Goal: Task Accomplishment & Management: Use online tool/utility

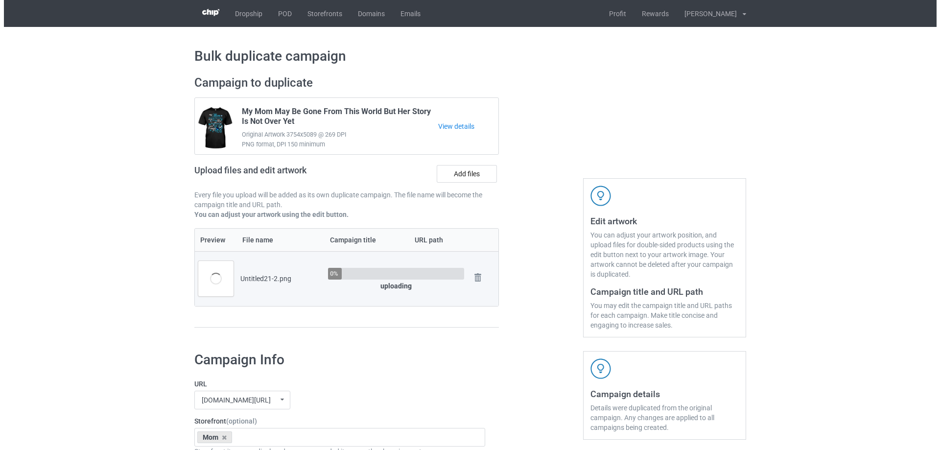
scroll to position [49, 0]
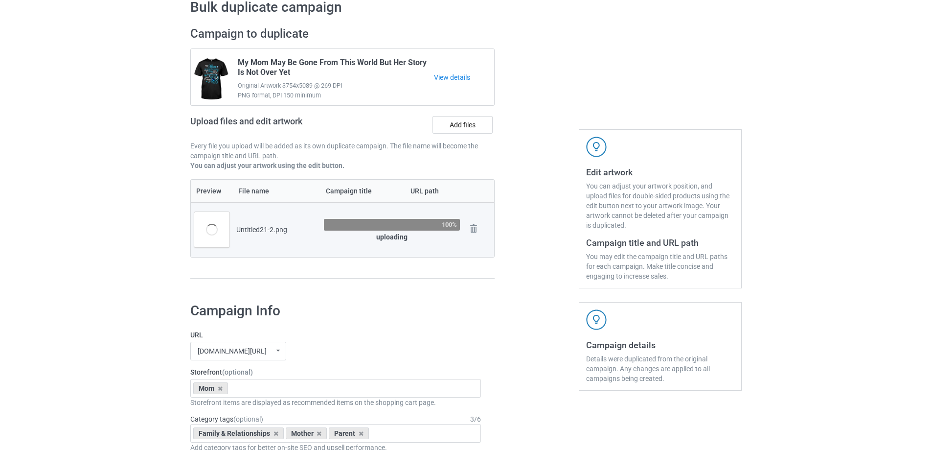
click at [524, 280] on div at bounding box center [537, 158] width 70 height 276
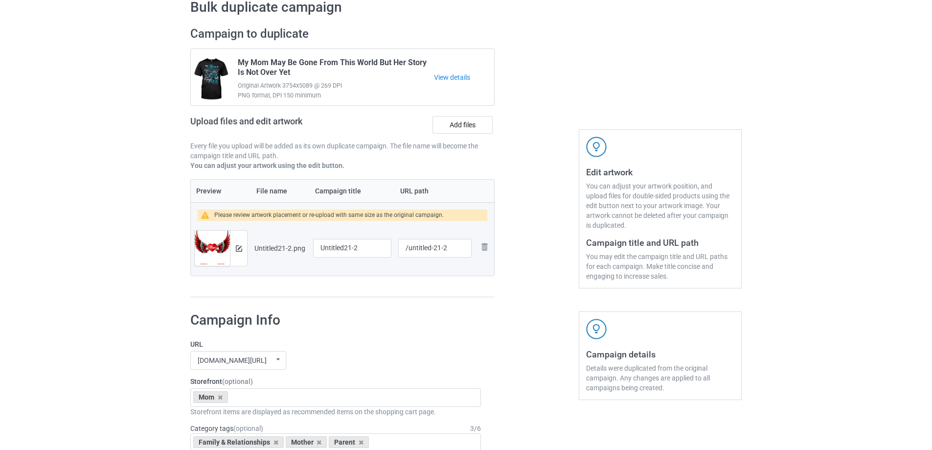
click at [233, 249] on div at bounding box center [238, 247] width 17 height 35
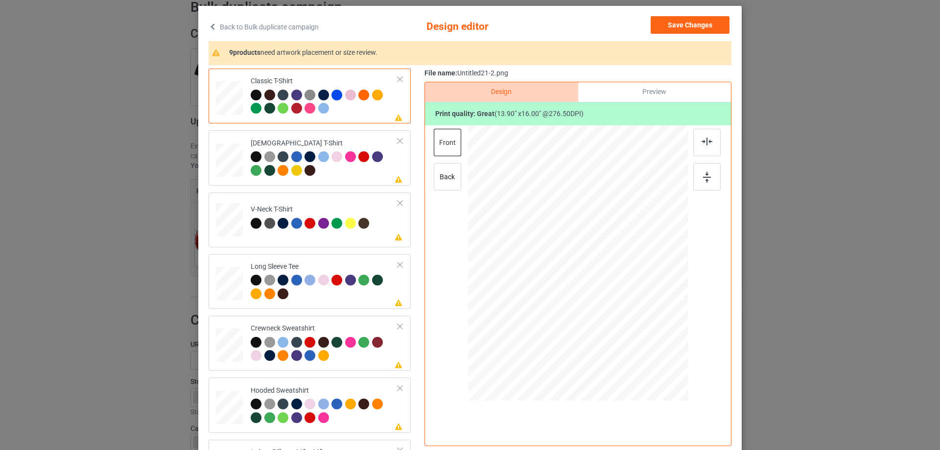
click at [691, 318] on div at bounding box center [578, 264] width 254 height 278
click at [367, 111] on div at bounding box center [324, 103] width 147 height 27
click at [696, 138] on div at bounding box center [706, 142] width 27 height 27
click at [379, 175] on div at bounding box center [324, 164] width 147 height 27
click at [705, 144] on img at bounding box center [706, 142] width 11 height 8
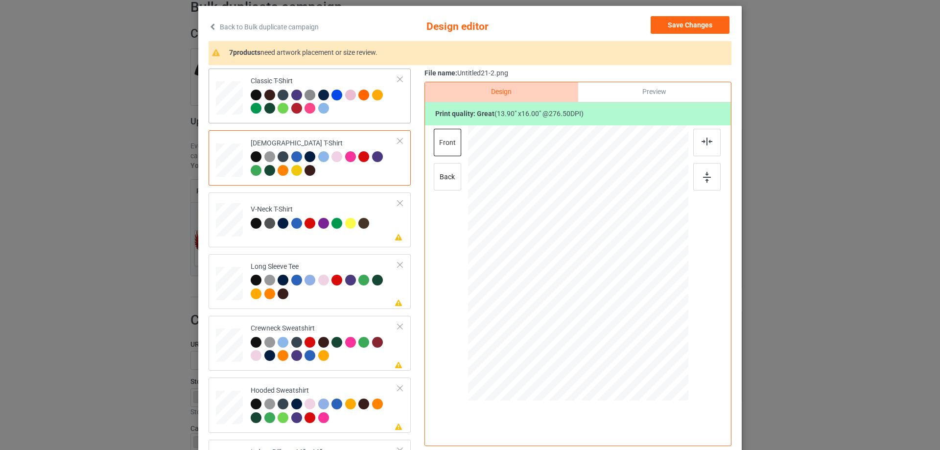
click at [383, 111] on div at bounding box center [324, 103] width 147 height 27
click at [627, 94] on div "Preview" at bounding box center [654, 92] width 153 height 20
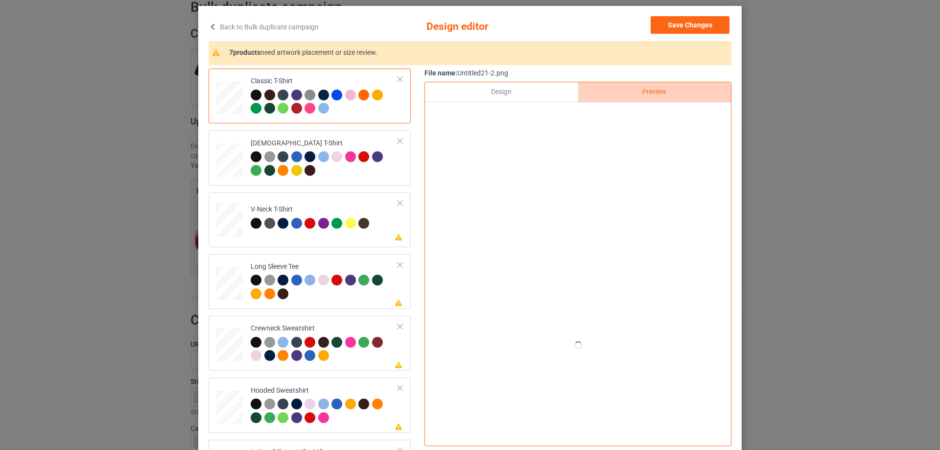
click at [500, 92] on div "Design" at bounding box center [501, 92] width 153 height 20
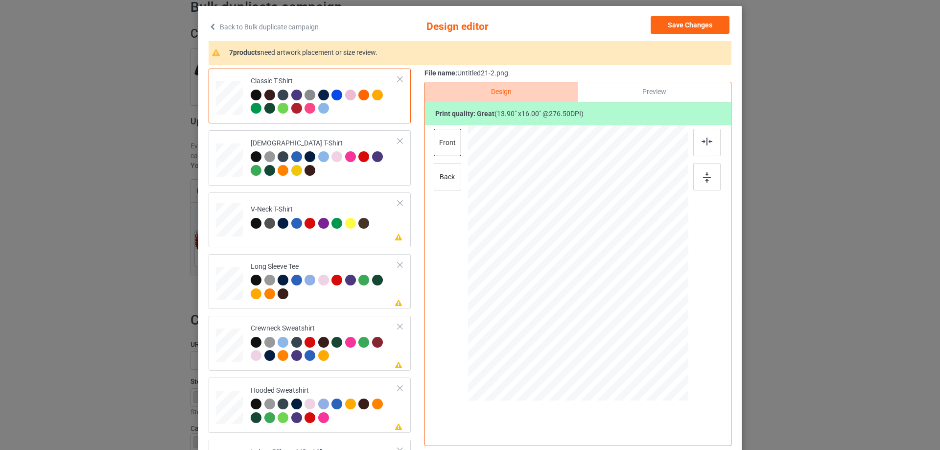
click at [664, 96] on div "Preview" at bounding box center [654, 92] width 153 height 20
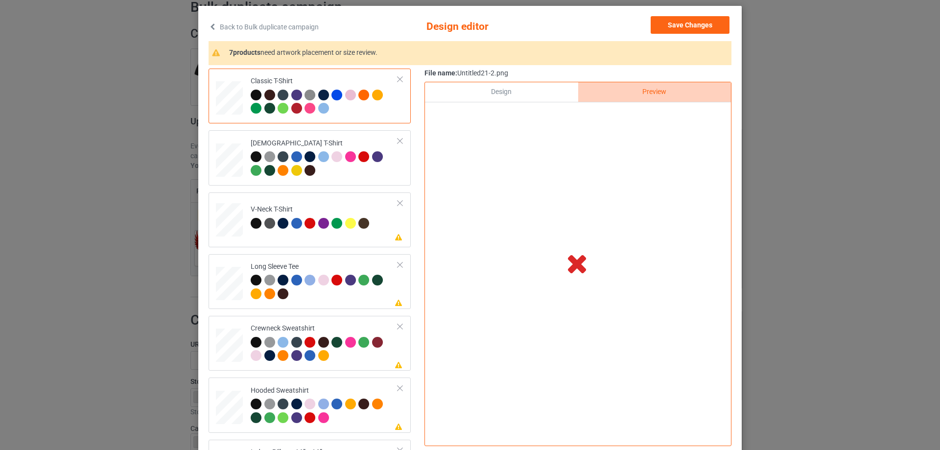
click at [517, 105] on div at bounding box center [578, 113] width 306 height 23
click at [520, 95] on div "Design" at bounding box center [501, 92] width 153 height 20
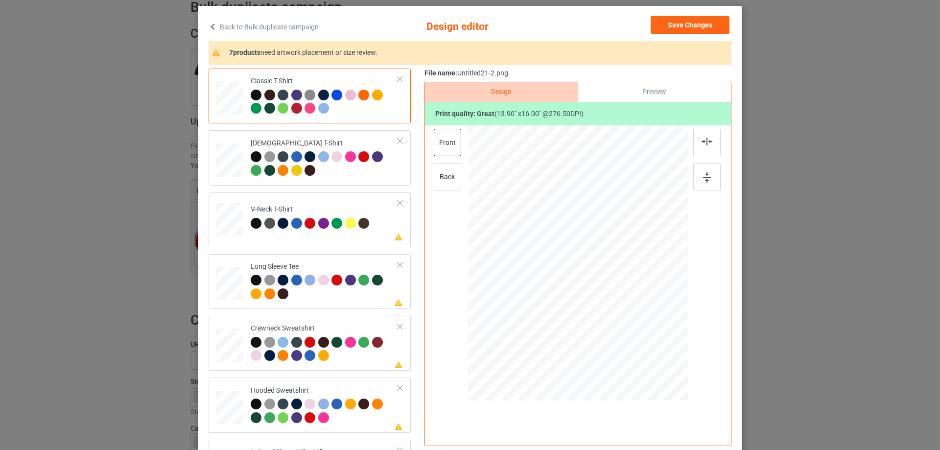
click at [668, 84] on div "Preview" at bounding box center [654, 92] width 153 height 20
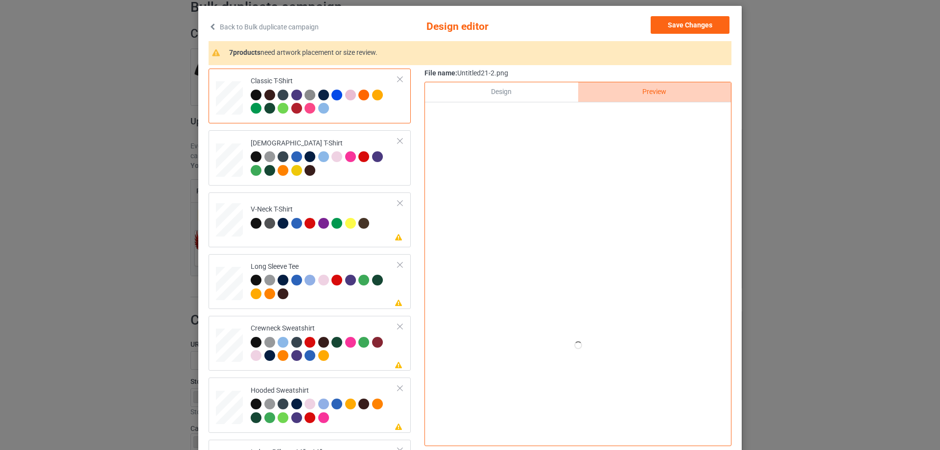
click at [495, 90] on div "Design" at bounding box center [501, 92] width 153 height 20
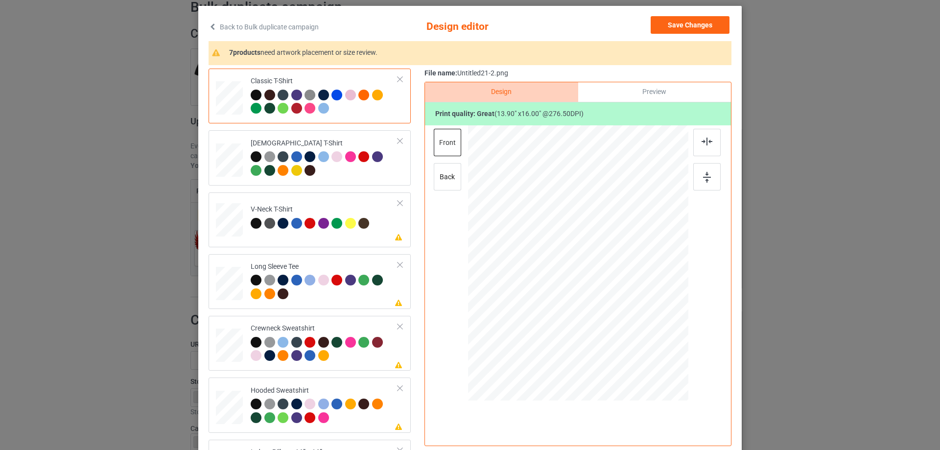
click at [607, 95] on div "Preview" at bounding box center [654, 92] width 153 height 20
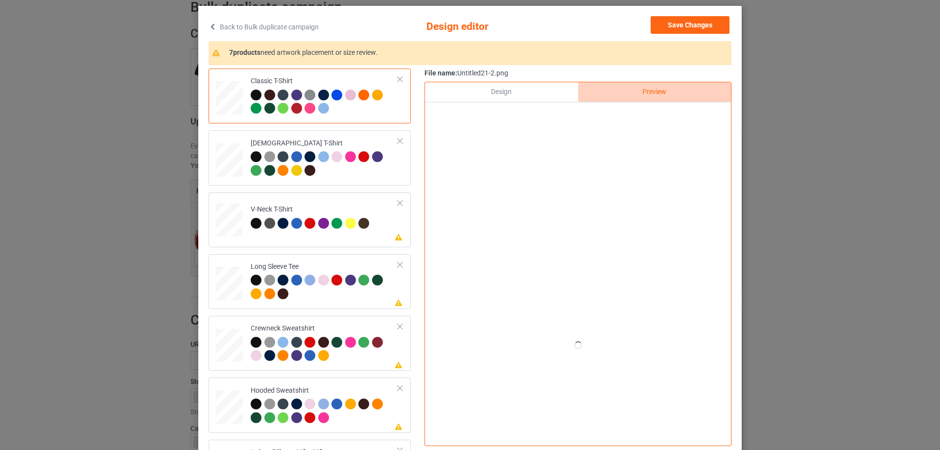
click at [465, 94] on div "Design" at bounding box center [501, 92] width 153 height 20
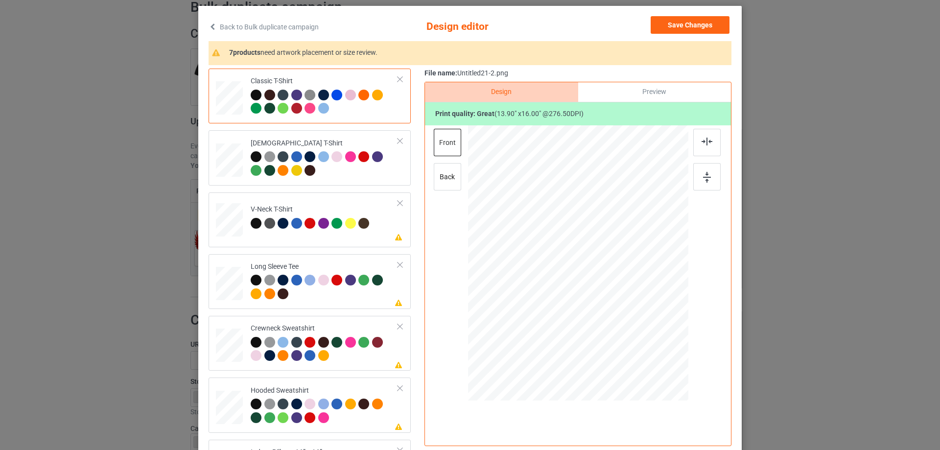
click at [646, 96] on div "Preview" at bounding box center [654, 92] width 153 height 20
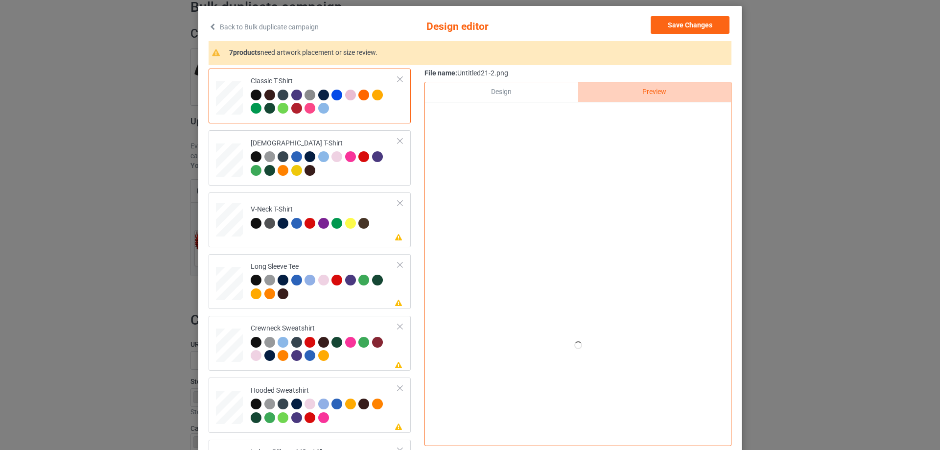
click at [516, 87] on div "Design" at bounding box center [501, 92] width 153 height 20
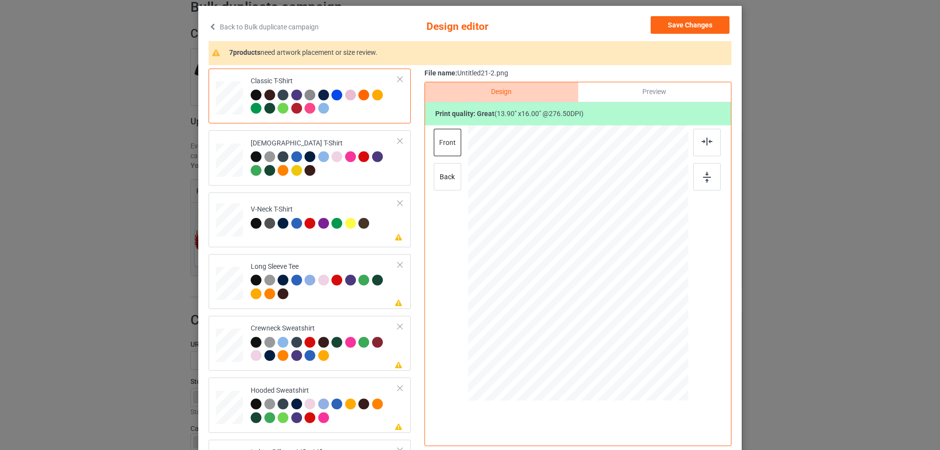
click at [647, 93] on div "Preview" at bounding box center [654, 92] width 153 height 20
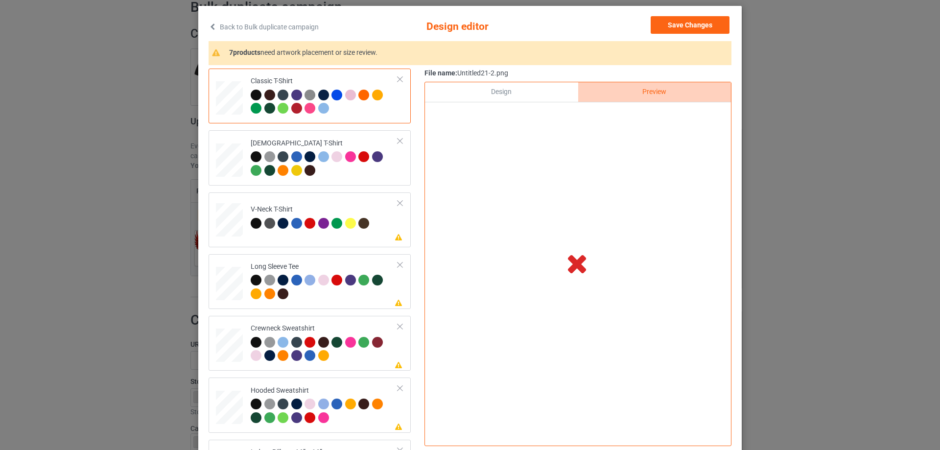
click at [519, 93] on div "Design" at bounding box center [501, 92] width 153 height 20
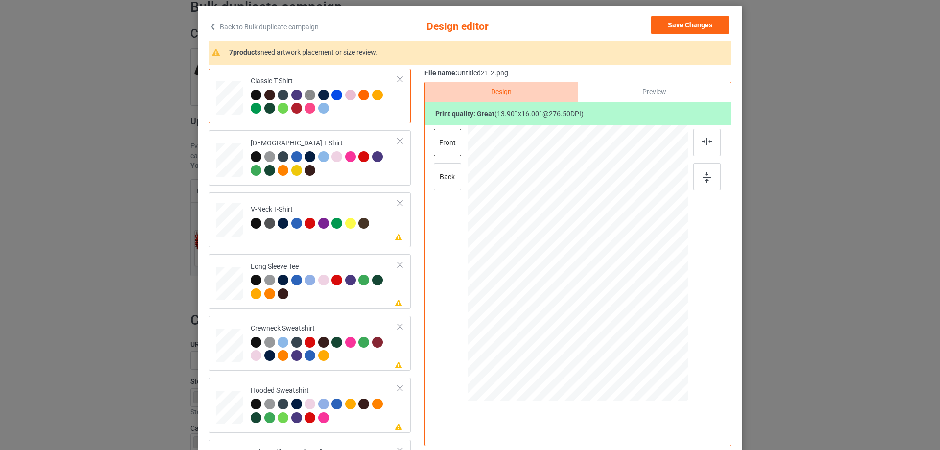
click at [627, 90] on div "Preview" at bounding box center [654, 92] width 153 height 20
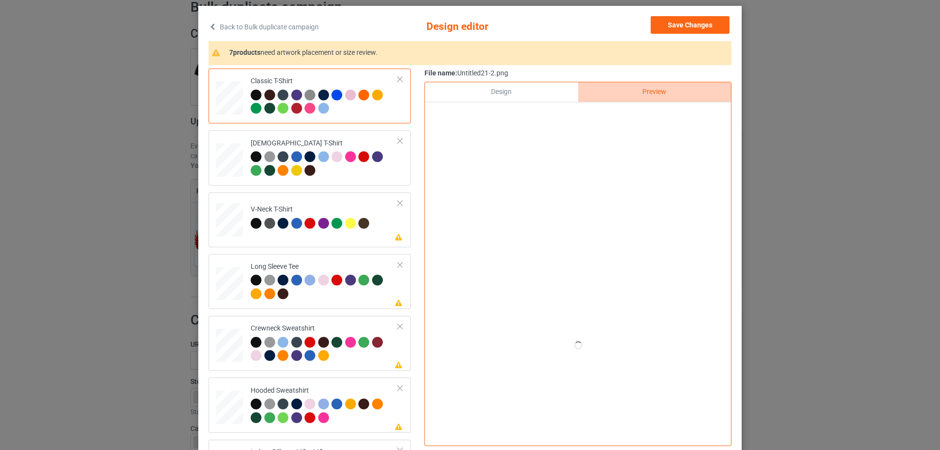
click at [511, 90] on div "Design" at bounding box center [501, 92] width 153 height 20
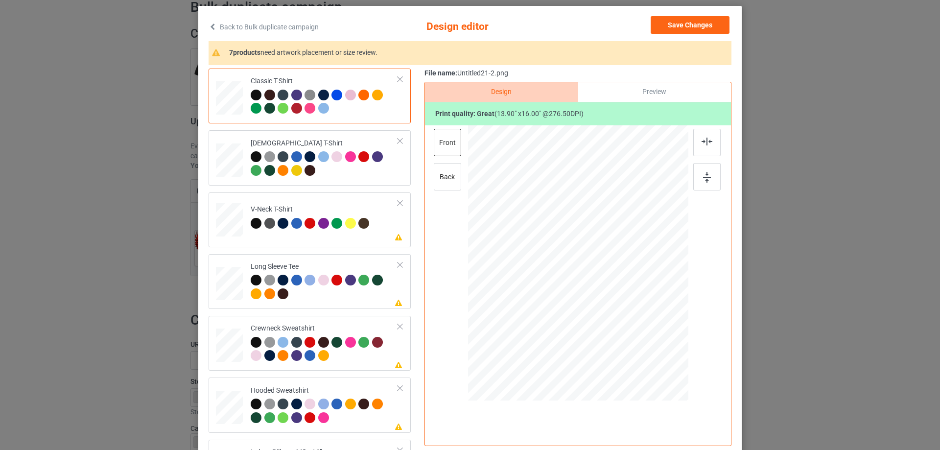
click at [664, 96] on div "Preview" at bounding box center [654, 92] width 153 height 20
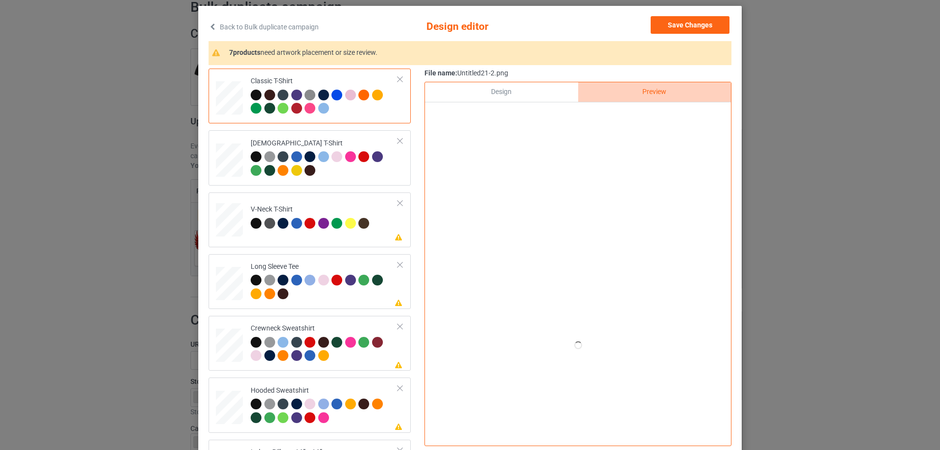
click at [535, 94] on div "Design" at bounding box center [501, 92] width 153 height 20
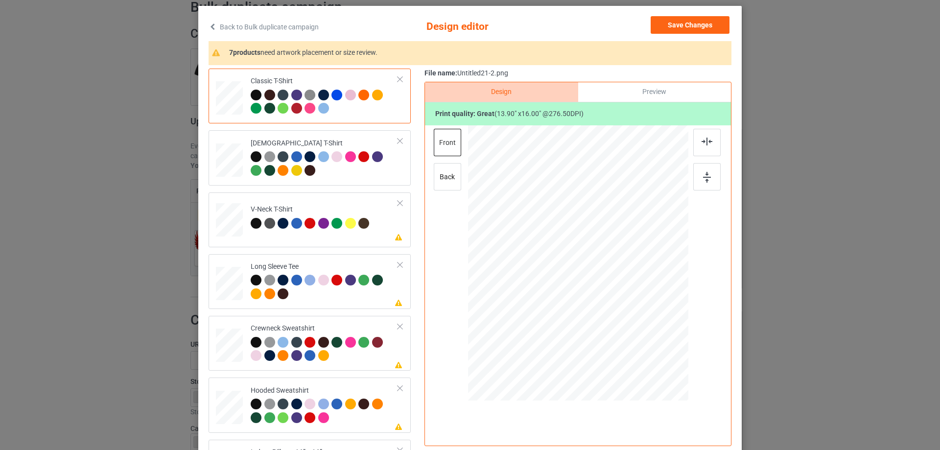
click at [640, 91] on div "Preview" at bounding box center [654, 92] width 153 height 20
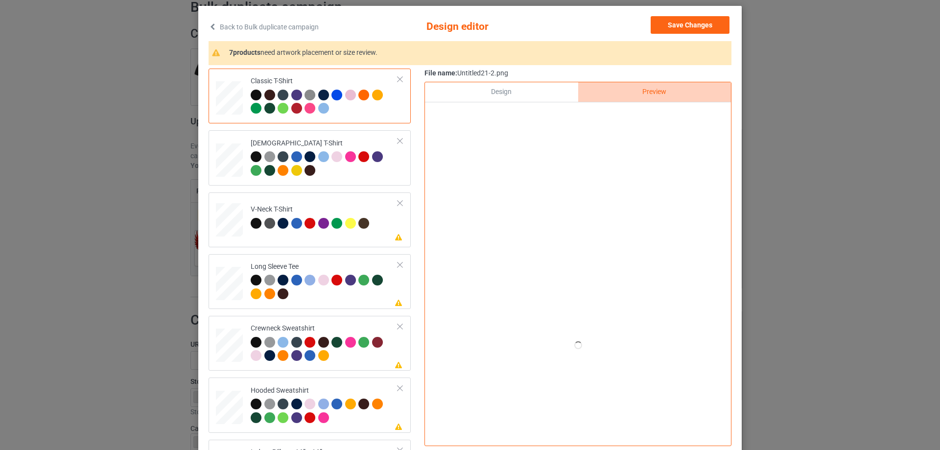
click at [527, 100] on div "Design" at bounding box center [501, 92] width 153 height 20
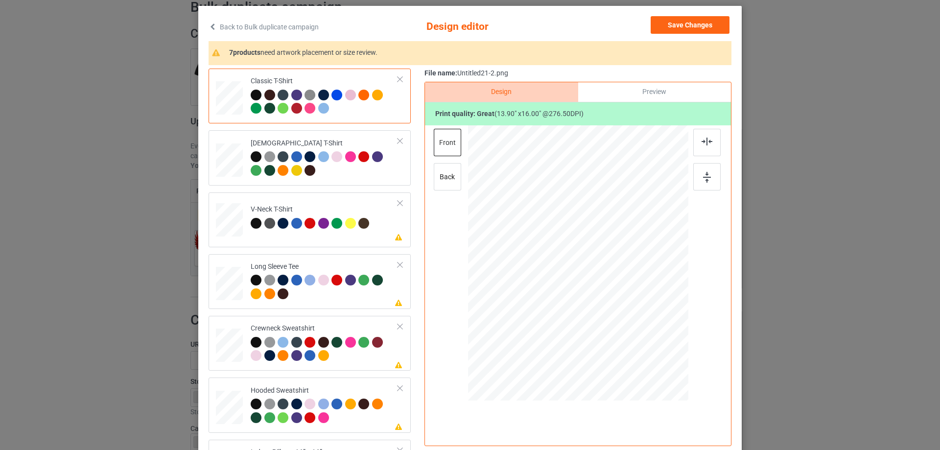
click at [617, 92] on div "Preview" at bounding box center [654, 92] width 153 height 20
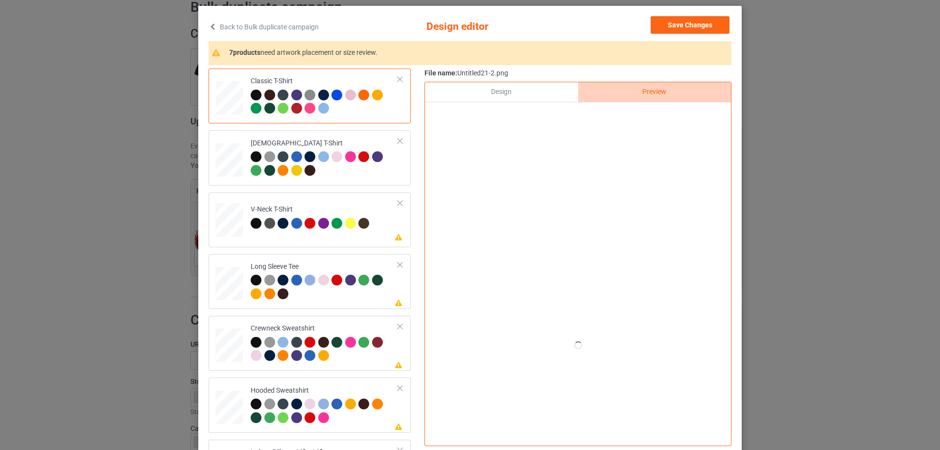
click at [514, 85] on div "Design" at bounding box center [501, 92] width 153 height 20
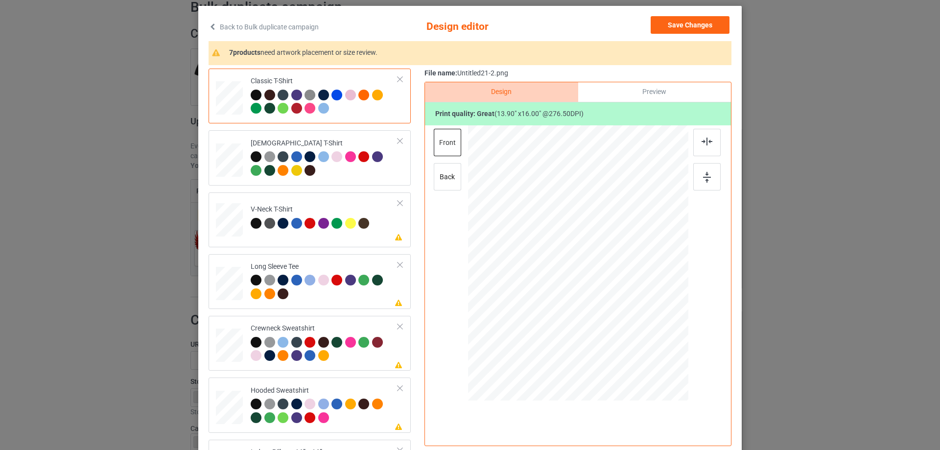
click at [631, 90] on div "Preview" at bounding box center [654, 92] width 153 height 20
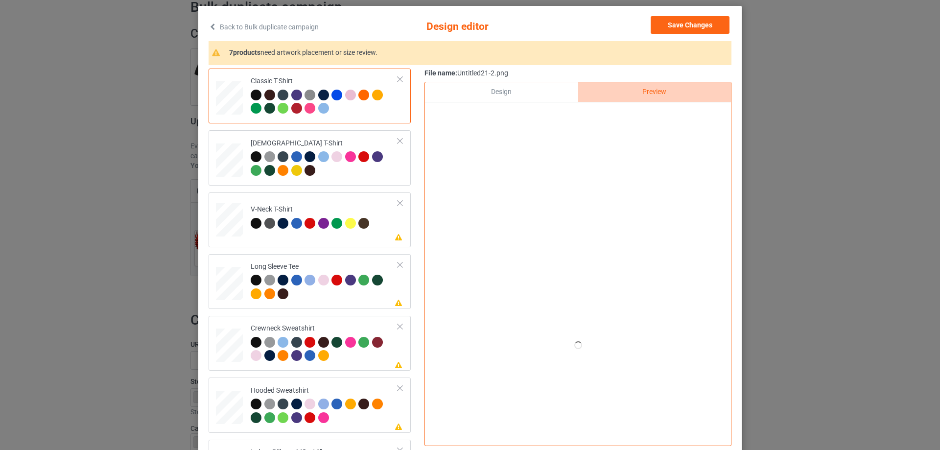
click at [541, 90] on div "Design" at bounding box center [501, 92] width 153 height 20
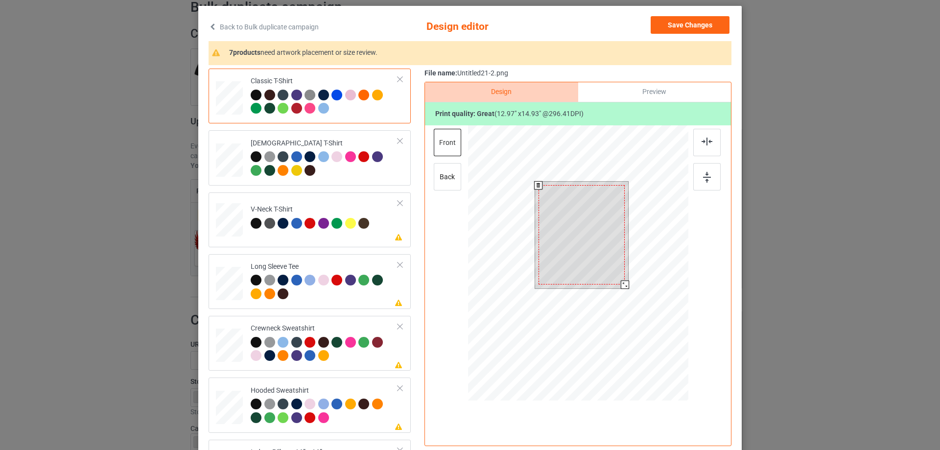
drag, startPoint x: 624, startPoint y: 288, endPoint x: 619, endPoint y: 284, distance: 6.7
click at [621, 284] on div at bounding box center [625, 284] width 8 height 8
click at [608, 271] on div at bounding box center [581, 233] width 86 height 99
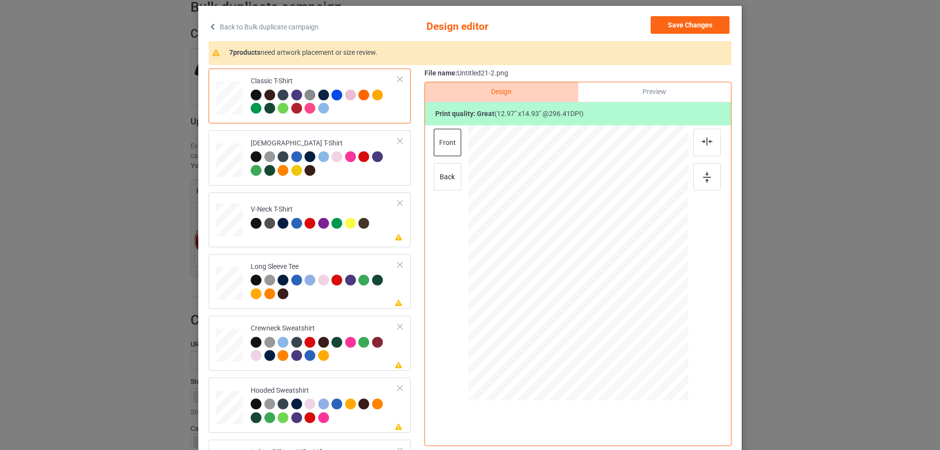
click at [644, 89] on div "Preview" at bounding box center [654, 92] width 153 height 20
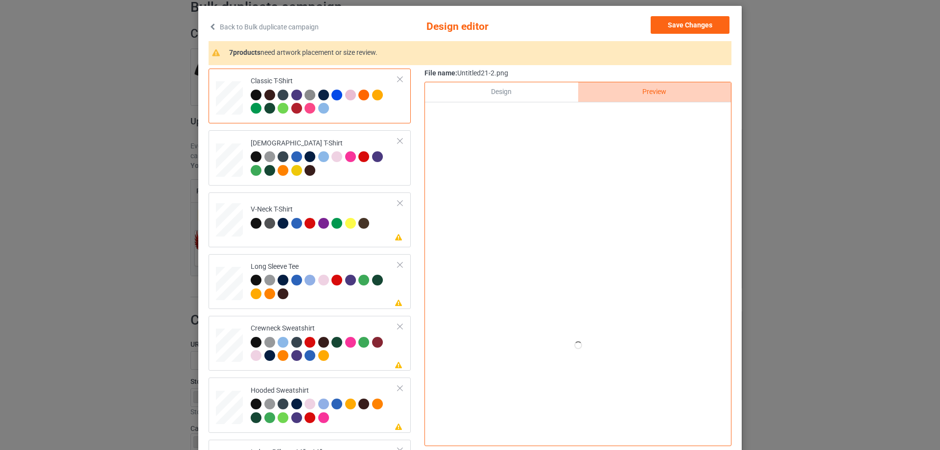
click at [520, 92] on div "Design" at bounding box center [501, 92] width 153 height 20
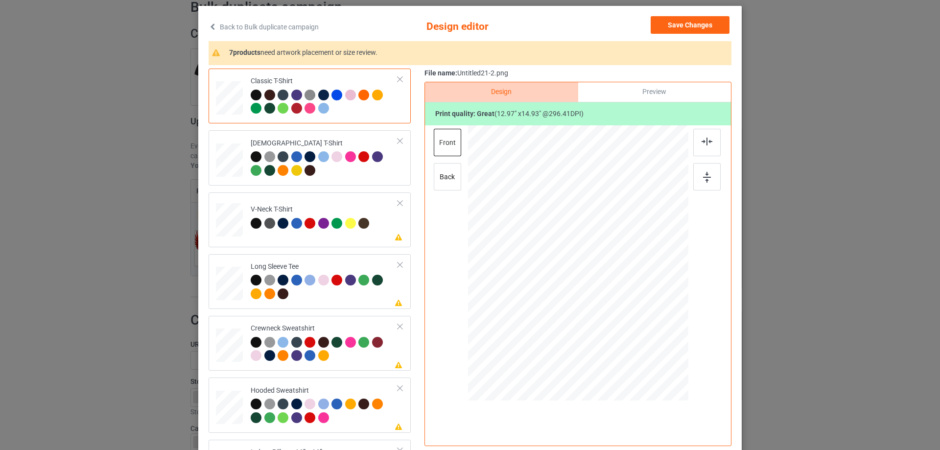
click at [622, 86] on div "Preview" at bounding box center [654, 92] width 153 height 20
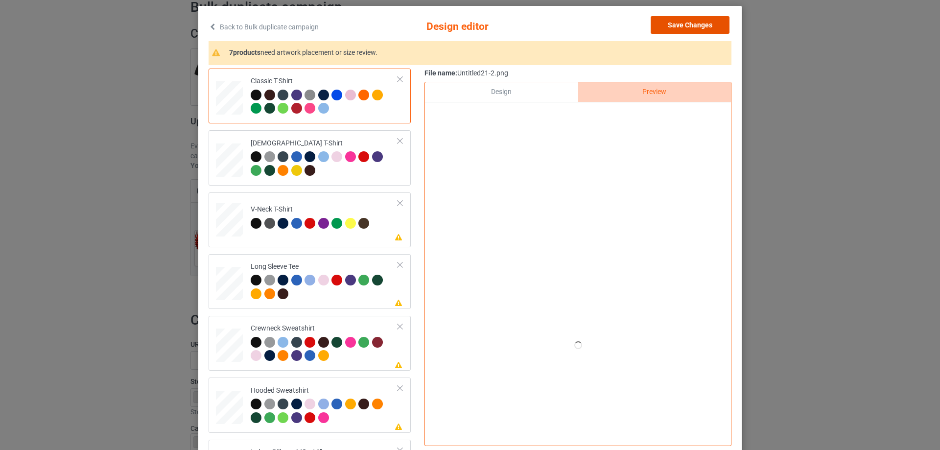
click at [670, 20] on button "Save Changes" at bounding box center [689, 25] width 79 height 18
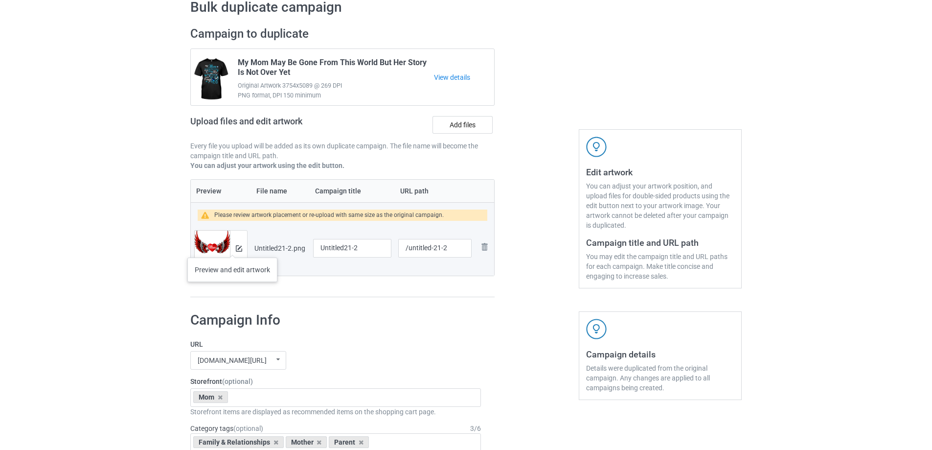
click at [232, 248] on div at bounding box center [238, 247] width 17 height 35
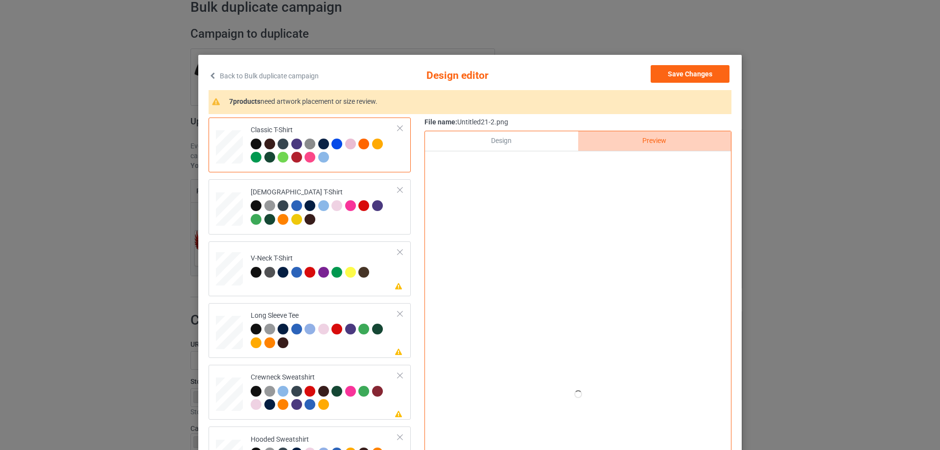
click at [501, 144] on div "Design" at bounding box center [501, 141] width 153 height 20
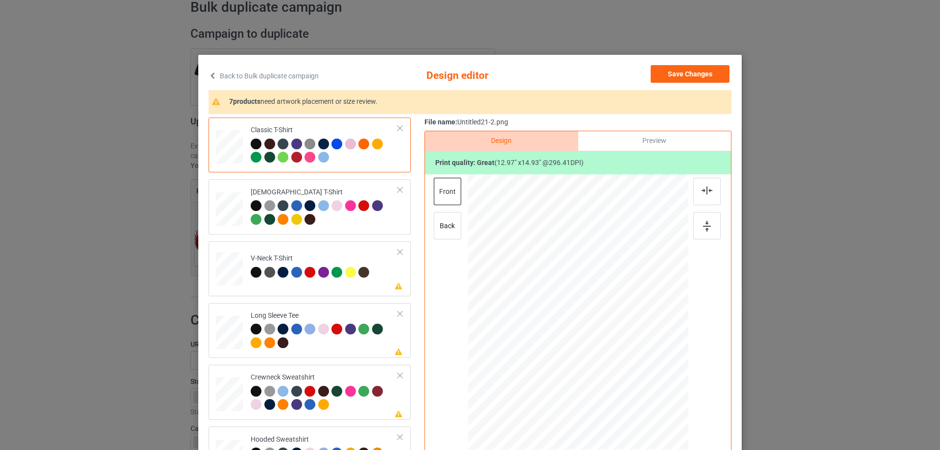
click at [633, 137] on div "Preview" at bounding box center [654, 141] width 153 height 20
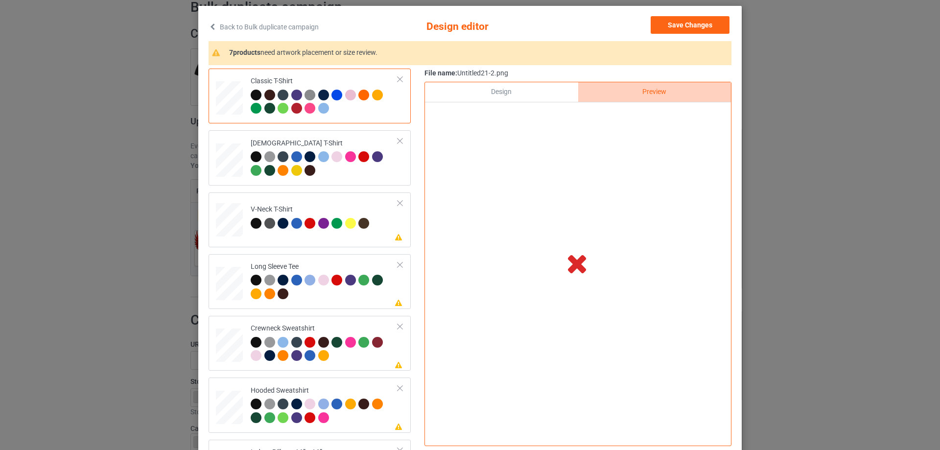
click at [502, 93] on div "Design" at bounding box center [501, 92] width 153 height 20
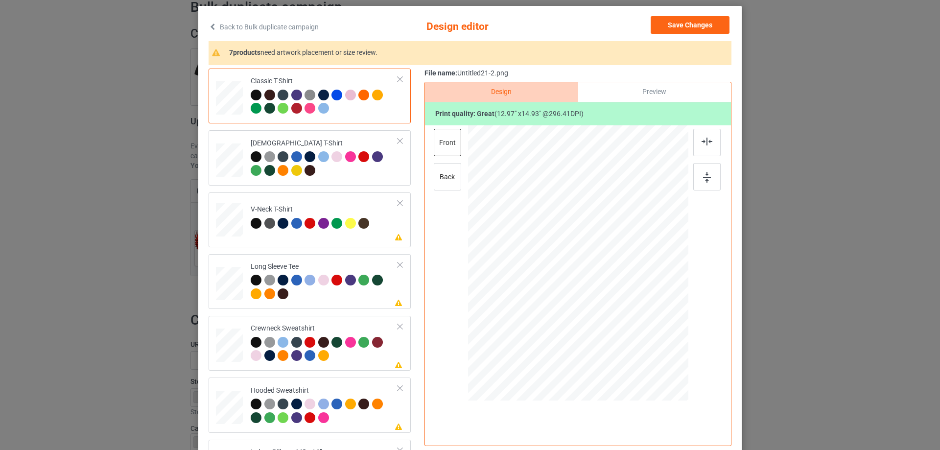
click at [652, 93] on div "Preview" at bounding box center [654, 92] width 153 height 20
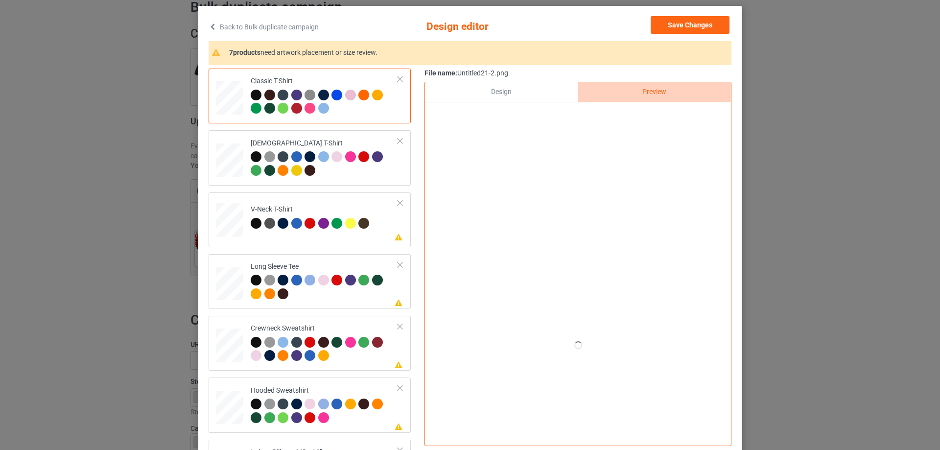
click at [521, 92] on div "Design" at bounding box center [501, 92] width 153 height 20
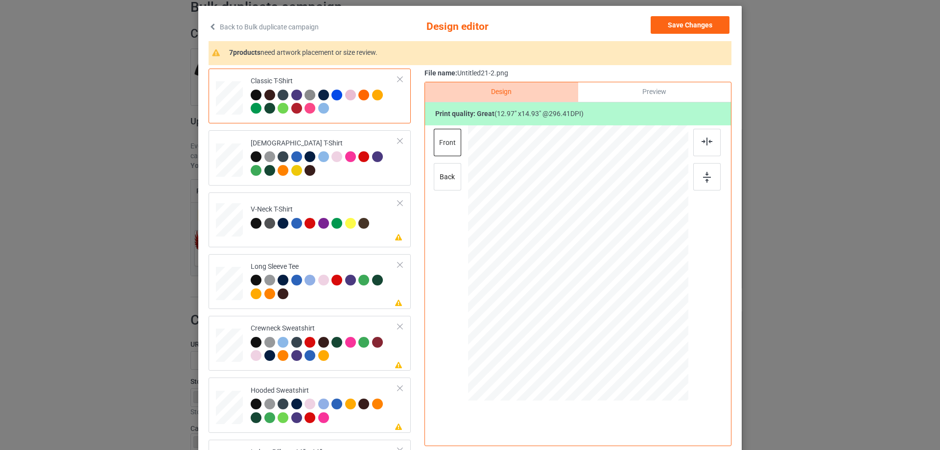
click at [638, 90] on div "Preview" at bounding box center [654, 92] width 153 height 20
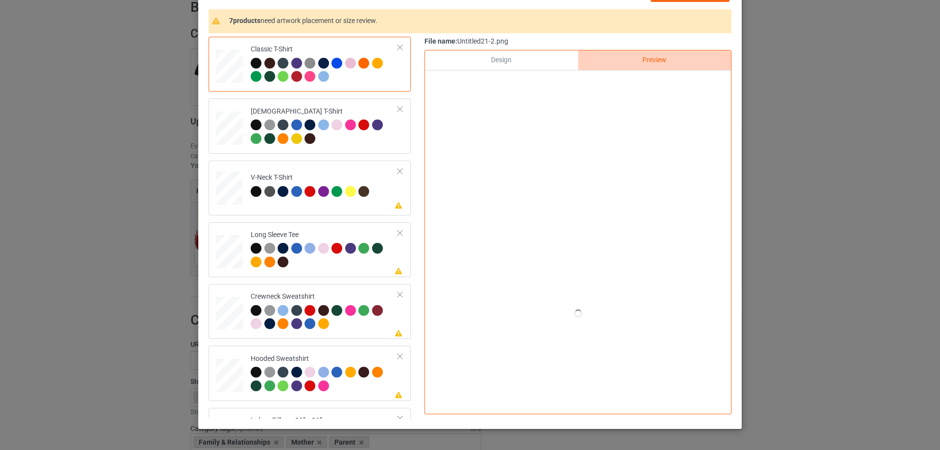
scroll to position [98, 0]
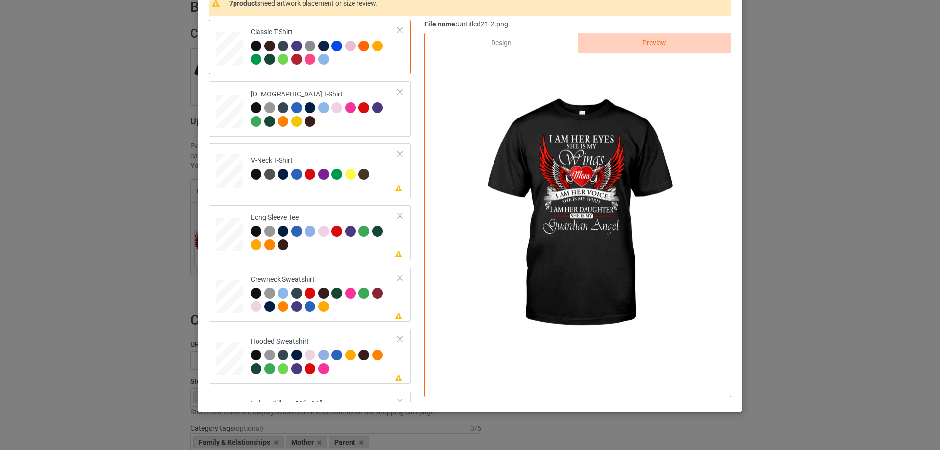
click at [490, 41] on div "Design" at bounding box center [501, 43] width 153 height 20
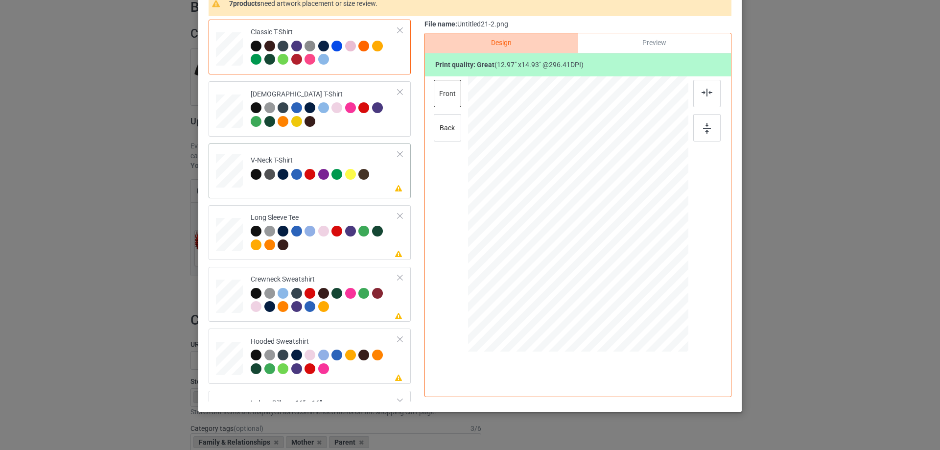
click at [357, 150] on td "Please review artwork placement V-Neck T-Shirt" at bounding box center [324, 168] width 158 height 43
click at [701, 91] on img at bounding box center [706, 93] width 11 height 8
click at [334, 210] on div "Please review artwork placement Long Sleeve Tee" at bounding box center [309, 232] width 202 height 55
click at [704, 92] on img at bounding box center [706, 93] width 11 height 8
click at [318, 276] on div "Crewneck Sweatshirt" at bounding box center [324, 293] width 147 height 37
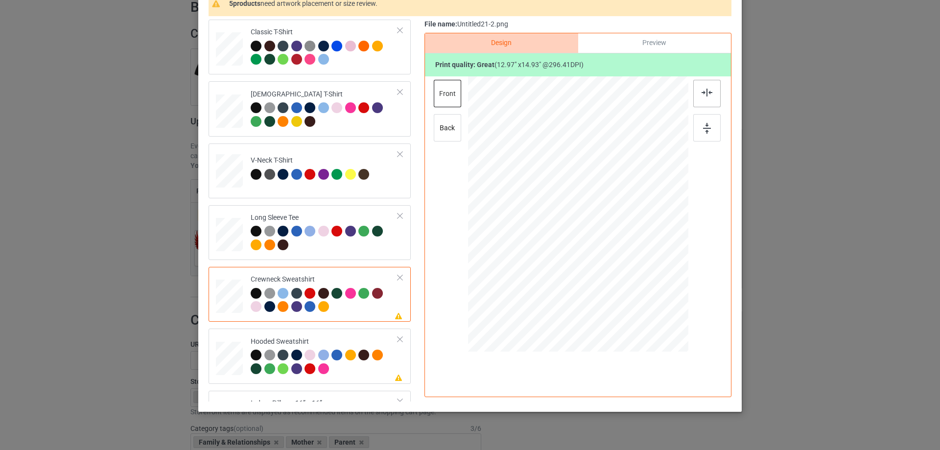
click at [708, 97] on div at bounding box center [706, 93] width 27 height 27
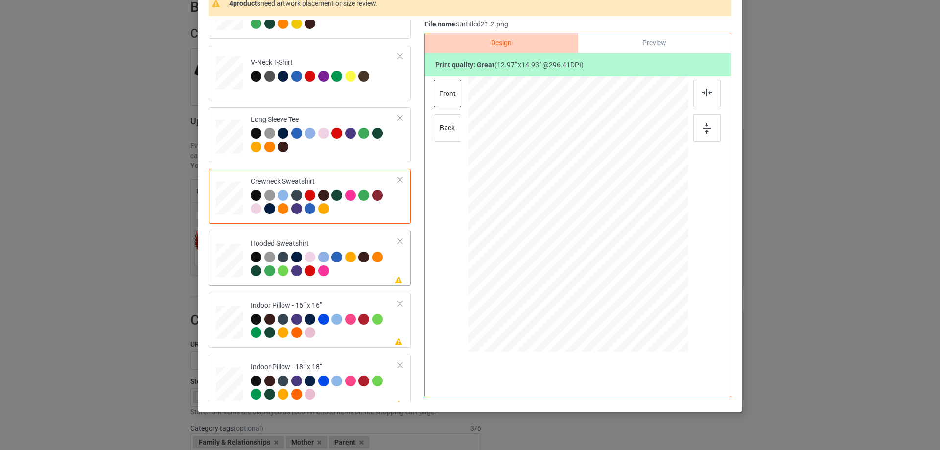
click at [357, 231] on div "Please review artwork placement Hooded Sweatshirt" at bounding box center [309, 257] width 202 height 55
click at [697, 103] on div at bounding box center [706, 93] width 27 height 27
click at [285, 303] on div "Indoor Pillow - 16” x 16”" at bounding box center [324, 318] width 147 height 37
click at [624, 51] on div "Preview" at bounding box center [654, 43] width 153 height 20
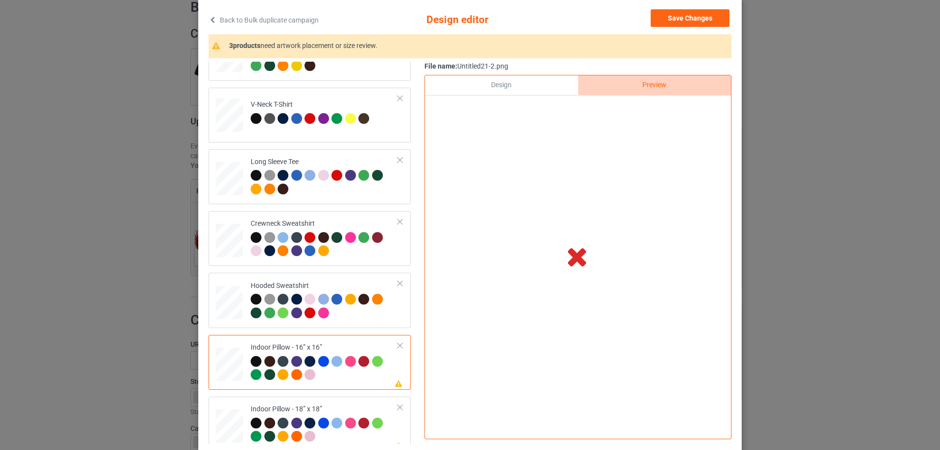
scroll to position [0, 0]
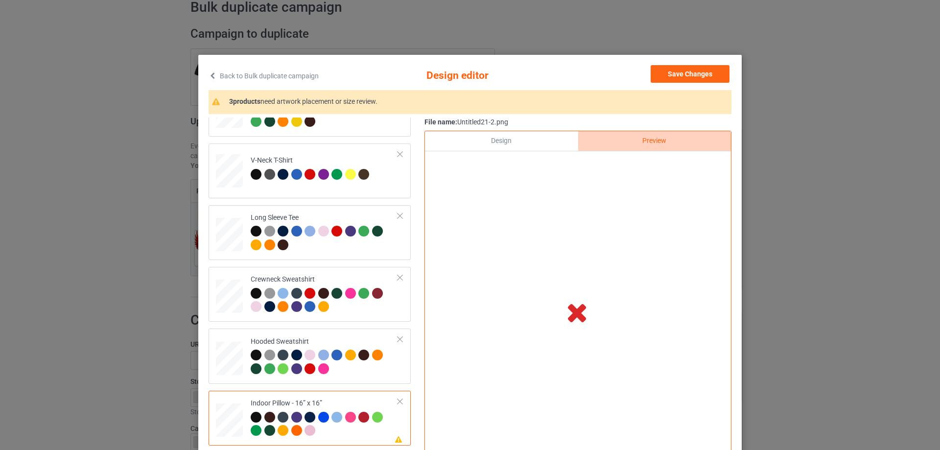
click at [515, 138] on div "Design" at bounding box center [501, 141] width 153 height 20
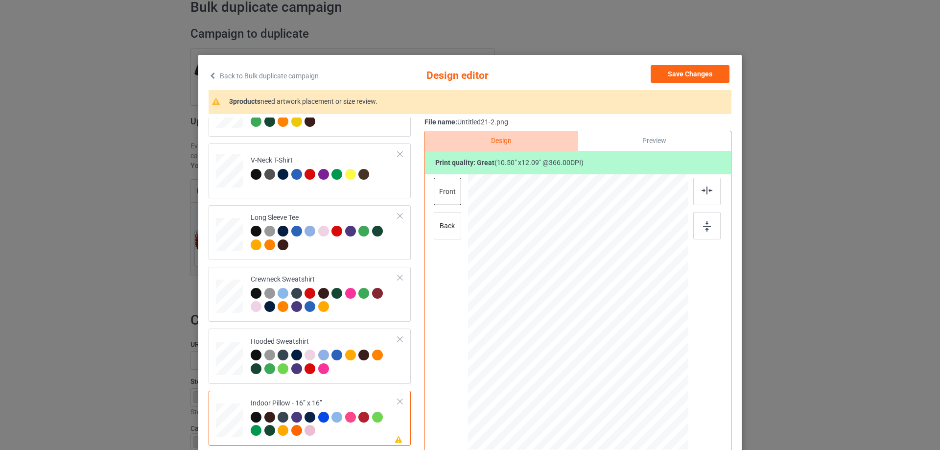
click at [626, 142] on div "Preview" at bounding box center [654, 141] width 153 height 20
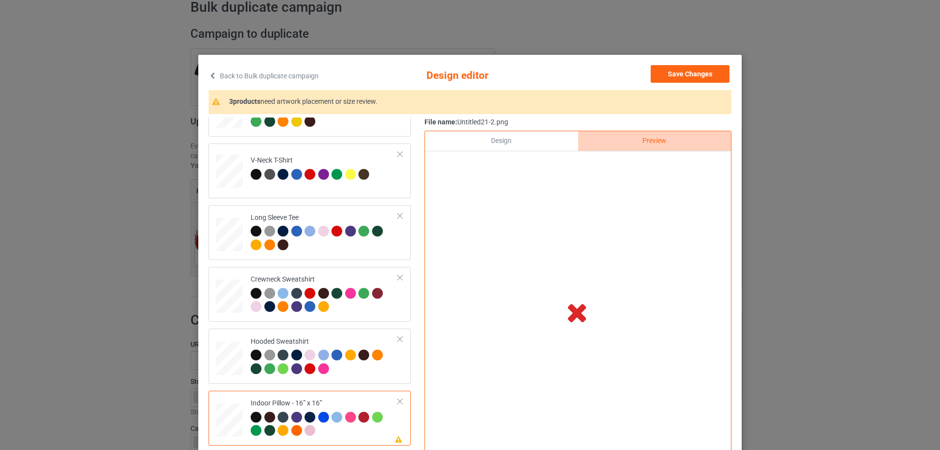
click at [530, 138] on div "Design" at bounding box center [501, 141] width 153 height 20
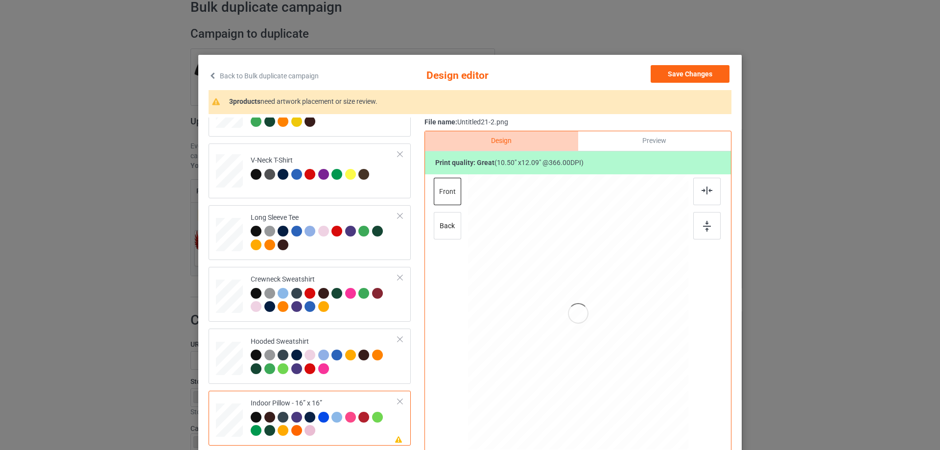
click at [623, 138] on div "Preview" at bounding box center [654, 141] width 153 height 20
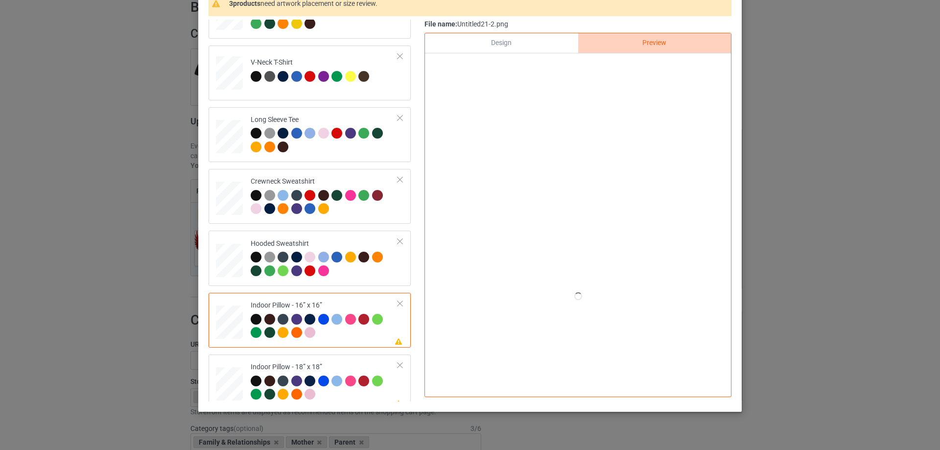
scroll to position [49, 0]
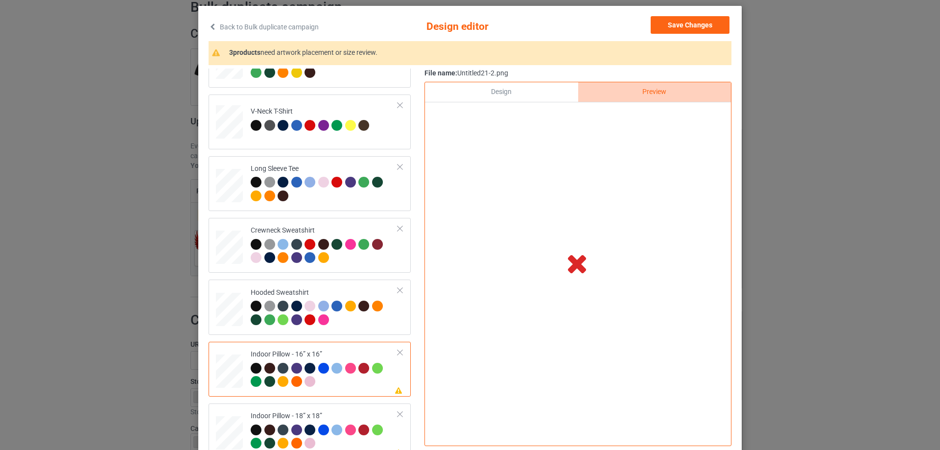
click at [526, 94] on div "Design" at bounding box center [501, 92] width 153 height 20
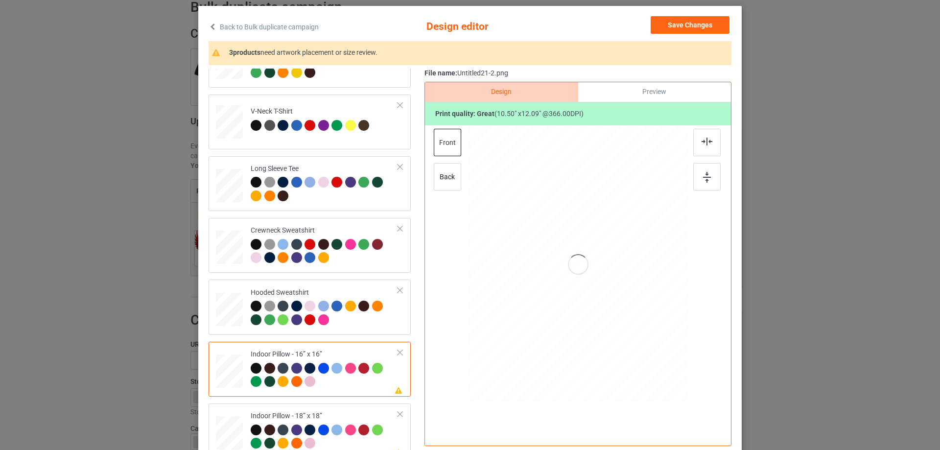
click at [625, 91] on div "Preview" at bounding box center [654, 92] width 153 height 20
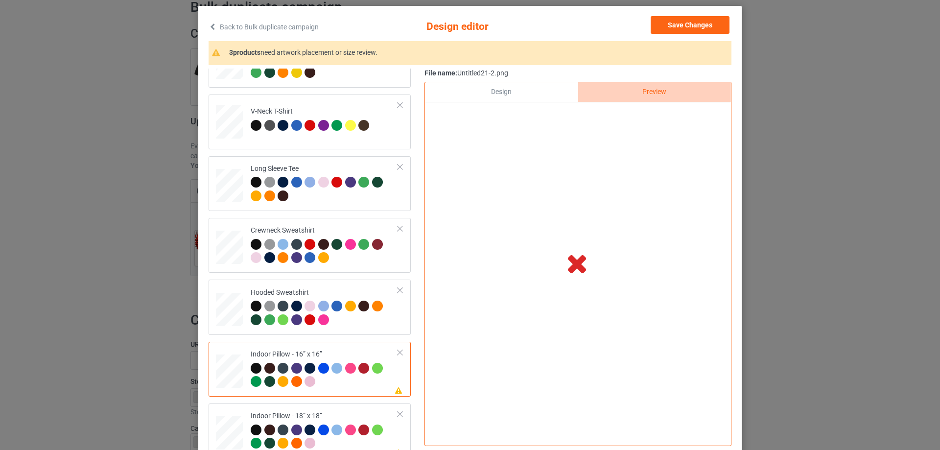
click at [491, 87] on div "Design" at bounding box center [501, 92] width 153 height 20
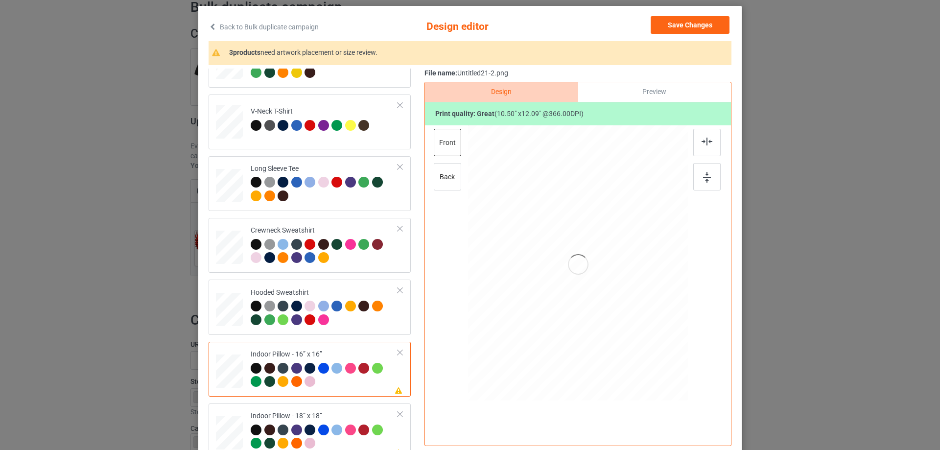
click at [643, 95] on div "Preview" at bounding box center [654, 92] width 153 height 20
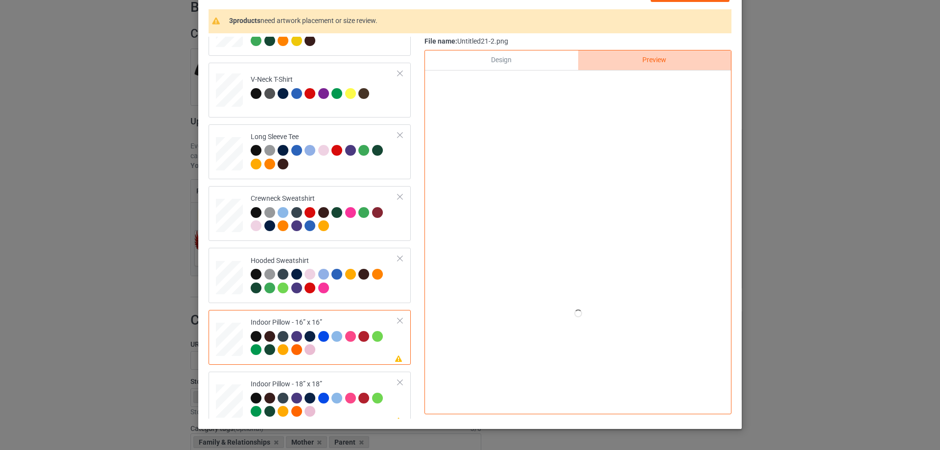
scroll to position [98, 0]
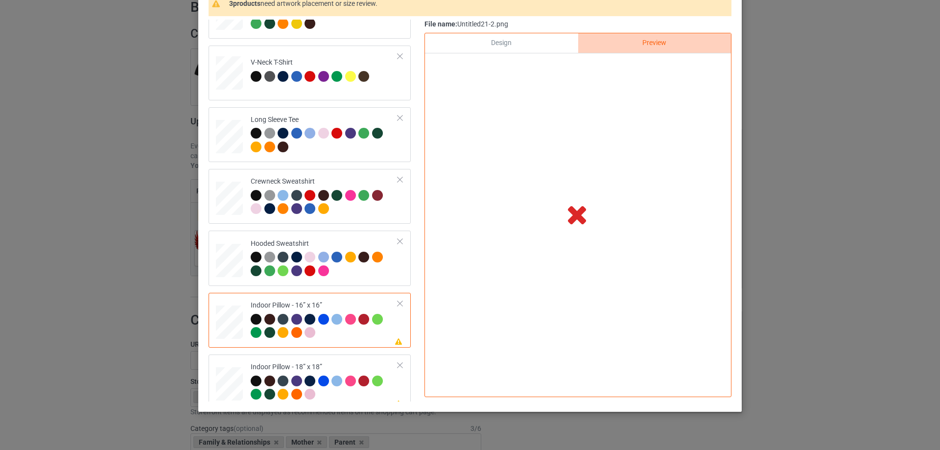
click at [534, 32] on div "File name: Untitled21-2.png Design Preview Print quality: great ( 10.50 " x 12.…" at bounding box center [577, 211] width 307 height 382
click at [526, 39] on div "Design" at bounding box center [501, 43] width 153 height 20
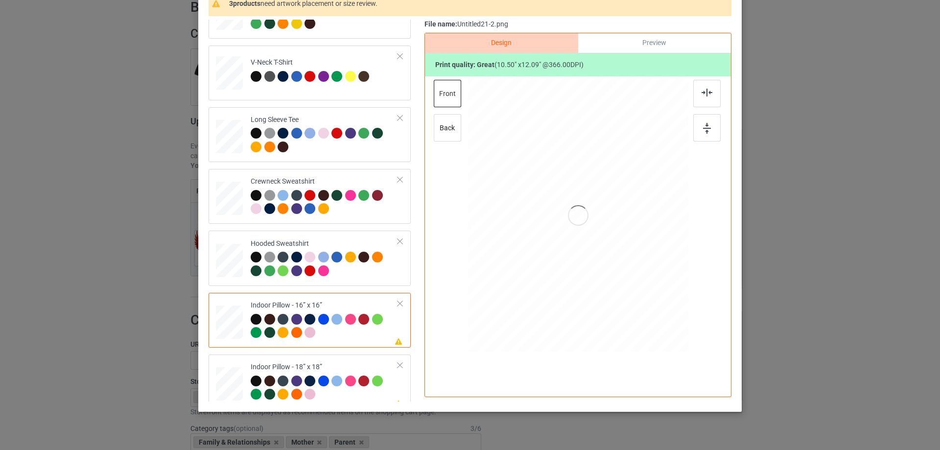
click at [619, 38] on div "Preview" at bounding box center [654, 43] width 153 height 20
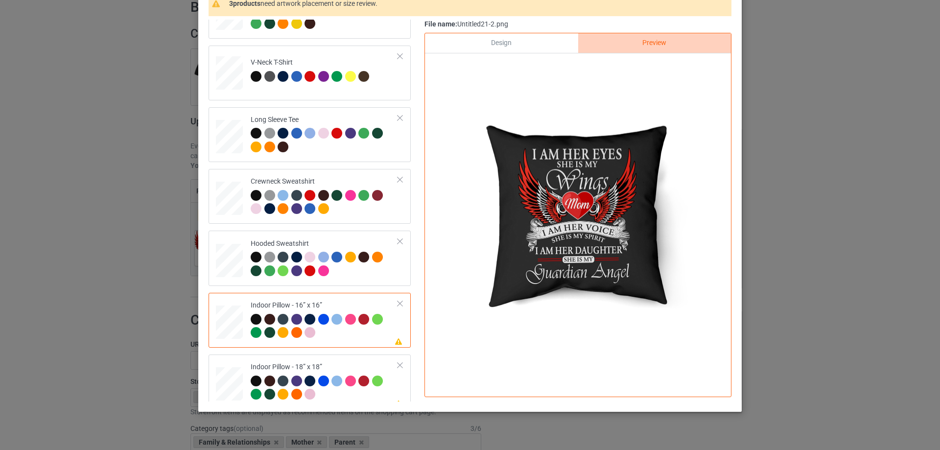
click at [535, 36] on div "Design" at bounding box center [501, 43] width 153 height 20
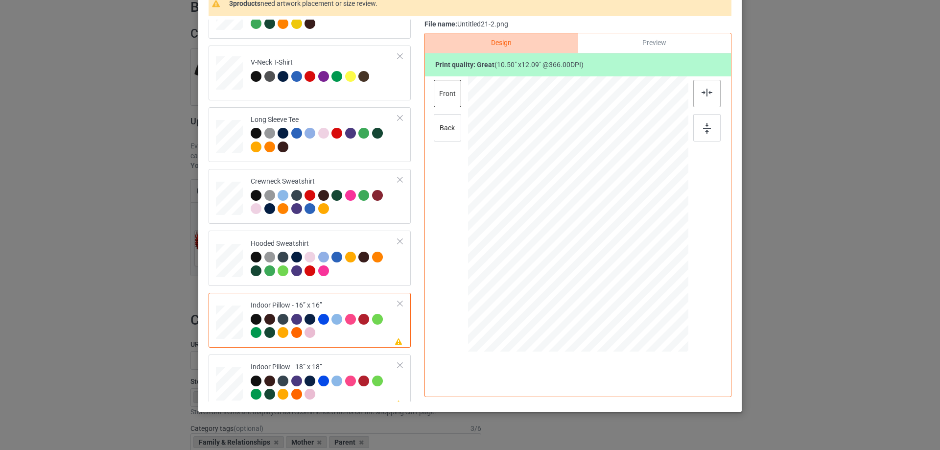
click at [706, 94] on img at bounding box center [706, 93] width 11 height 8
click at [317, 362] on td "Please review artwork placement Indoor Pillow - 18” x 18”" at bounding box center [324, 381] width 158 height 47
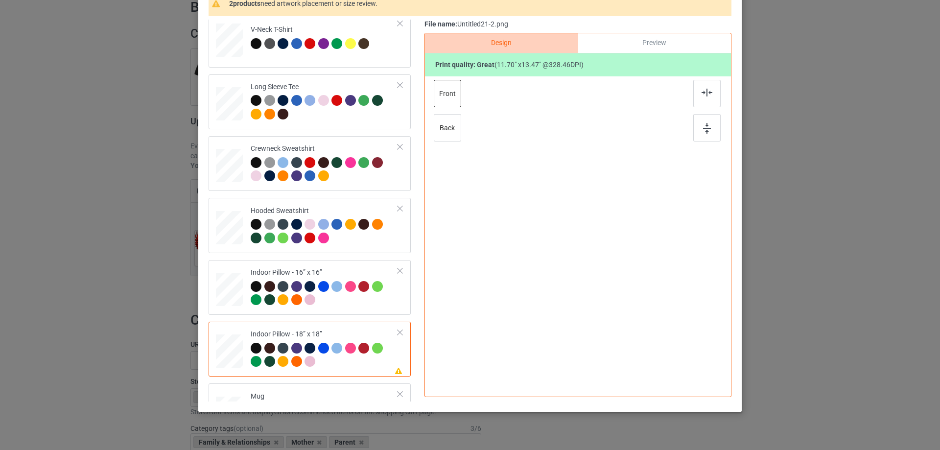
scroll to position [168, 0]
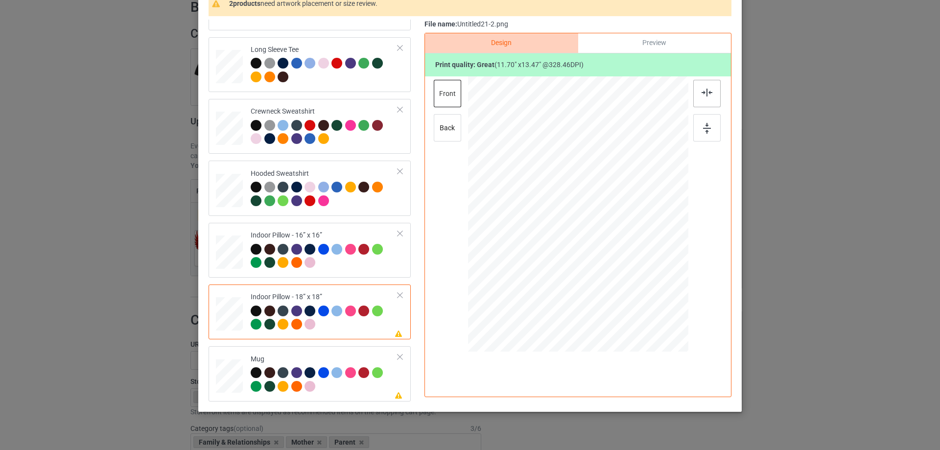
click at [701, 94] on img at bounding box center [706, 93] width 11 height 8
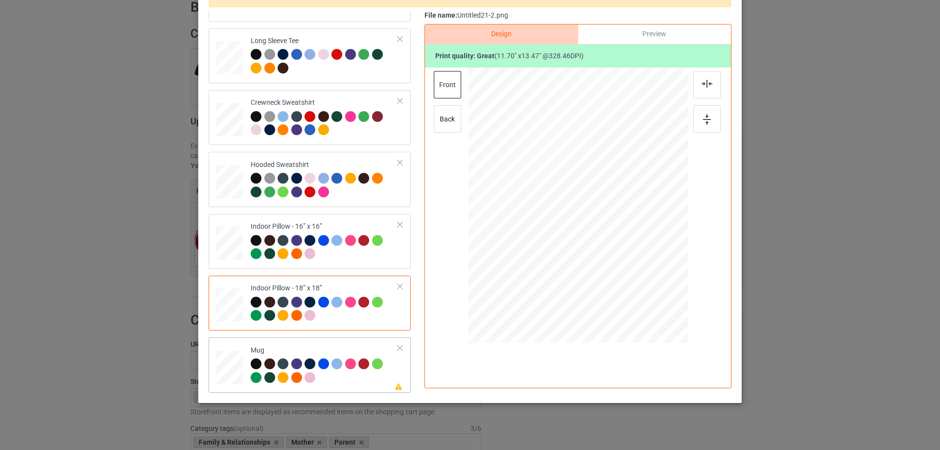
scroll to position [115, 0]
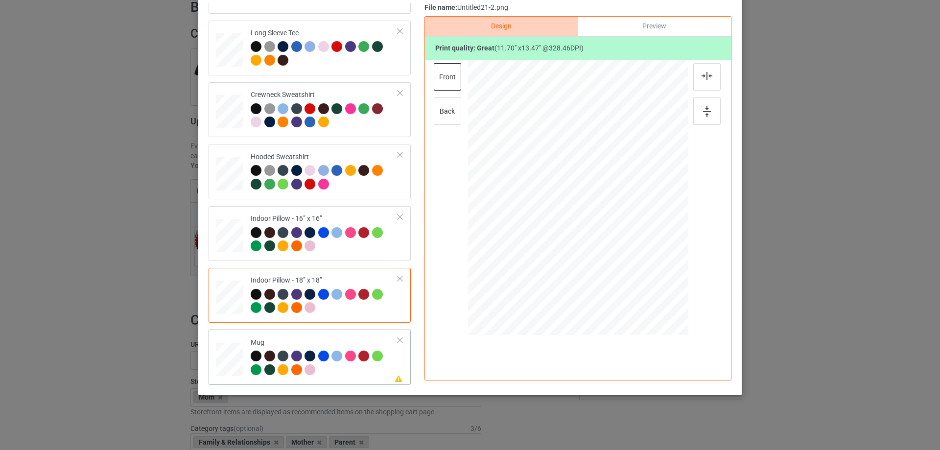
click at [276, 345] on div "Mug" at bounding box center [324, 356] width 147 height 37
drag, startPoint x: 641, startPoint y: 272, endPoint x: 615, endPoint y: 233, distance: 46.1
click at [615, 233] on div at bounding box center [578, 197] width 220 height 92
drag, startPoint x: 583, startPoint y: 214, endPoint x: 643, endPoint y: 214, distance: 60.2
click at [643, 214] on div at bounding box center [638, 197] width 72 height 83
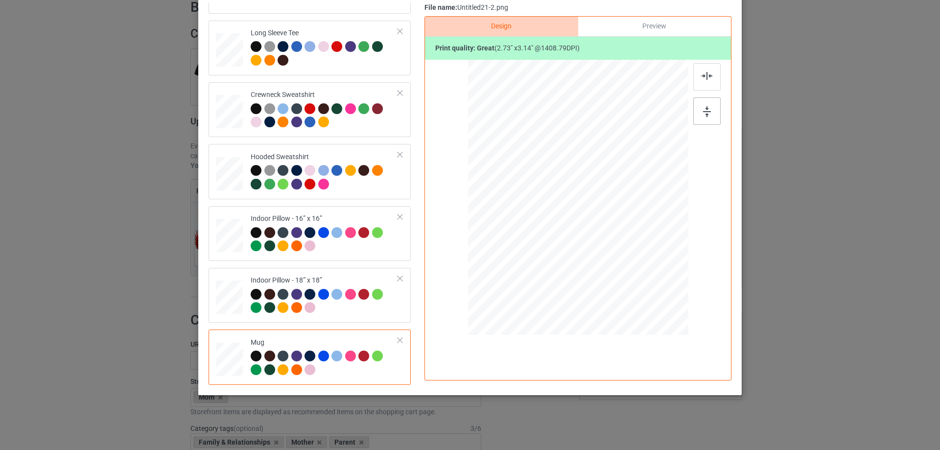
click at [693, 115] on div at bounding box center [706, 110] width 27 height 27
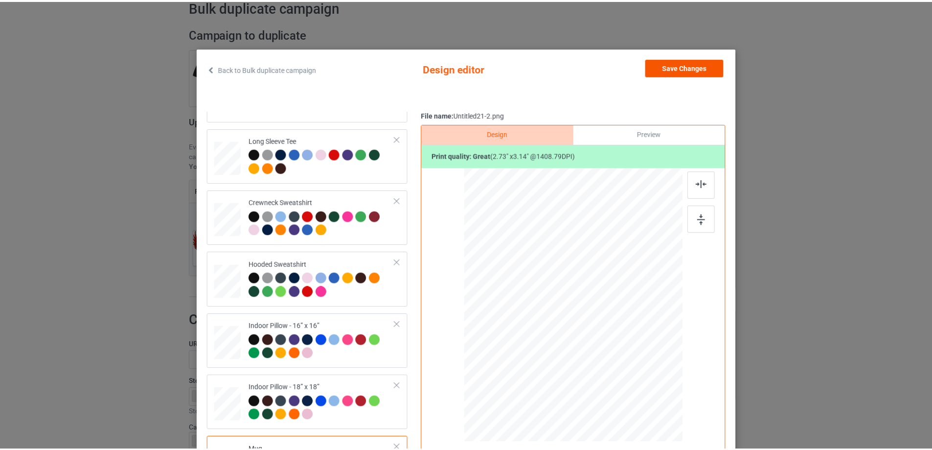
scroll to position [0, 0]
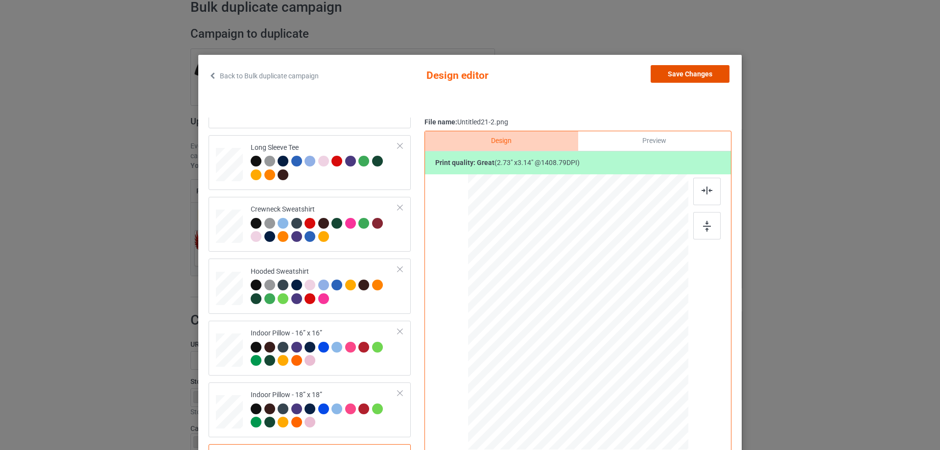
click at [677, 73] on button "Save Changes" at bounding box center [689, 74] width 79 height 18
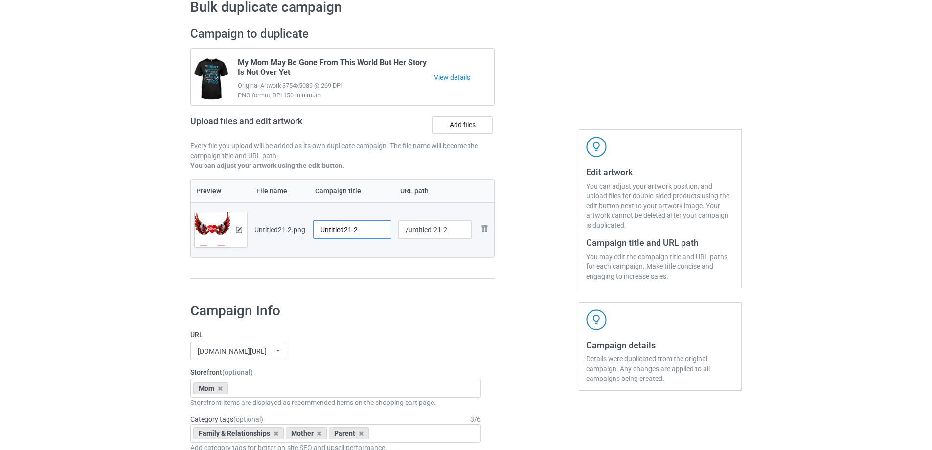
click at [371, 236] on input "Untitled21-2" at bounding box center [352, 229] width 78 height 19
paste input "I Am Her Eyes She Is My Wings"
type input "I Am Her Eyes She Is My Wings"
click at [352, 270] on div "Preview File name Campaign title URL path Preview and edit artwork Untitled21-2…" at bounding box center [342, 229] width 304 height 100
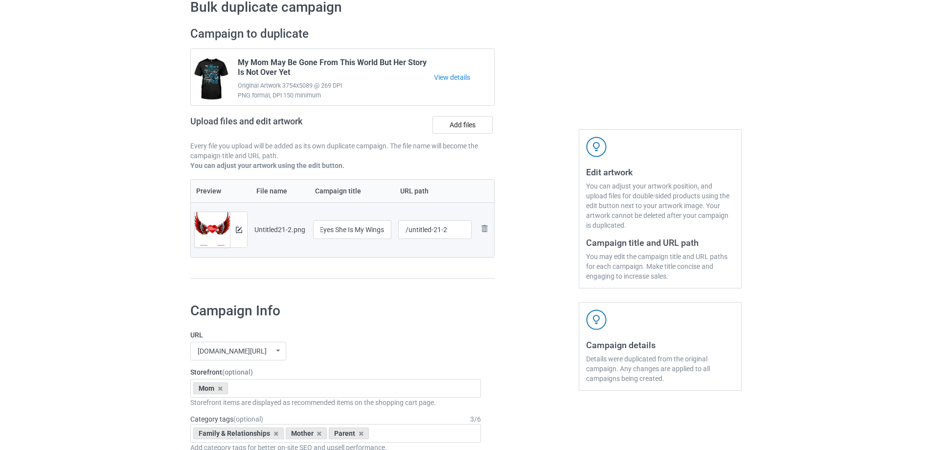
scroll to position [0, 0]
drag, startPoint x: 422, startPoint y: 230, endPoint x: 464, endPoint y: 221, distance: 42.5
click at [464, 221] on input "/untitled-21-2" at bounding box center [435, 229] width 74 height 19
type input "/miah18"
click at [584, 323] on div "Campaign details Details were duplicated from the original campaign. Any change…" at bounding box center [660, 346] width 163 height 89
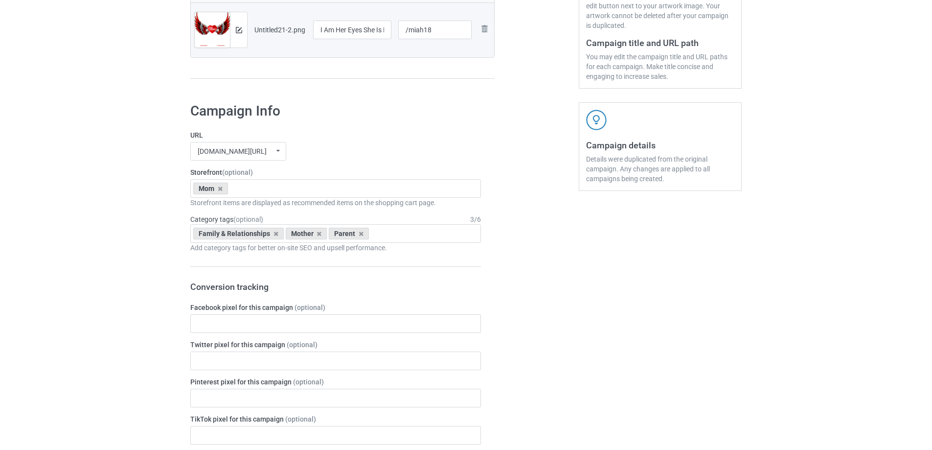
scroll to position [1139, 0]
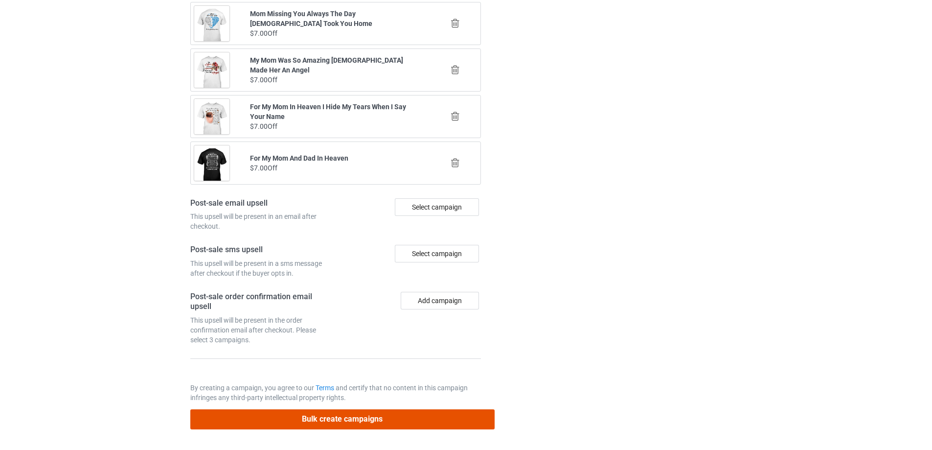
click at [393, 426] on button "Bulk create campaigns" at bounding box center [342, 419] width 304 height 20
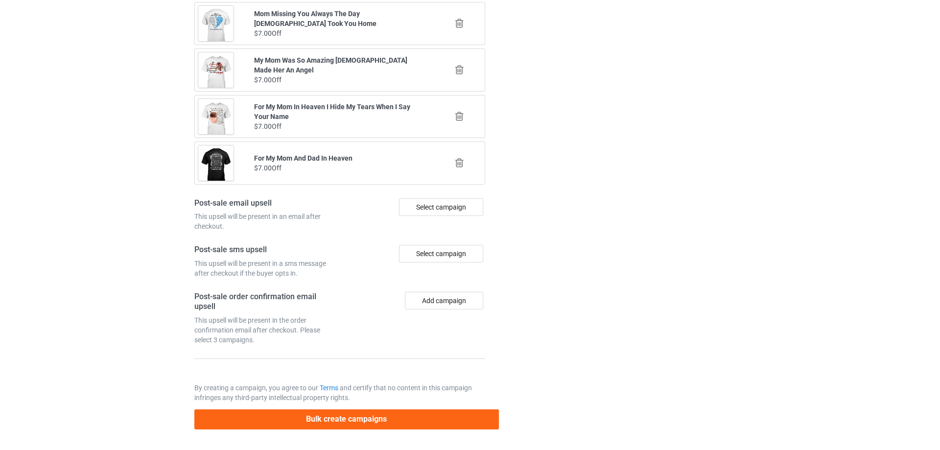
scroll to position [0, 0]
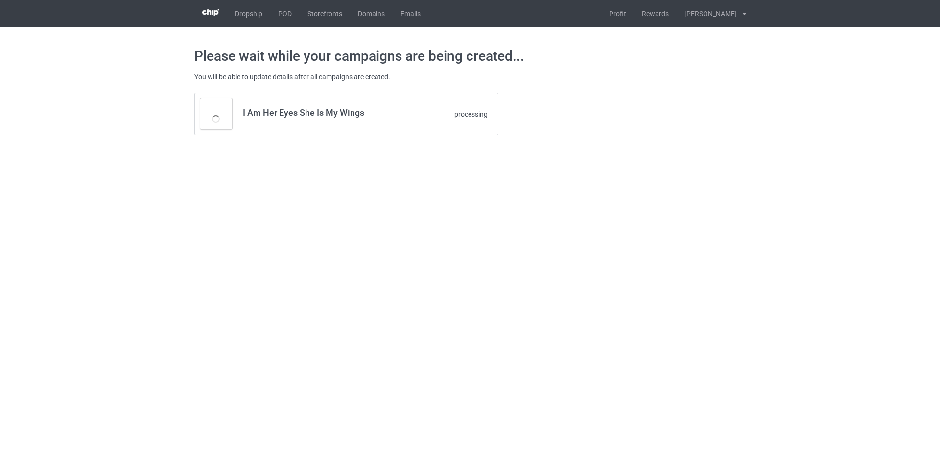
click at [61, 103] on div "Please wait while your campaigns are being created... You will be able to updat…" at bounding box center [470, 91] width 940 height 129
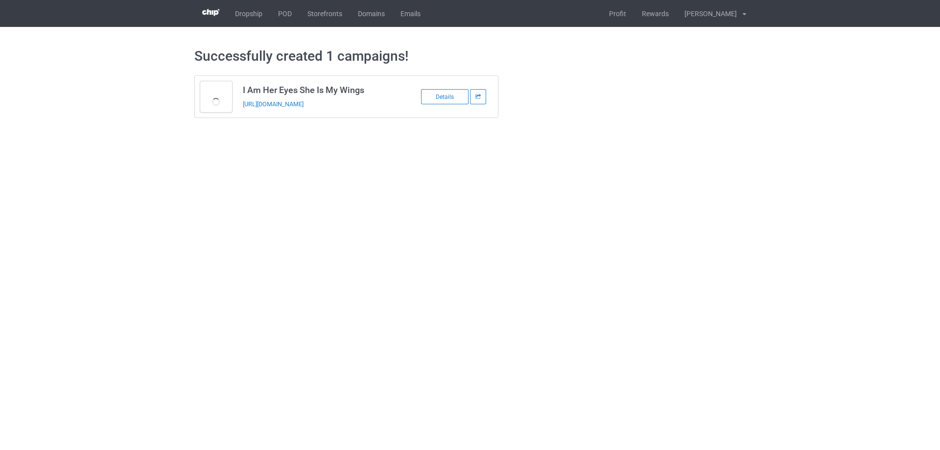
drag, startPoint x: 266, startPoint y: 115, endPoint x: 242, endPoint y: 110, distance: 24.1
click at [242, 110] on td "I Am Her Eyes She Is My Wings [URL][DOMAIN_NAME]" at bounding box center [319, 97] width 165 height 42
copy link "[URL][DOMAIN_NAME]"
click at [382, 177] on body "Dropship POD Storefronts Domains Emails Profit Rewards [PERSON_NAME] Settings L…" at bounding box center [470, 225] width 940 height 450
click at [41, 175] on body "Dropship POD Storefronts Domains Emails Profit Rewards [PERSON_NAME] Settings L…" at bounding box center [470, 225] width 940 height 450
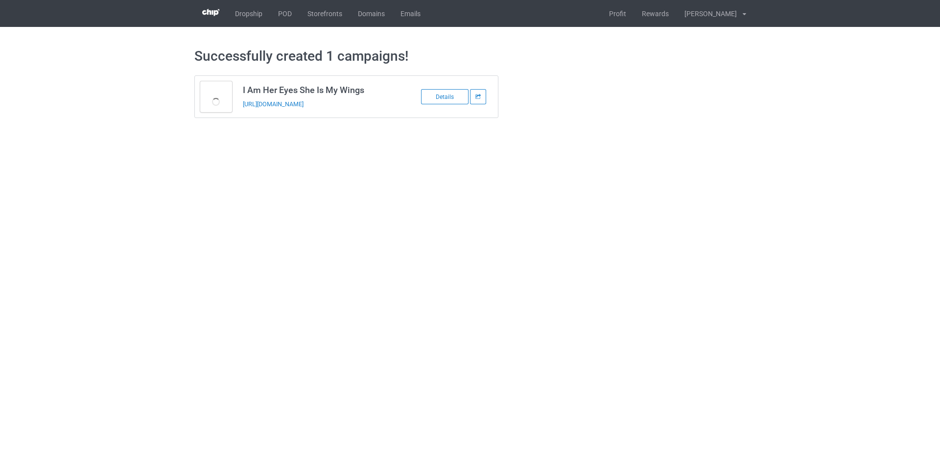
click at [610, 113] on div "I Am Her Eyes She Is My Wings [URL][DOMAIN_NAME] Details" at bounding box center [469, 97] width 565 height 56
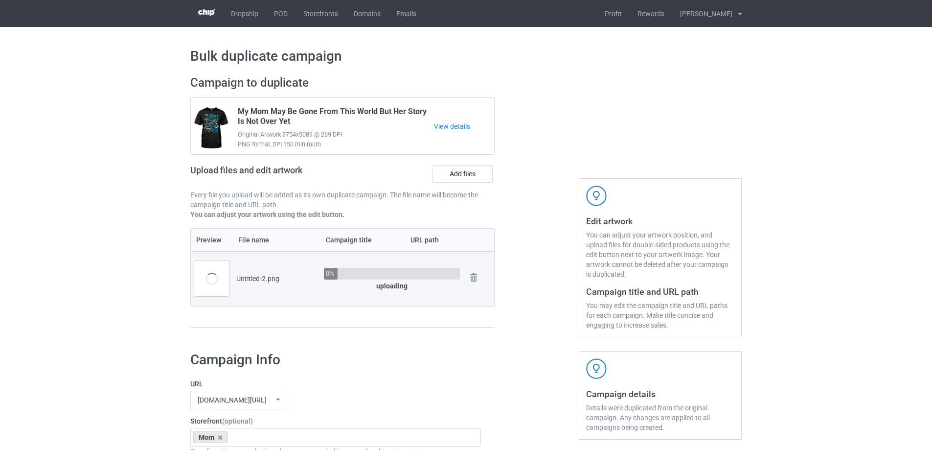
scroll to position [98, 0]
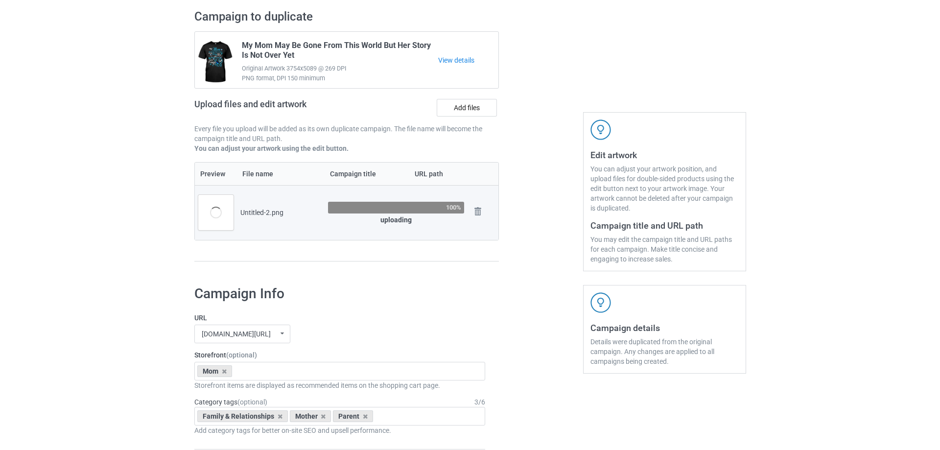
scroll to position [49, 0]
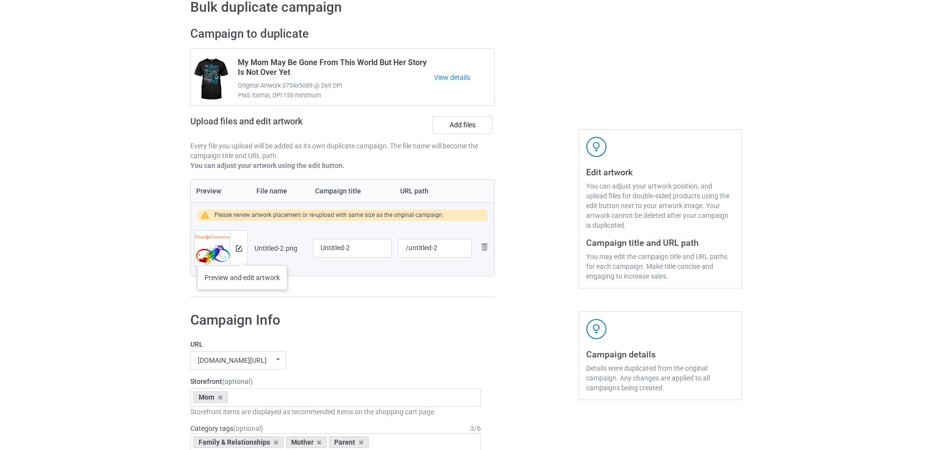
click at [242, 255] on div at bounding box center [238, 247] width 17 height 35
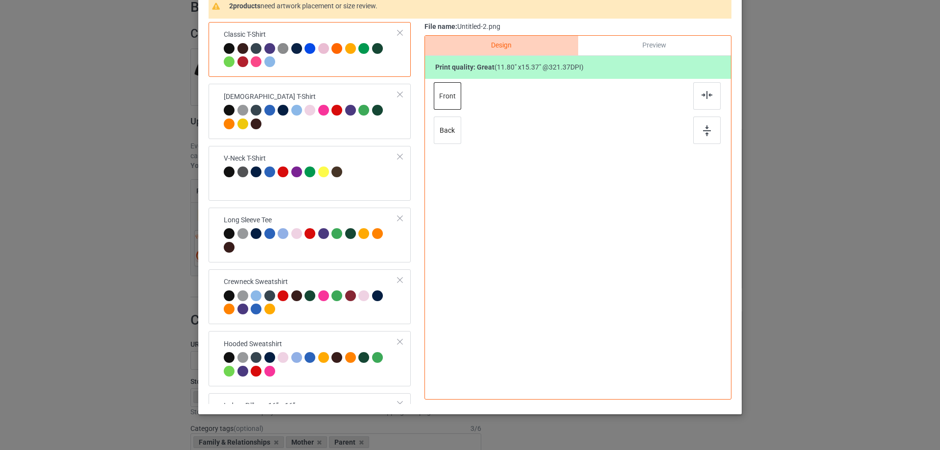
scroll to position [98, 0]
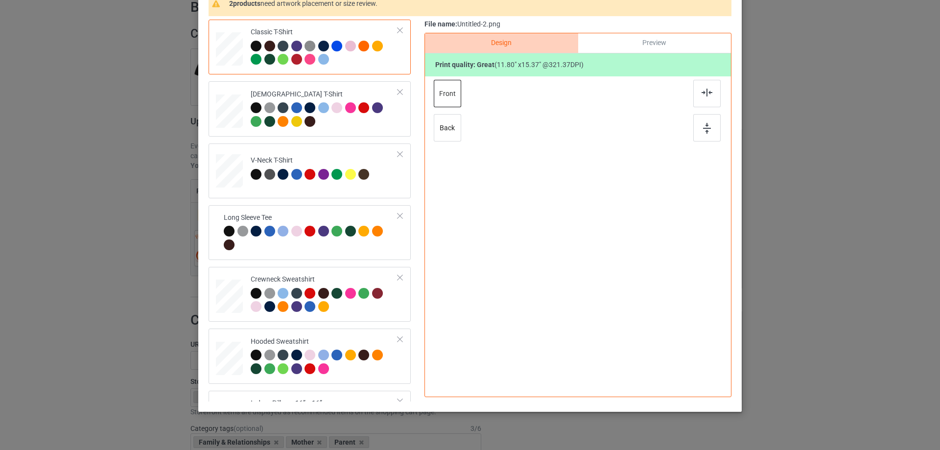
click at [428, 233] on div "Design Preview Print quality: great ( 11.80 " x 15.37 " @ 321.37 DPI) front back" at bounding box center [577, 215] width 307 height 364
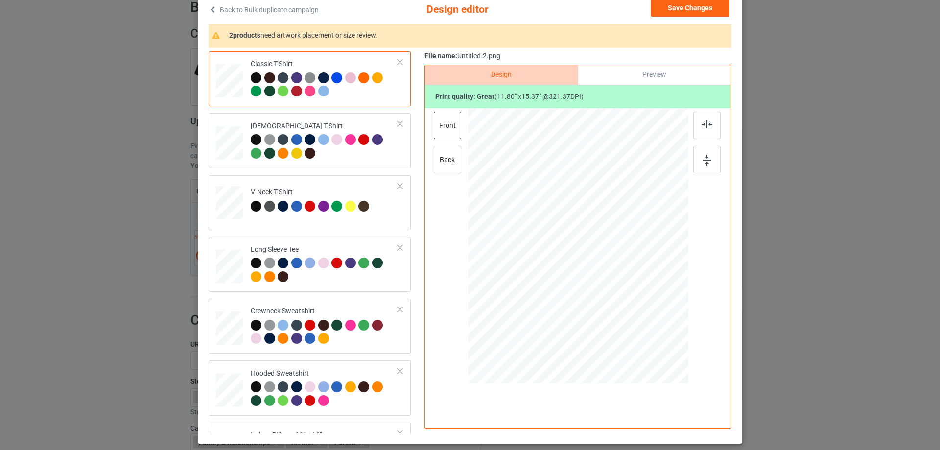
scroll to position [49, 0]
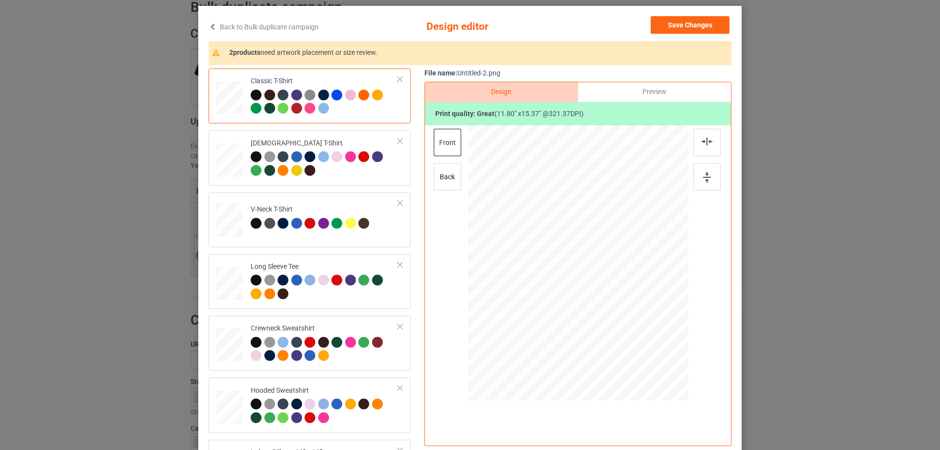
click at [416, 235] on div "Classic T-Shirt Ladies T-Shirt V-Neck T-Shirt Long Sleeve Tee Crewneck Sweatshi…" at bounding box center [469, 260] width 523 height 382
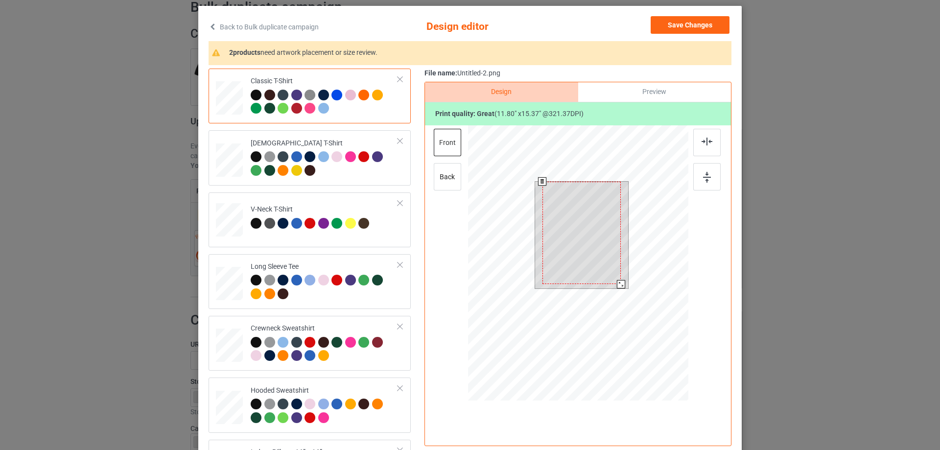
click at [630, 302] on div at bounding box center [578, 264] width 220 height 278
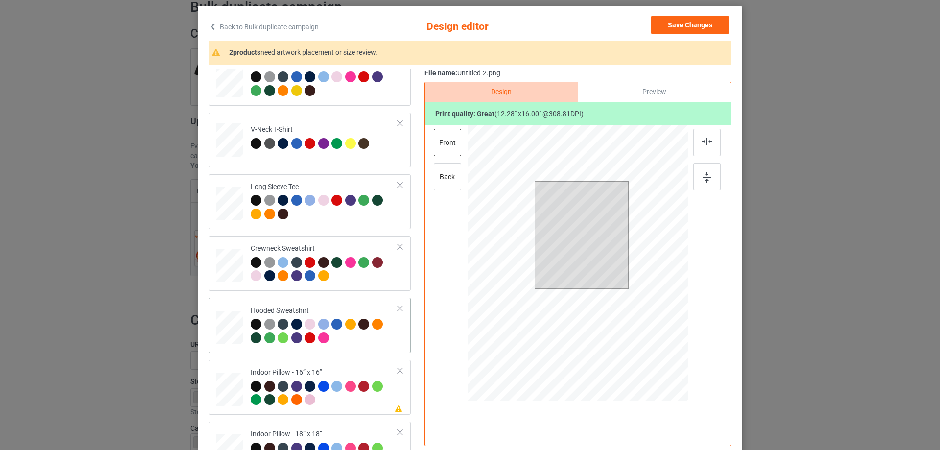
scroll to position [168, 0]
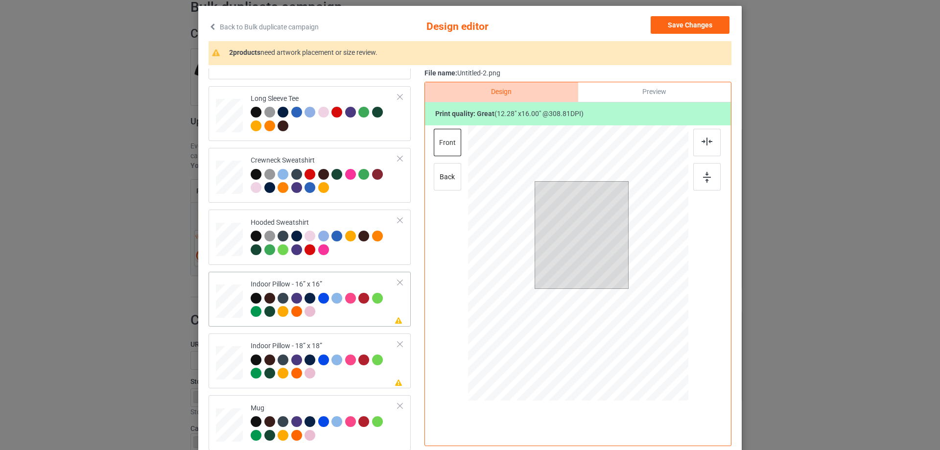
click at [221, 306] on div at bounding box center [229, 301] width 27 height 27
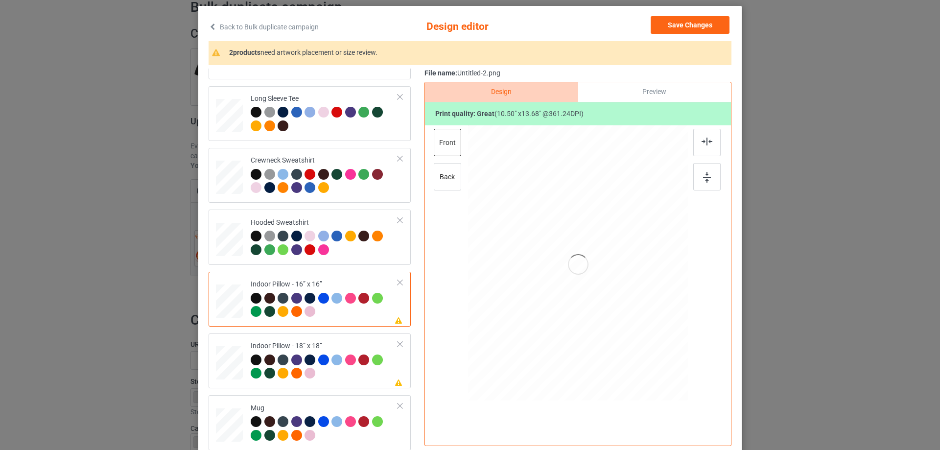
scroll to position [98, 0]
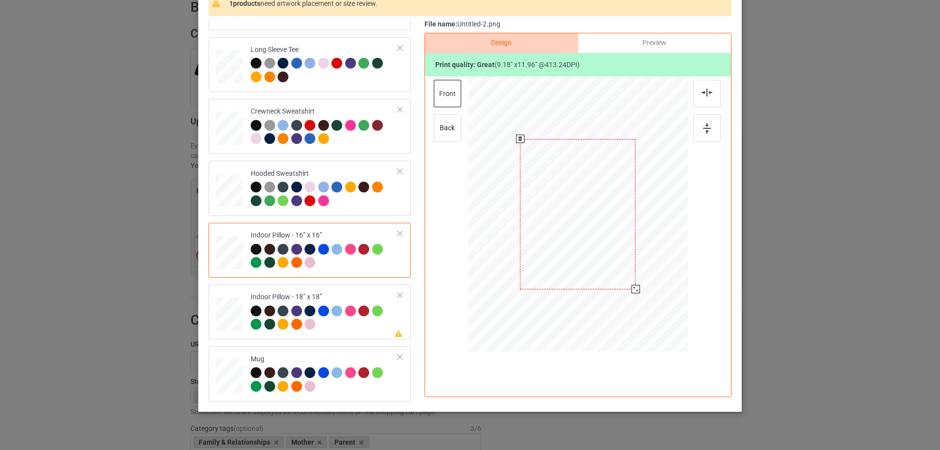
click at [634, 288] on div at bounding box center [635, 289] width 8 height 8
click at [631, 54] on div "Print quality: great ( 9.18 " x 11.96 " @ 413.24 DPI)" at bounding box center [578, 64] width 306 height 23
click at [635, 42] on div "Preview" at bounding box center [654, 43] width 153 height 20
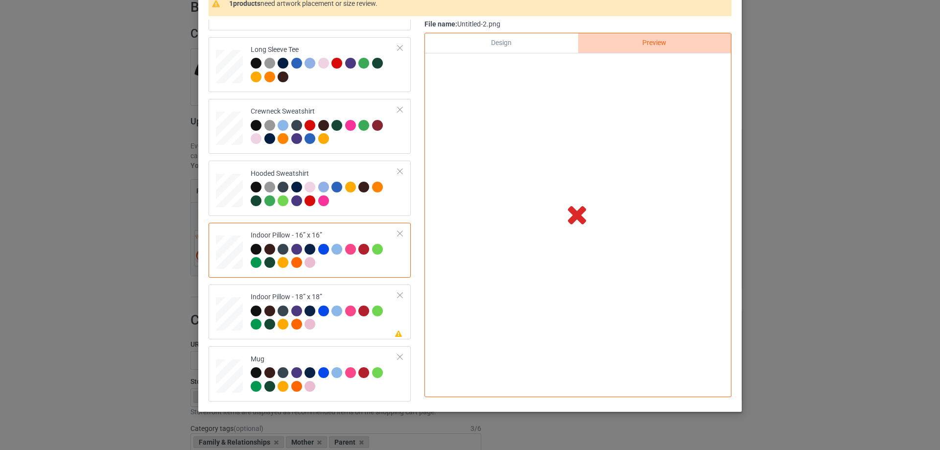
click at [505, 39] on div "Design" at bounding box center [501, 43] width 153 height 20
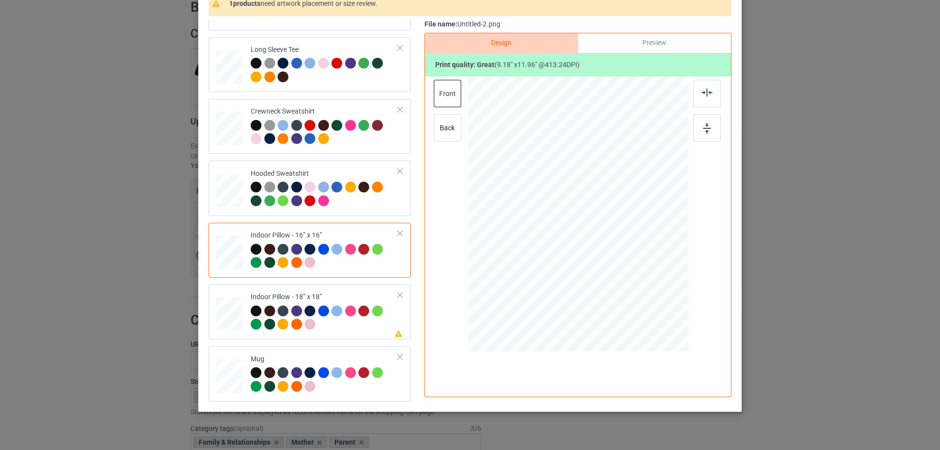
click at [633, 46] on div "Preview" at bounding box center [654, 43] width 153 height 20
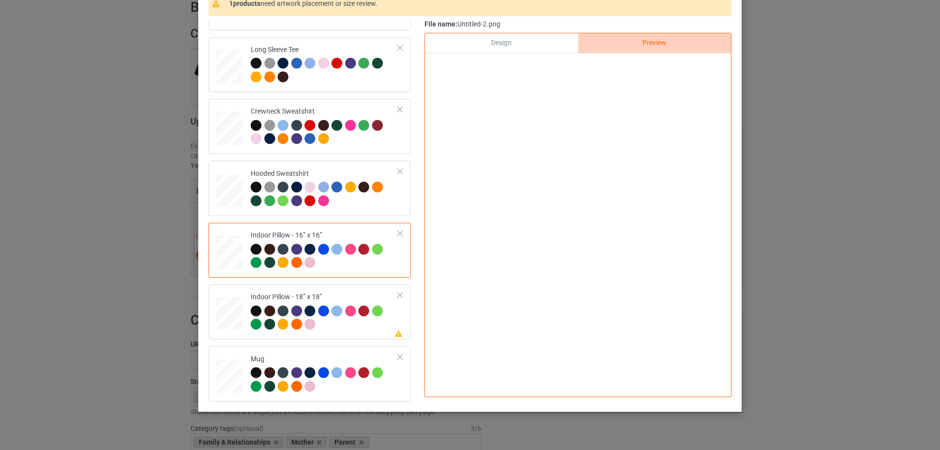
click at [553, 43] on div "Design" at bounding box center [501, 43] width 153 height 20
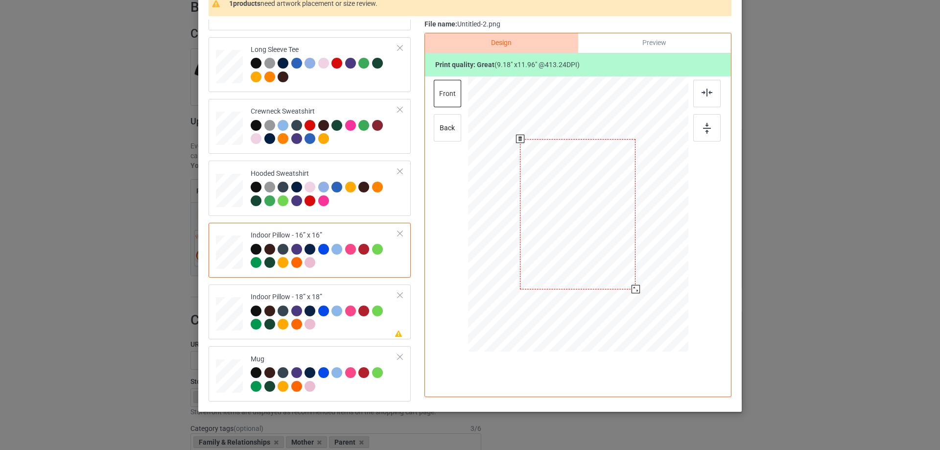
scroll to position [49, 0]
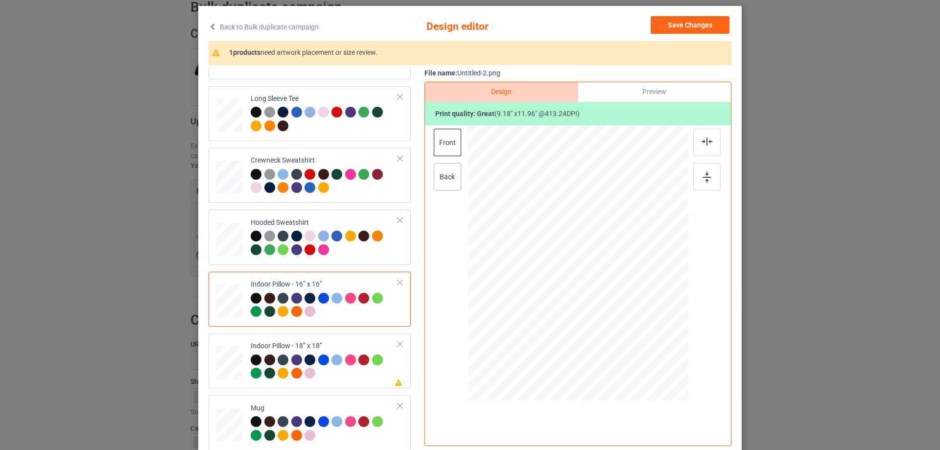
click at [453, 179] on div "back" at bounding box center [447, 176] width 27 height 27
drag, startPoint x: 639, startPoint y: 349, endPoint x: 631, endPoint y: 336, distance: 14.9
click at [631, 336] on div at bounding box center [634, 337] width 8 height 8
click at [345, 343] on div "Indoor Pillow - 18” x 18”" at bounding box center [324, 359] width 147 height 37
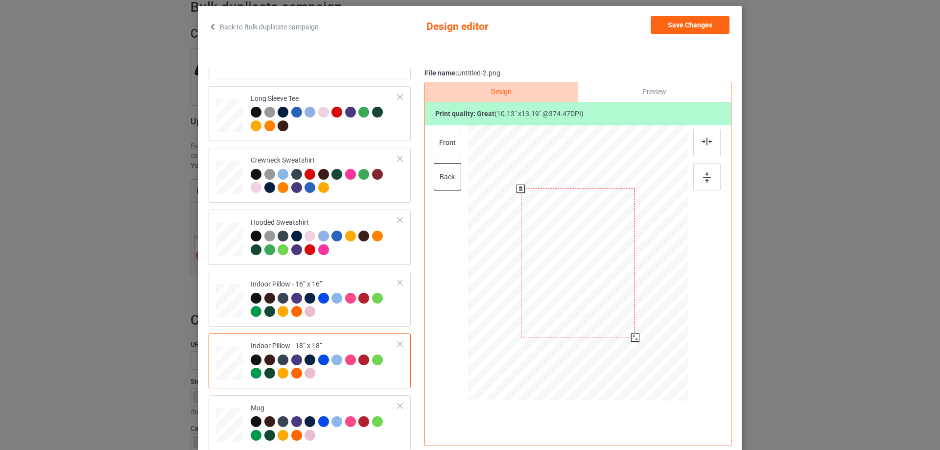
drag, startPoint x: 640, startPoint y: 346, endPoint x: 633, endPoint y: 333, distance: 14.5
click at [633, 333] on div at bounding box center [635, 337] width 8 height 8
click at [437, 138] on div "front" at bounding box center [447, 142] width 27 height 27
drag, startPoint x: 639, startPoint y: 349, endPoint x: 631, endPoint y: 337, distance: 14.7
click at [631, 337] on div at bounding box center [635, 337] width 8 height 8
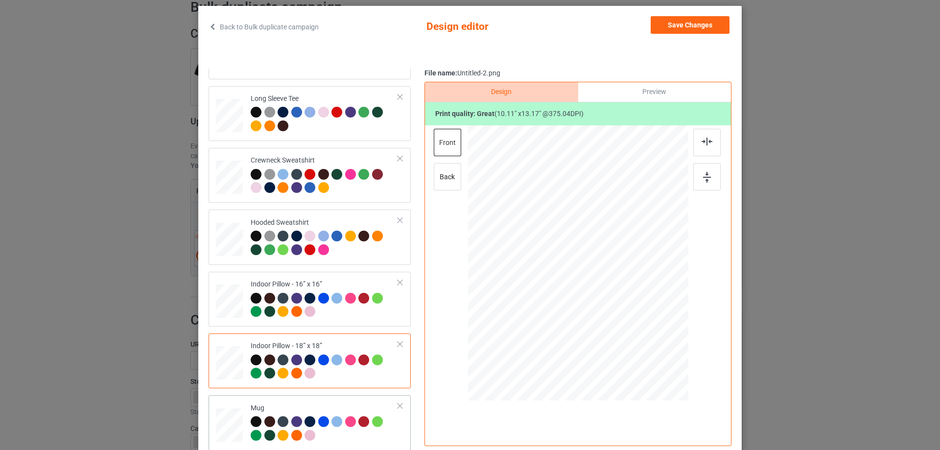
click at [349, 400] on td "Mug" at bounding box center [324, 422] width 158 height 47
click at [668, 299] on div at bounding box center [670, 303] width 8 height 8
click at [677, 91] on div "Preview" at bounding box center [654, 92] width 153 height 20
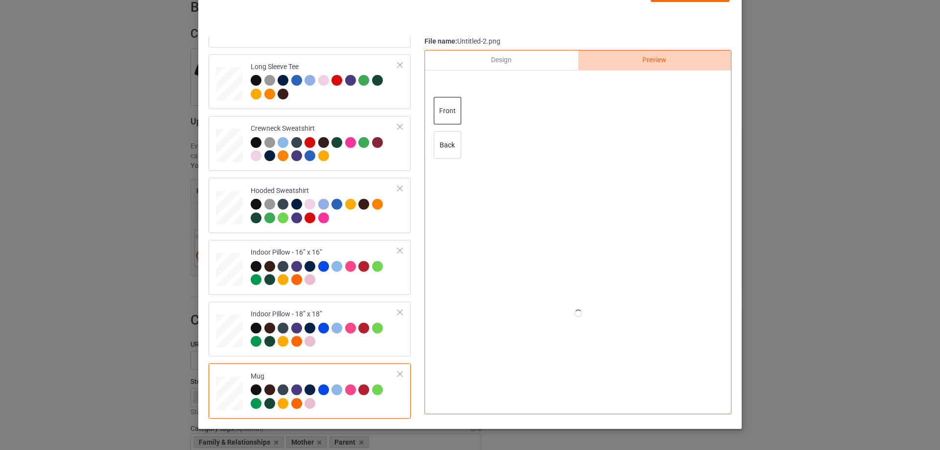
scroll to position [98, 0]
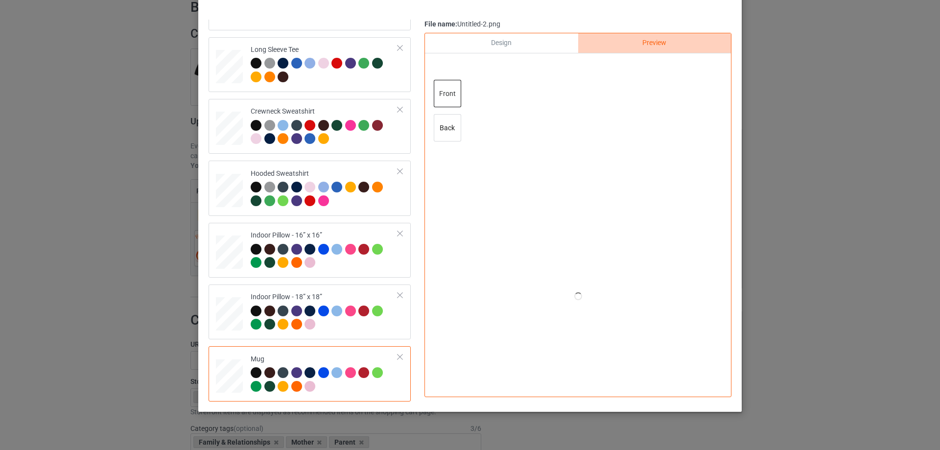
click at [512, 46] on div "Design" at bounding box center [501, 43] width 153 height 20
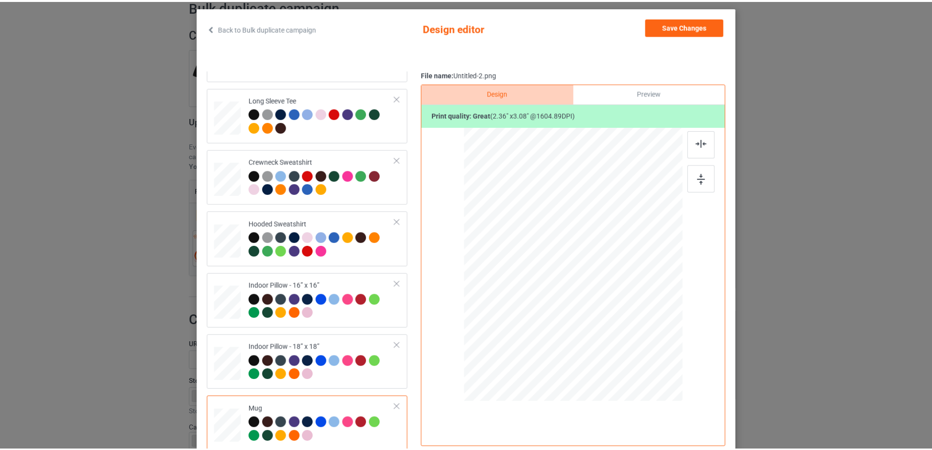
scroll to position [0, 0]
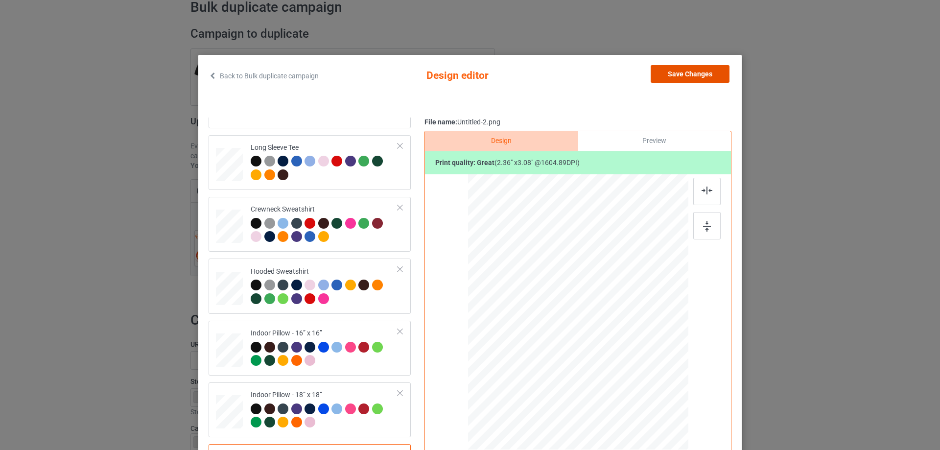
click at [686, 71] on button "Save Changes" at bounding box center [689, 74] width 79 height 18
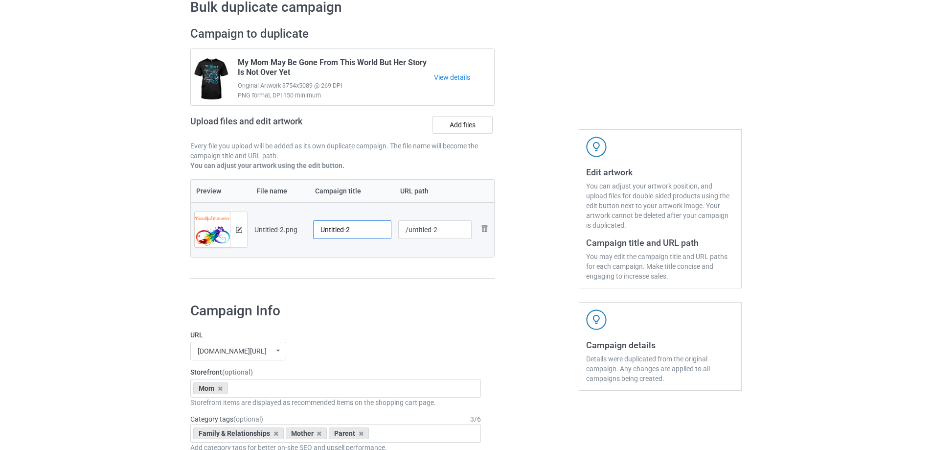
click at [370, 229] on input "Untitled-2" at bounding box center [352, 229] width 78 height 19
paste input "My Mom Left Me Beautiful Memories"
type input "My Mom Left Me Beautiful Memories"
click at [377, 269] on div "Preview File name Campaign title URL path Preview and edit artwork Untitled-2.p…" at bounding box center [342, 229] width 304 height 100
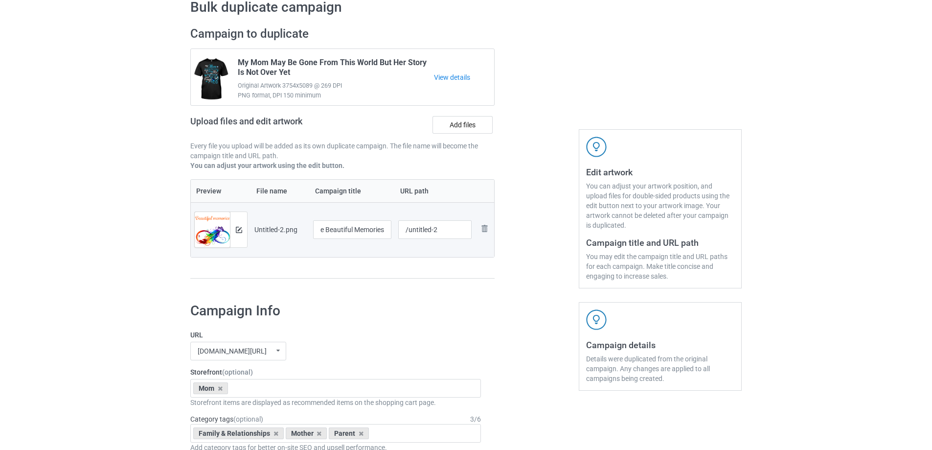
scroll to position [0, 0]
drag, startPoint x: 410, startPoint y: 233, endPoint x: 455, endPoint y: 229, distance: 45.2
click at [455, 229] on input "/untitled-2" at bounding box center [435, 229] width 74 height 19
click at [436, 231] on input "/mmml2" at bounding box center [435, 229] width 74 height 19
drag, startPoint x: 428, startPoint y: 231, endPoint x: 441, endPoint y: 232, distance: 13.2
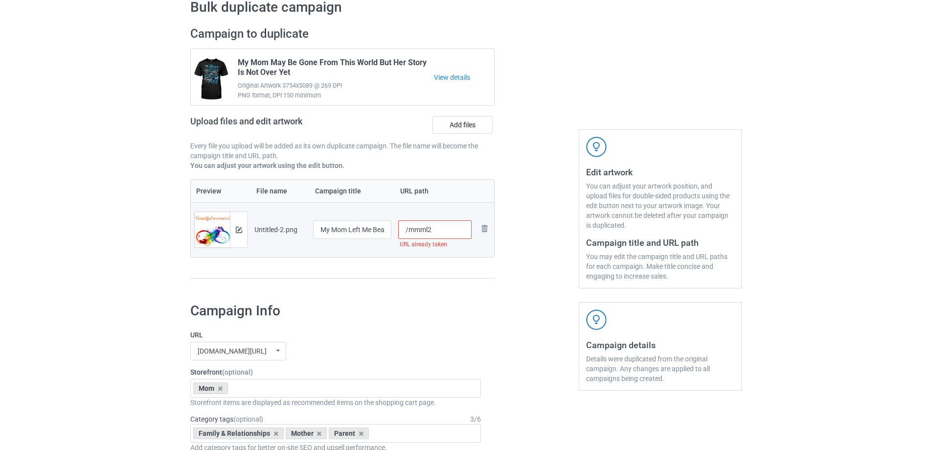
click at [441, 232] on input "/mmml2" at bounding box center [435, 229] width 74 height 19
drag, startPoint x: 429, startPoint y: 229, endPoint x: 436, endPoint y: 230, distance: 6.5
click at [435, 230] on input "/mmml3" at bounding box center [435, 229] width 74 height 19
drag, startPoint x: 429, startPoint y: 230, endPoint x: 437, endPoint y: 230, distance: 8.8
click at [437, 230] on input "/mmml5" at bounding box center [435, 229] width 74 height 19
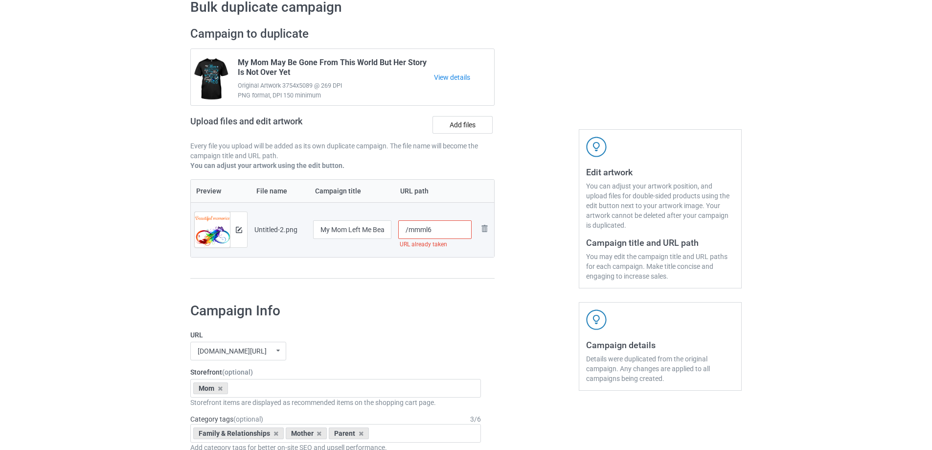
drag, startPoint x: 428, startPoint y: 230, endPoint x: 437, endPoint y: 230, distance: 9.3
click at [437, 230] on input "/mmml6" at bounding box center [435, 229] width 74 height 19
drag, startPoint x: 431, startPoint y: 233, endPoint x: 437, endPoint y: 233, distance: 5.9
click at [437, 232] on input "/mmml8" at bounding box center [435, 229] width 74 height 19
drag, startPoint x: 430, startPoint y: 230, endPoint x: 446, endPoint y: 231, distance: 16.2
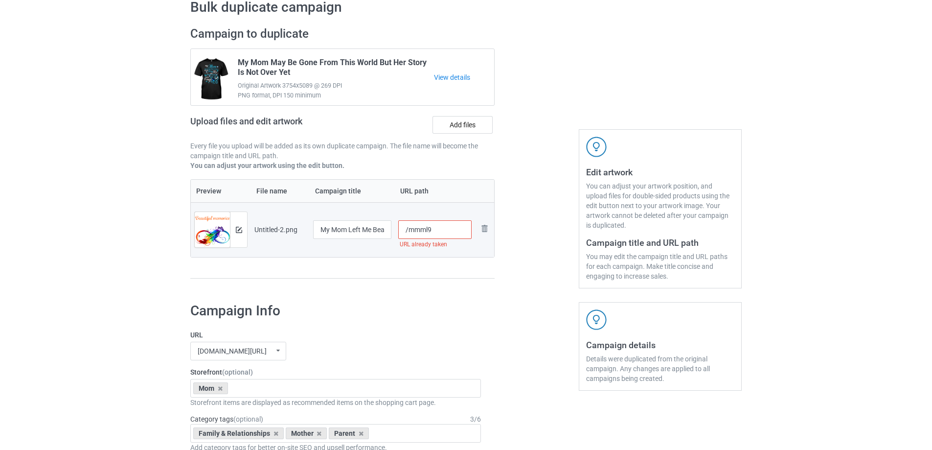
click at [446, 231] on input "/mmml9" at bounding box center [435, 229] width 74 height 19
type input "/mmml12"
click at [530, 292] on div at bounding box center [537, 158] width 70 height 276
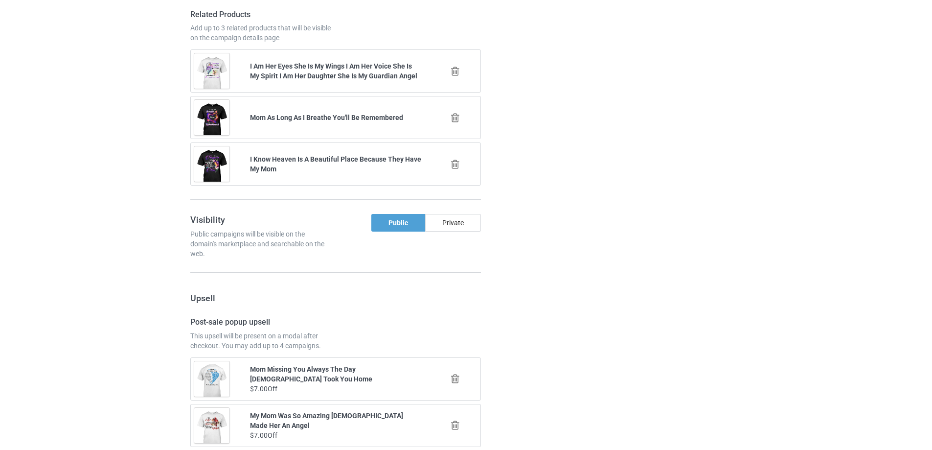
scroll to position [1139, 0]
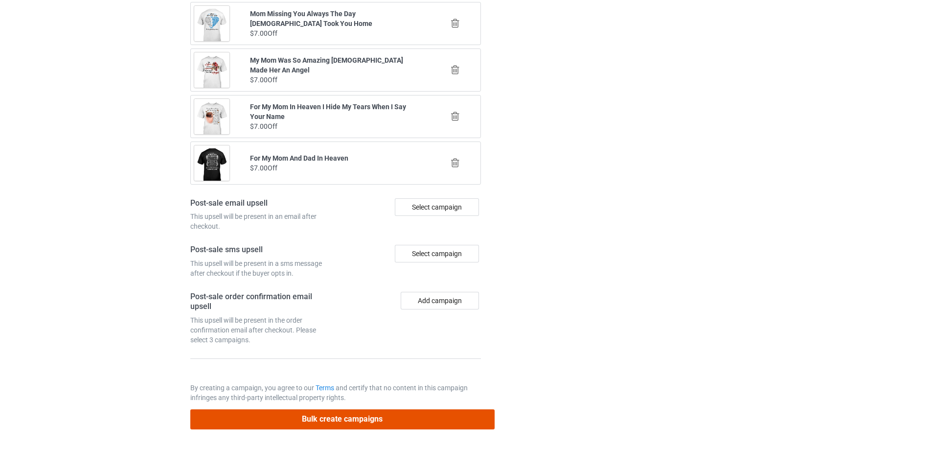
click at [368, 426] on button "Bulk create campaigns" at bounding box center [342, 419] width 304 height 20
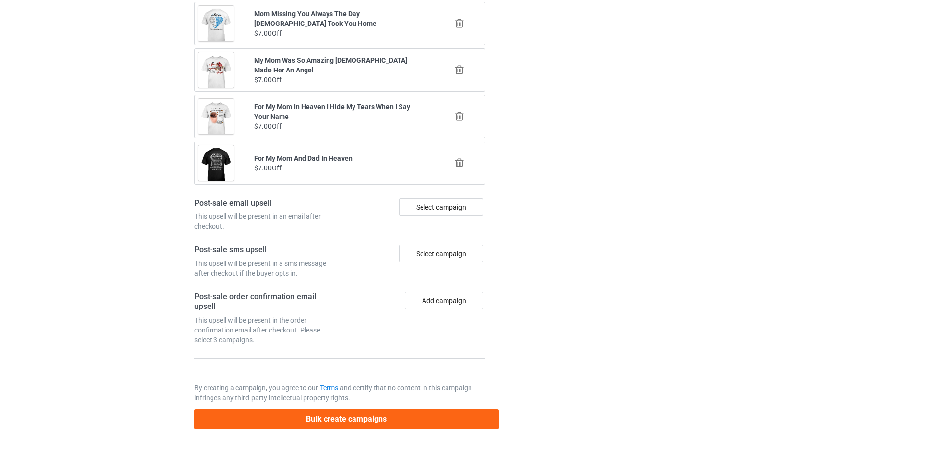
scroll to position [0, 0]
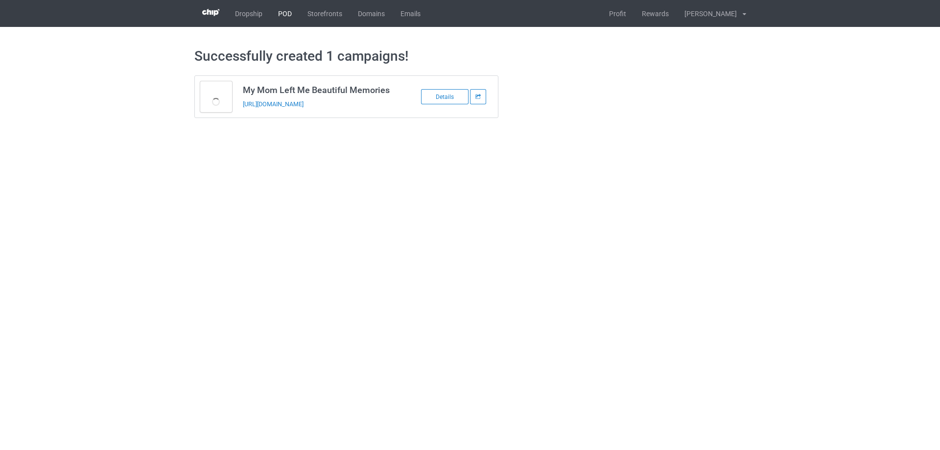
drag, startPoint x: 289, startPoint y: 13, endPoint x: 402, endPoint y: 53, distance: 120.6
drag, startPoint x: 383, startPoint y: 104, endPoint x: 239, endPoint y: 114, distance: 144.2
click at [239, 114] on td "My Mom Left Me Beautiful Memories https://www.sendinglovetoheaven.com/mmml12" at bounding box center [319, 97] width 165 height 42
copy link "https://www.sendinglovetoheaven.com/mmml12"
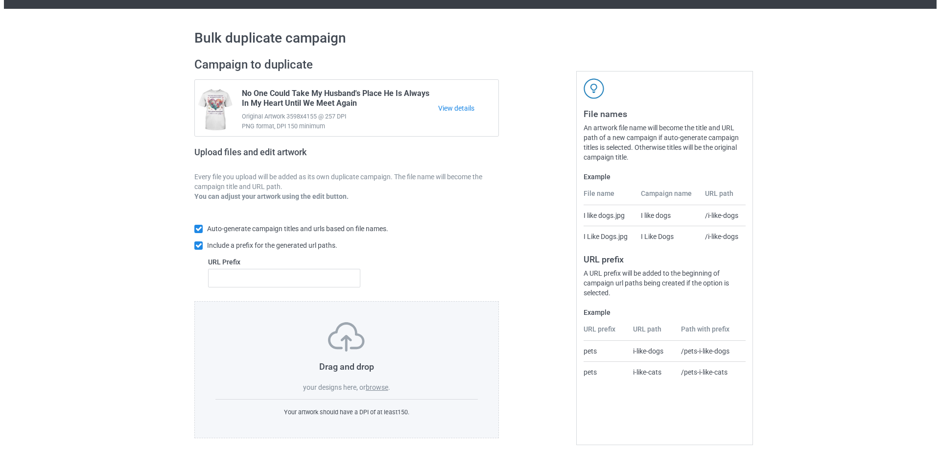
scroll to position [27, 0]
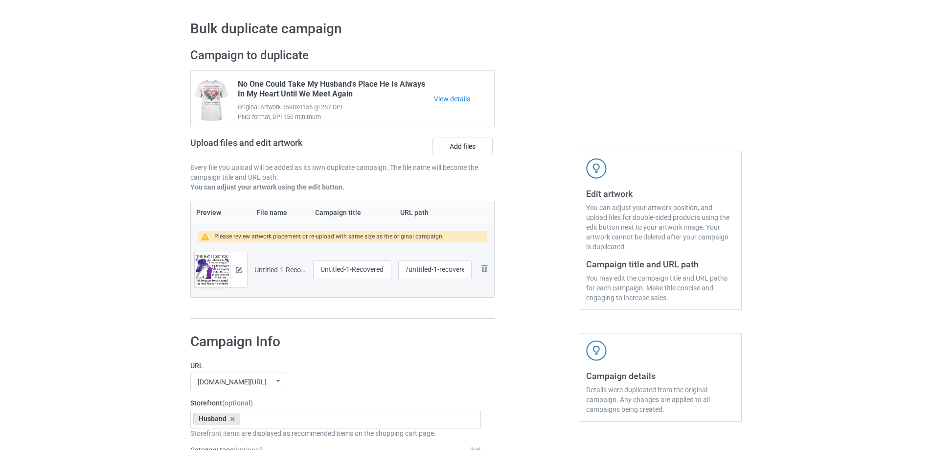
click at [248, 269] on td "Preview and edit artwork" at bounding box center [221, 269] width 60 height 55
click at [237, 272] on img at bounding box center [239, 270] width 6 height 6
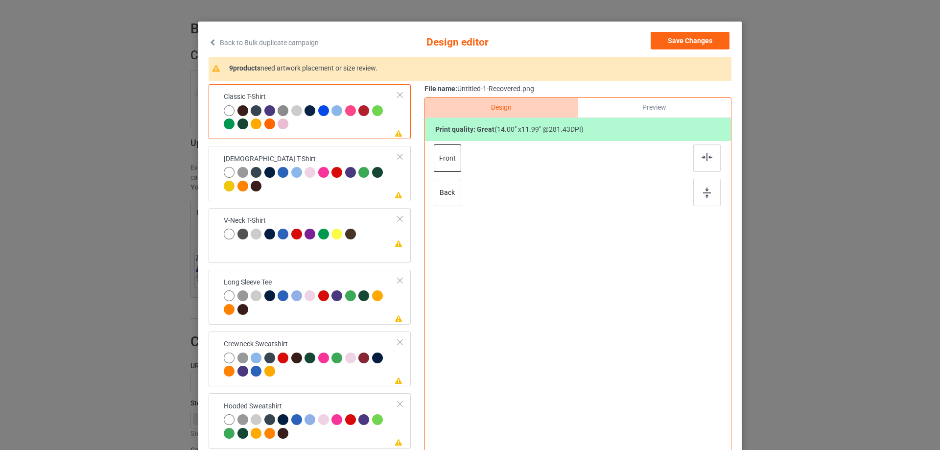
scroll to position [49, 0]
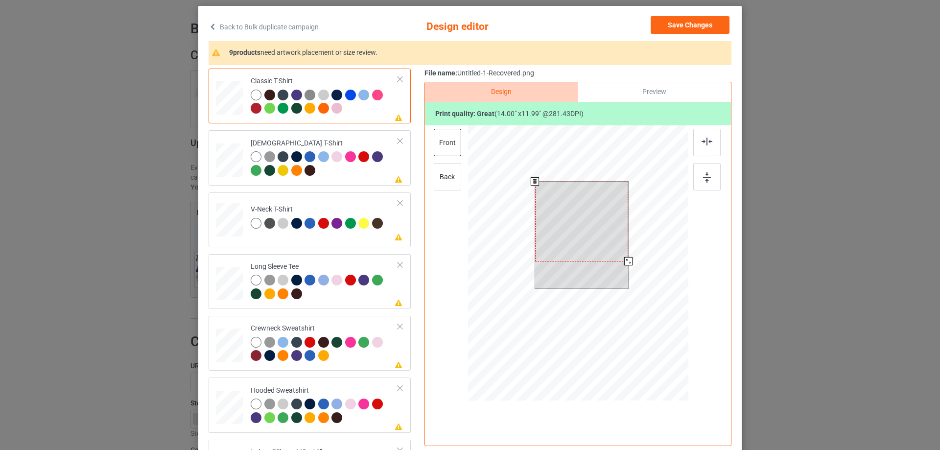
click at [584, 225] on div at bounding box center [581, 222] width 93 height 80
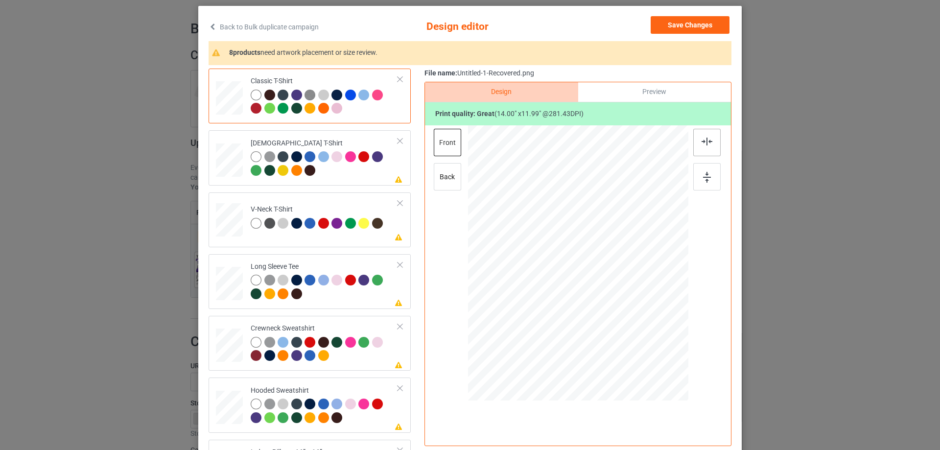
click at [708, 146] on div at bounding box center [706, 142] width 27 height 27
click at [651, 92] on div "Preview" at bounding box center [654, 92] width 153 height 20
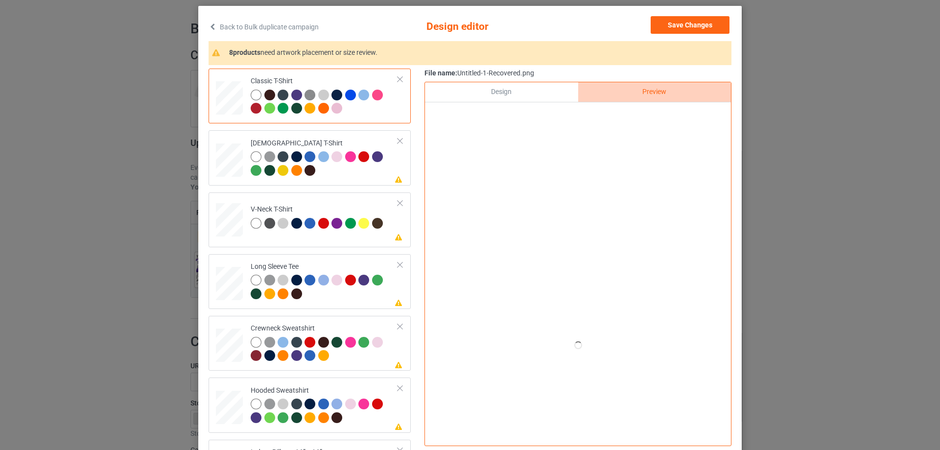
click at [535, 85] on div "Design" at bounding box center [501, 92] width 153 height 20
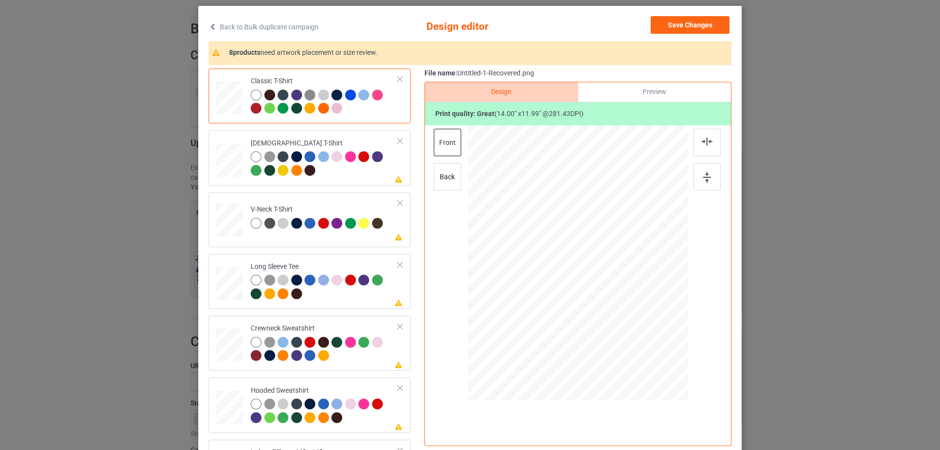
click at [631, 93] on div "Preview" at bounding box center [654, 92] width 153 height 20
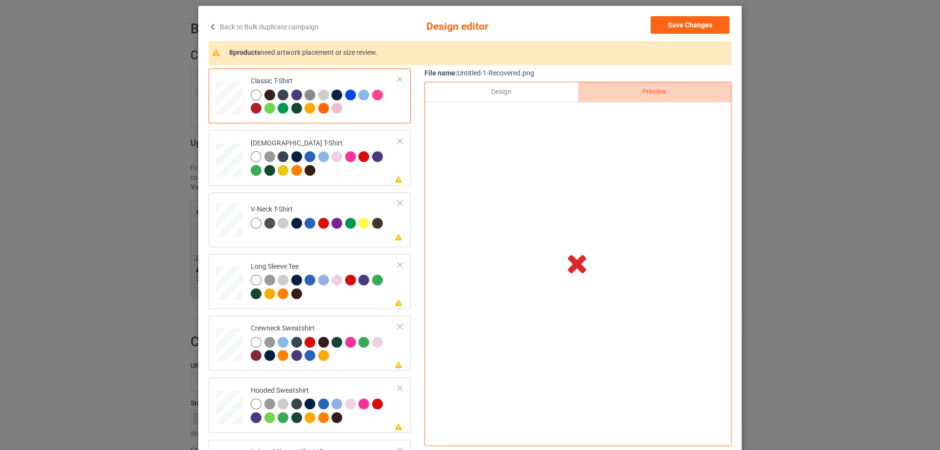
click at [498, 84] on div "Design" at bounding box center [501, 92] width 153 height 20
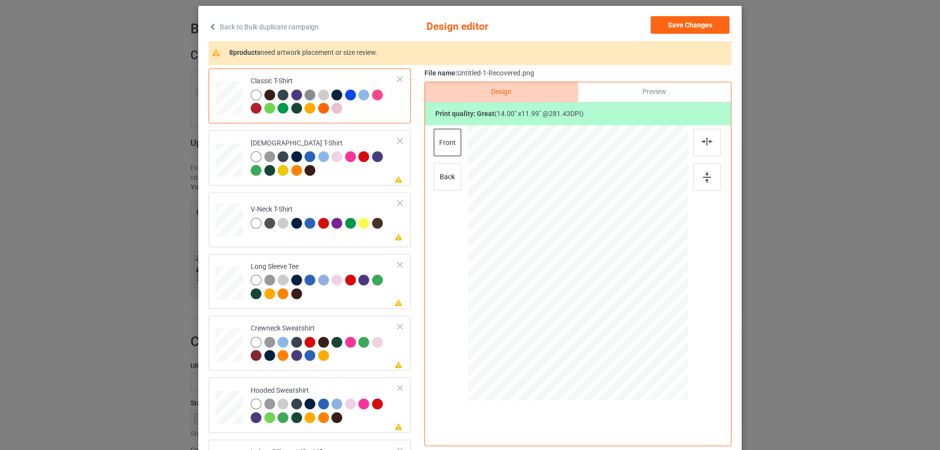
click at [639, 90] on div "Preview" at bounding box center [654, 92] width 153 height 20
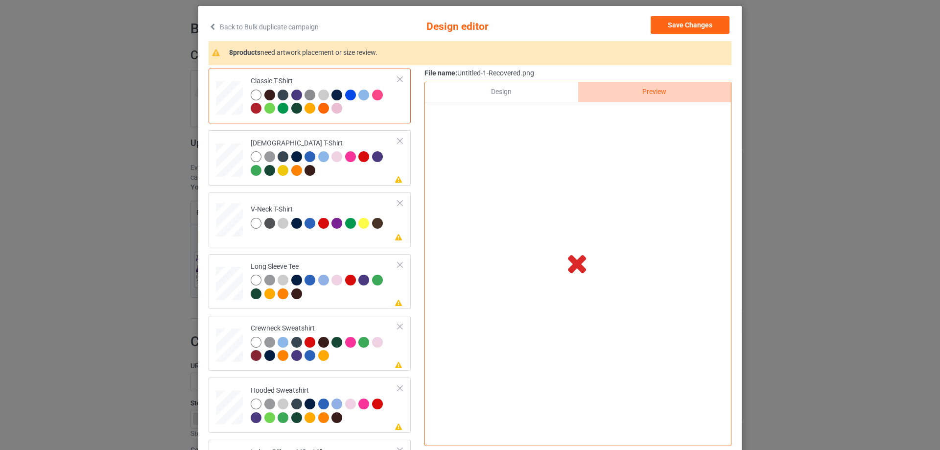
click at [520, 99] on div "Design" at bounding box center [501, 92] width 153 height 20
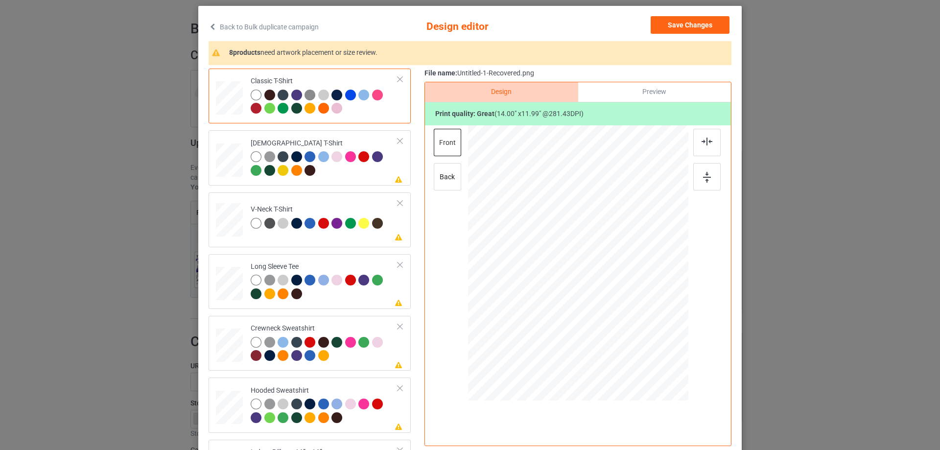
click at [651, 93] on div "Preview" at bounding box center [654, 92] width 153 height 20
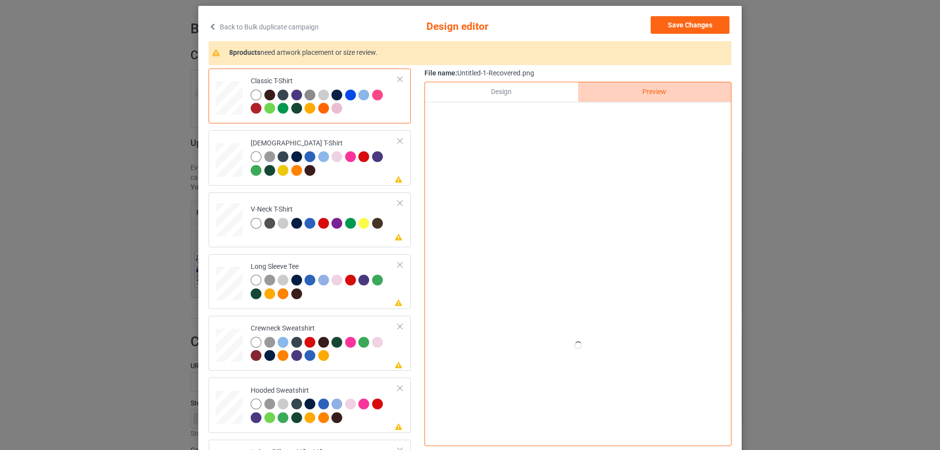
click at [507, 92] on div "Design" at bounding box center [501, 92] width 153 height 20
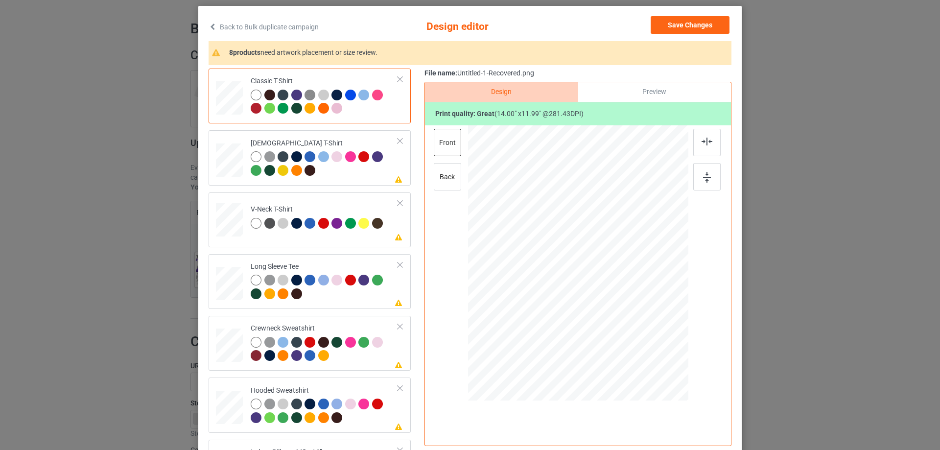
click at [642, 92] on div "Preview" at bounding box center [654, 92] width 153 height 20
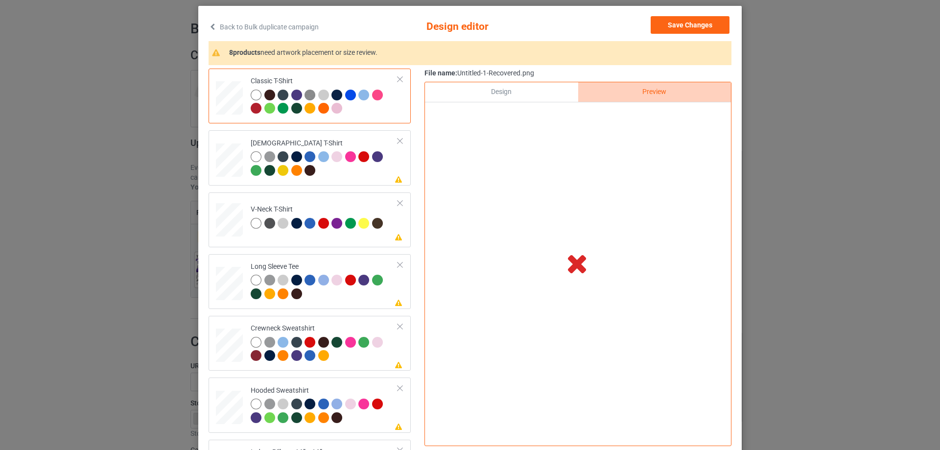
click at [539, 82] on div "File name: Untitled-1-Recovered.png Design Preview Print quality: great ( 14.00…" at bounding box center [577, 260] width 307 height 382
click at [538, 85] on div "Design" at bounding box center [501, 92] width 153 height 20
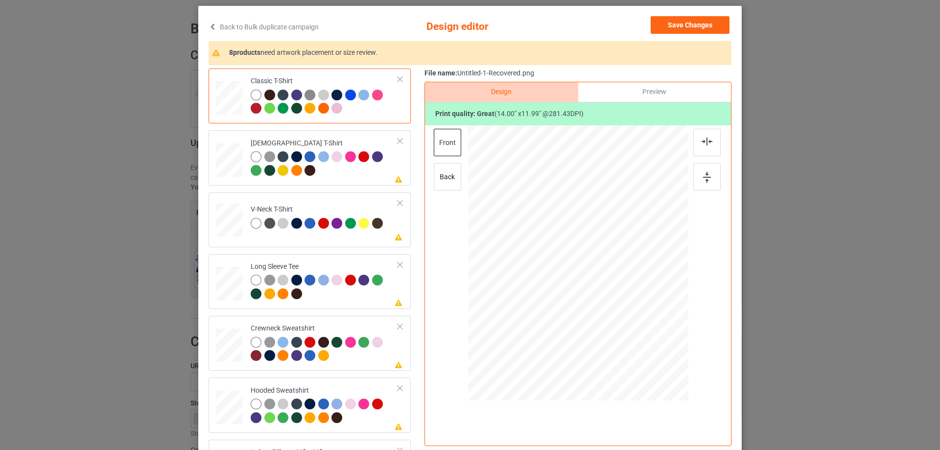
click at [620, 96] on div "Preview" at bounding box center [654, 92] width 153 height 20
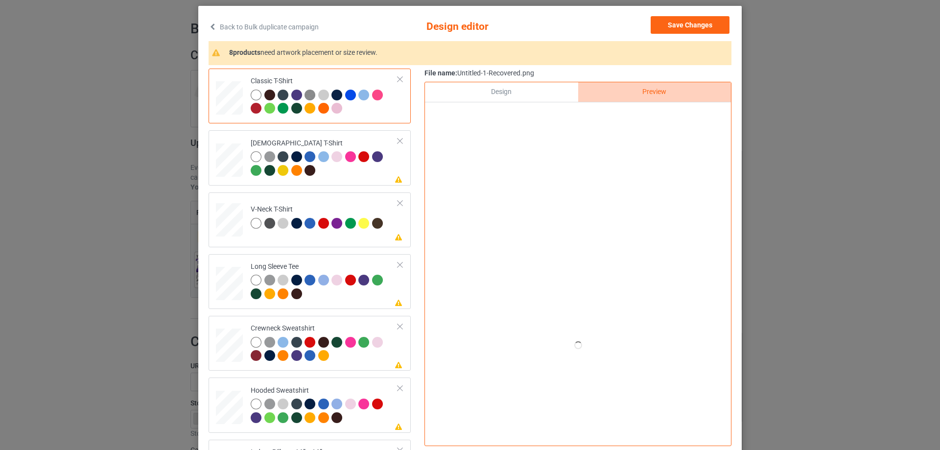
click at [508, 95] on div "Design" at bounding box center [501, 92] width 153 height 20
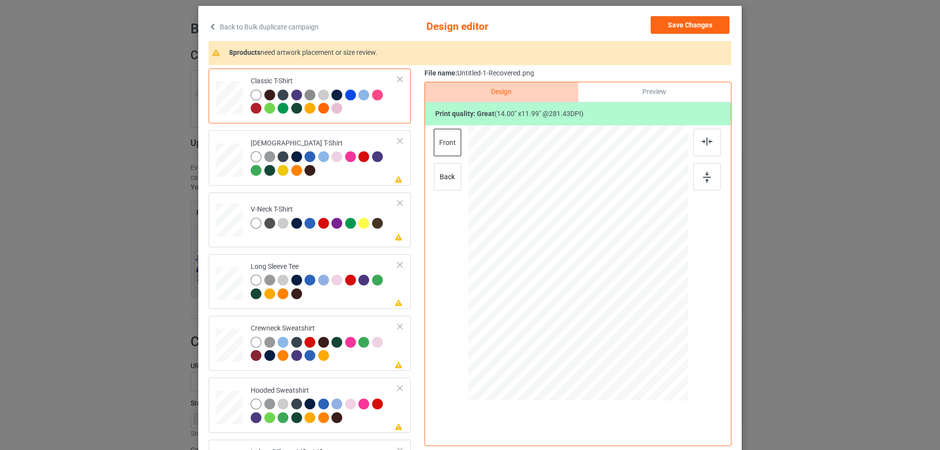
click at [621, 92] on div "Preview" at bounding box center [654, 92] width 153 height 20
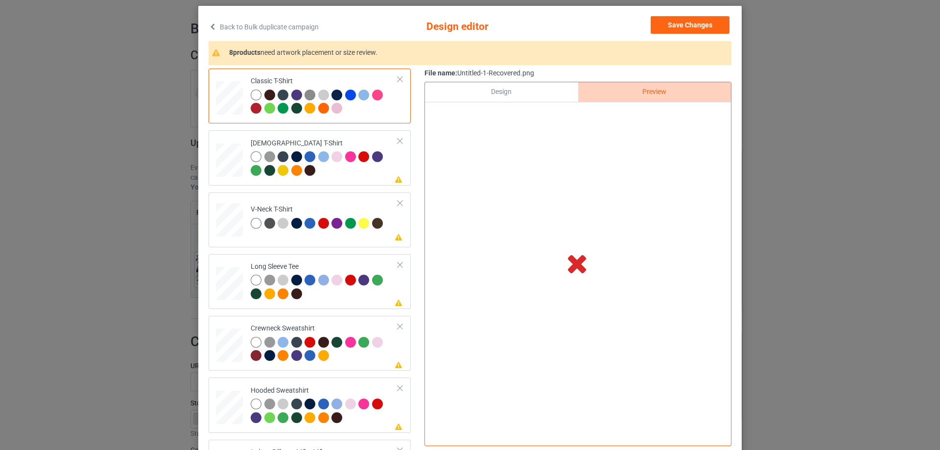
click at [525, 91] on div "Design" at bounding box center [501, 92] width 153 height 20
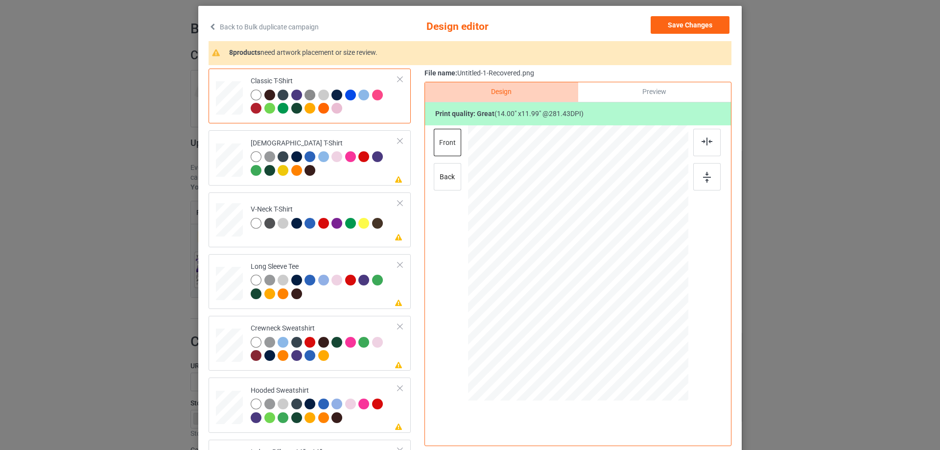
click at [634, 95] on div "Preview" at bounding box center [654, 92] width 153 height 20
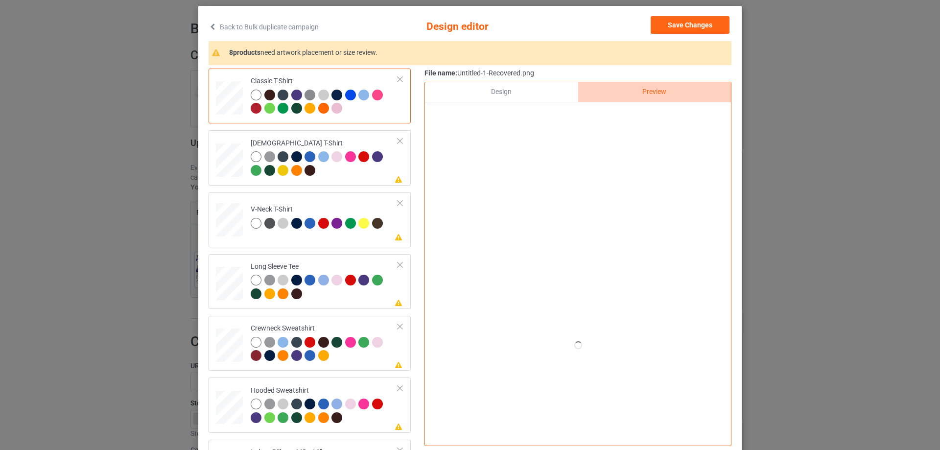
click at [540, 91] on div "Design" at bounding box center [501, 92] width 153 height 20
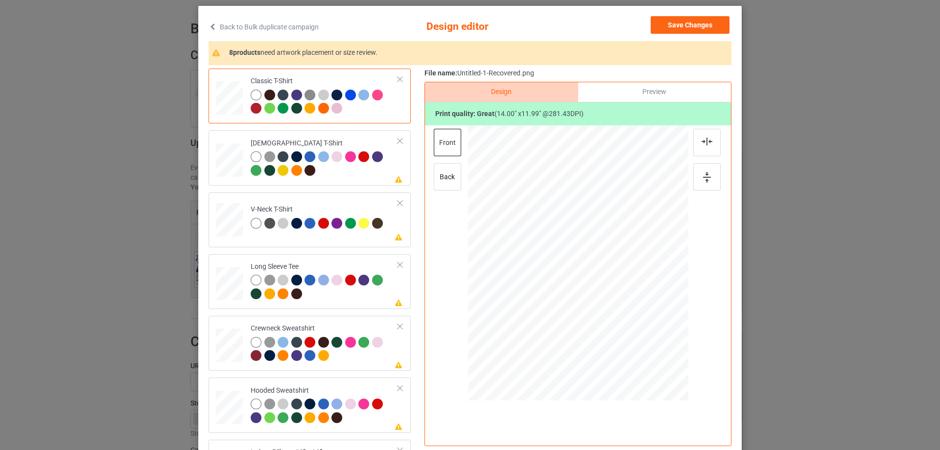
click at [630, 92] on div "Preview" at bounding box center [654, 92] width 153 height 20
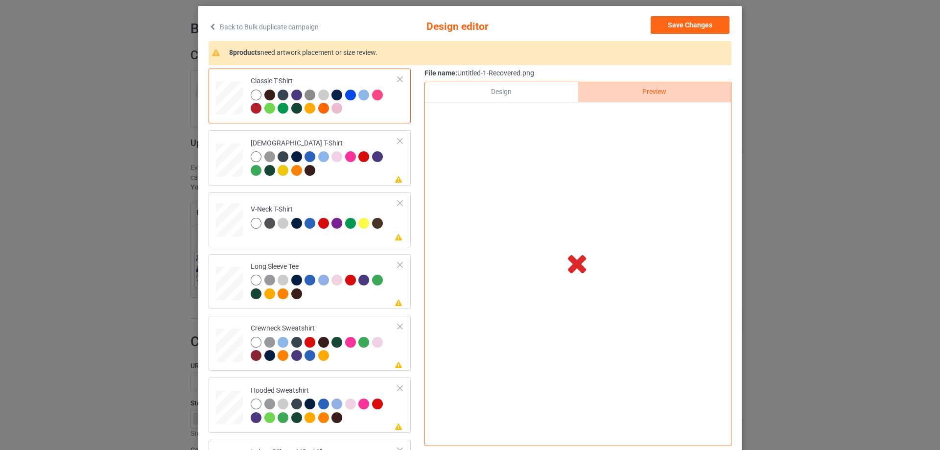
click at [532, 95] on div "Design" at bounding box center [501, 92] width 153 height 20
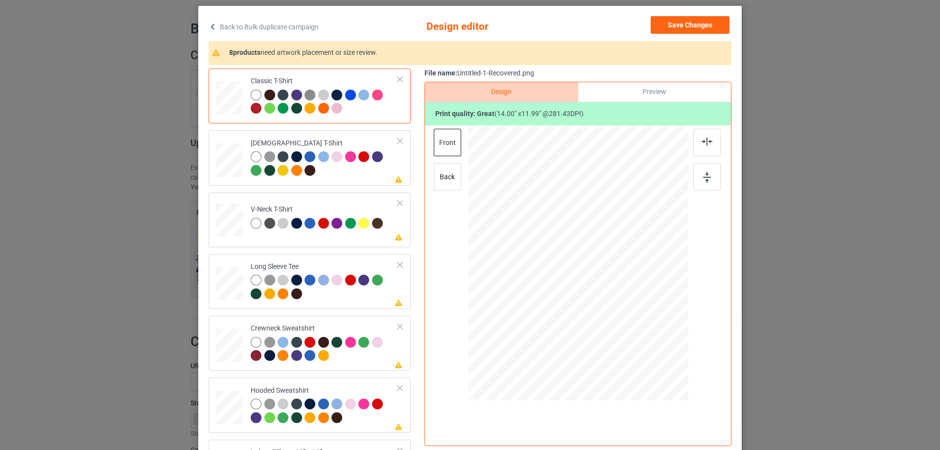
click at [634, 91] on div "Preview" at bounding box center [654, 92] width 153 height 20
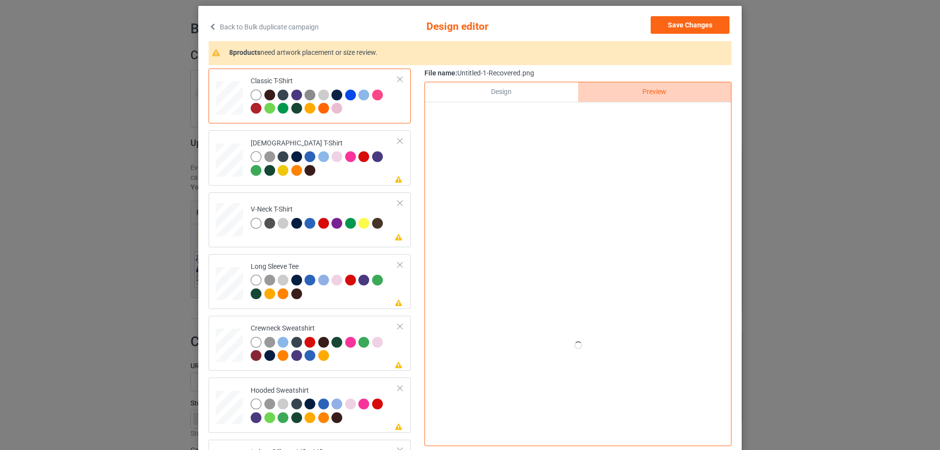
click at [534, 90] on div "Design" at bounding box center [501, 92] width 153 height 20
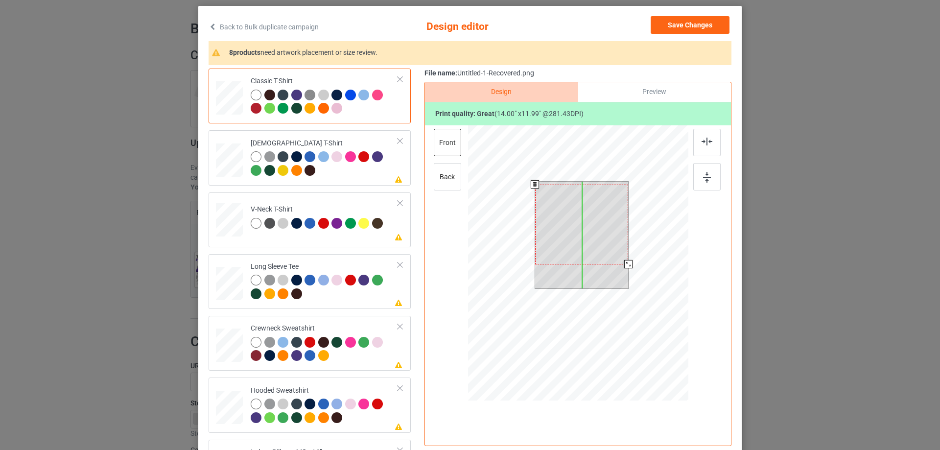
click at [591, 237] on div at bounding box center [581, 224] width 93 height 80
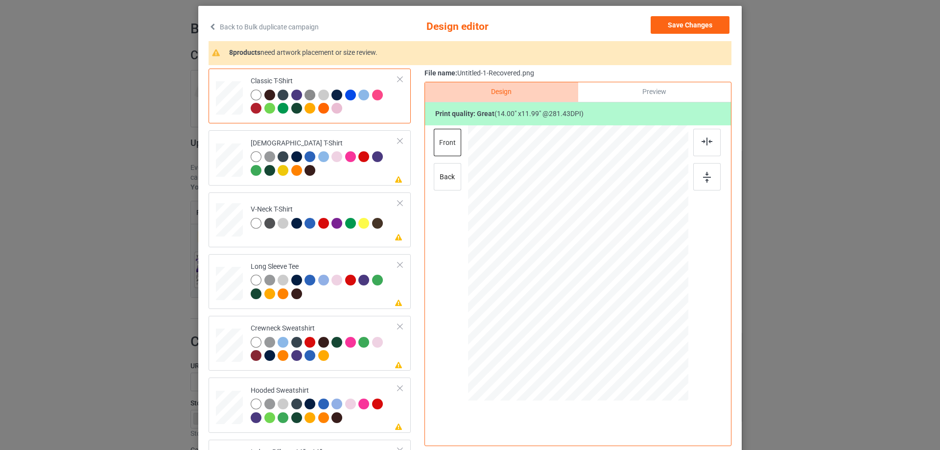
click at [652, 83] on div "Preview" at bounding box center [654, 92] width 153 height 20
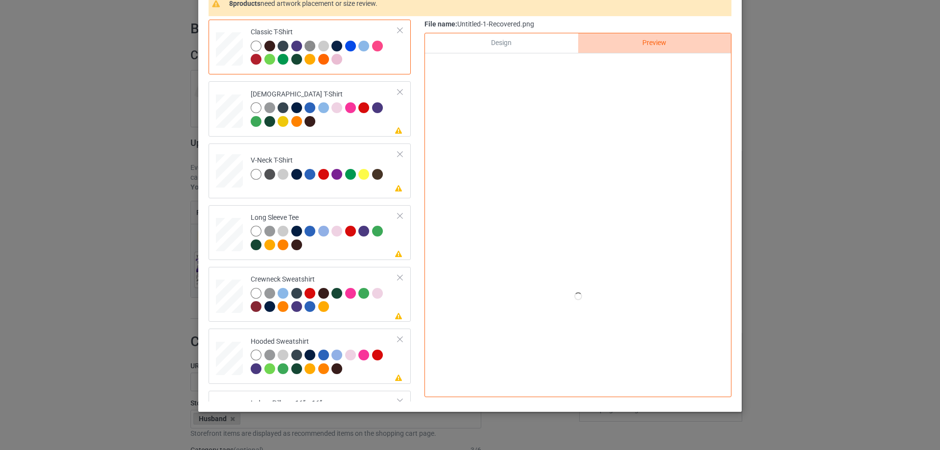
scroll to position [0, 0]
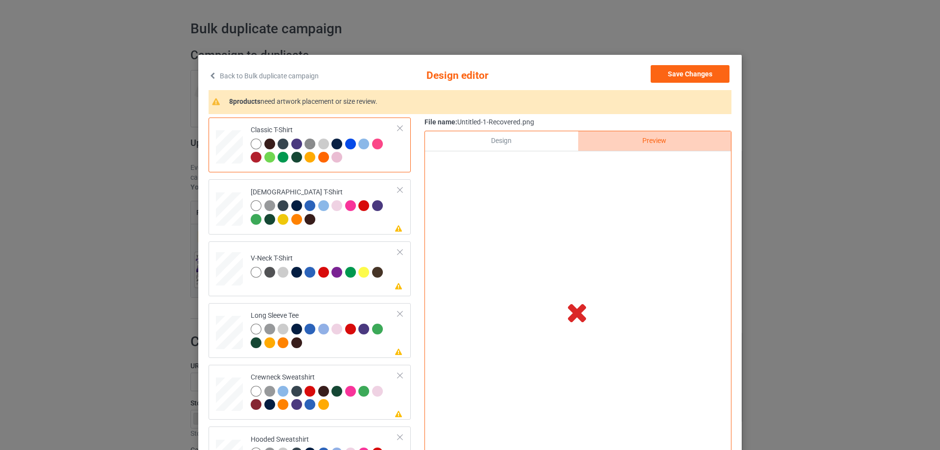
click at [480, 144] on div "Design" at bounding box center [501, 141] width 153 height 20
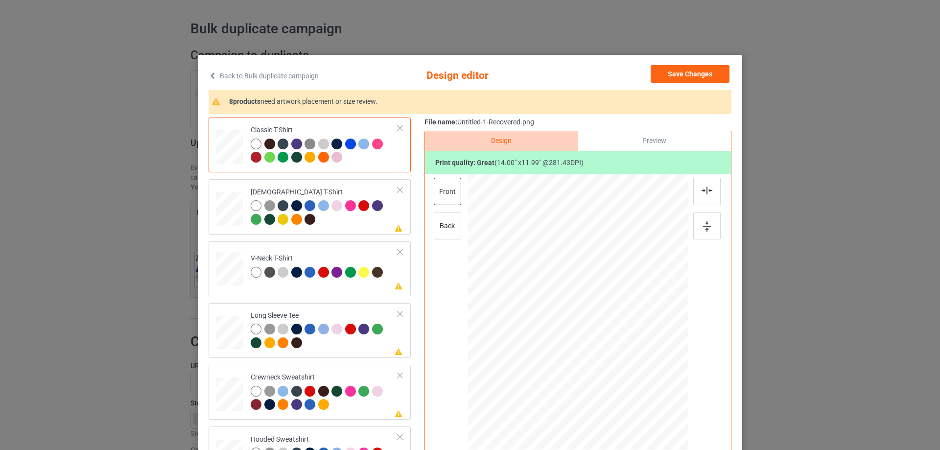
click at [682, 154] on div "Print quality: great ( 14.00 " x 11.99 " @ 281.43 DPI)" at bounding box center [578, 162] width 306 height 23
click at [662, 151] on div "Preview" at bounding box center [654, 141] width 153 height 20
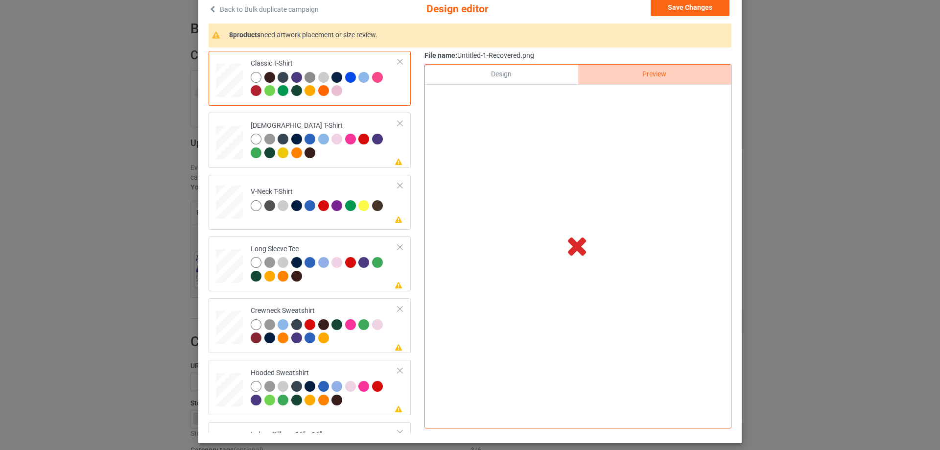
scroll to position [49, 0]
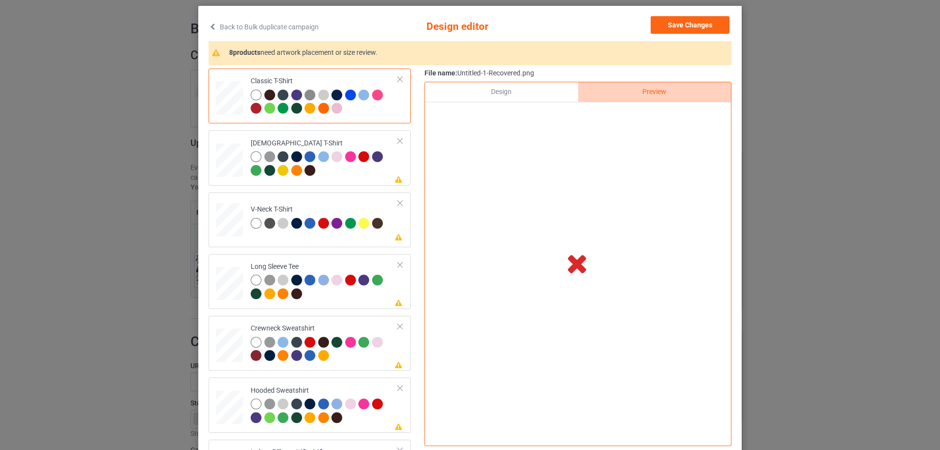
click at [493, 93] on div "Design" at bounding box center [501, 92] width 153 height 20
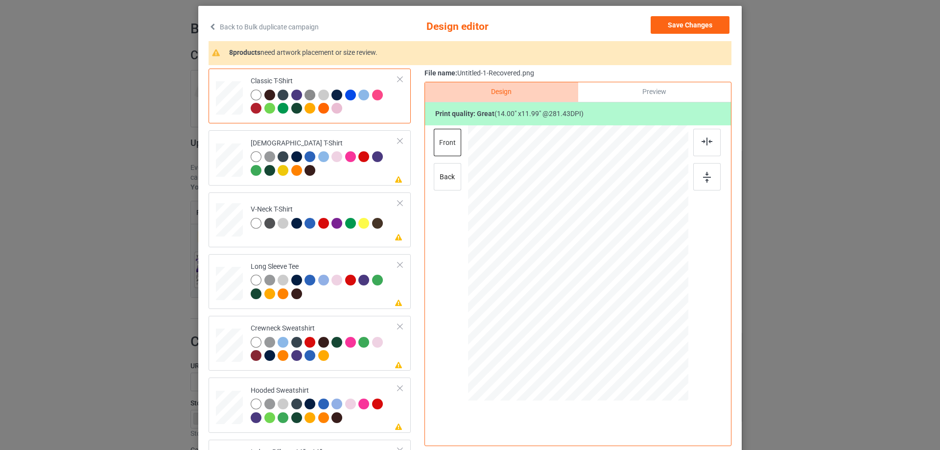
click at [630, 87] on div "Preview" at bounding box center [654, 92] width 153 height 20
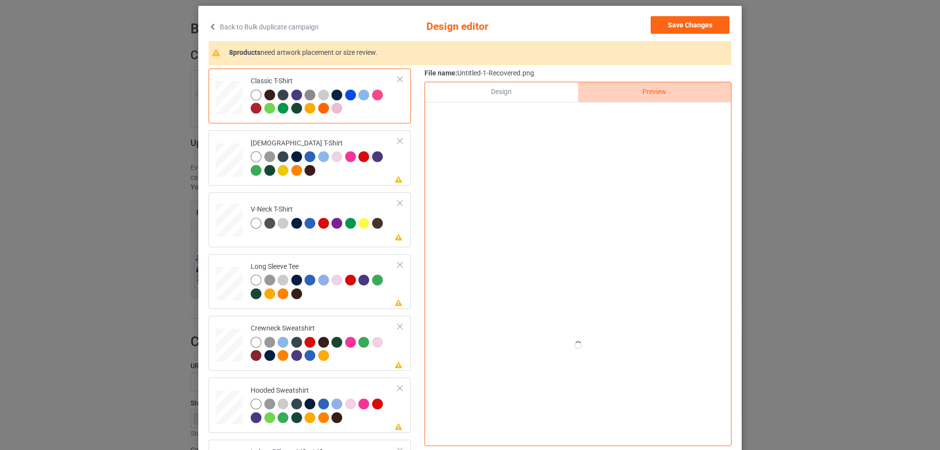
click at [640, 23] on div "Back to Bulk duplicate campaign Design editor Save Changes" at bounding box center [469, 27] width 523 height 22
click at [663, 24] on button "Save Changes" at bounding box center [689, 25] width 79 height 18
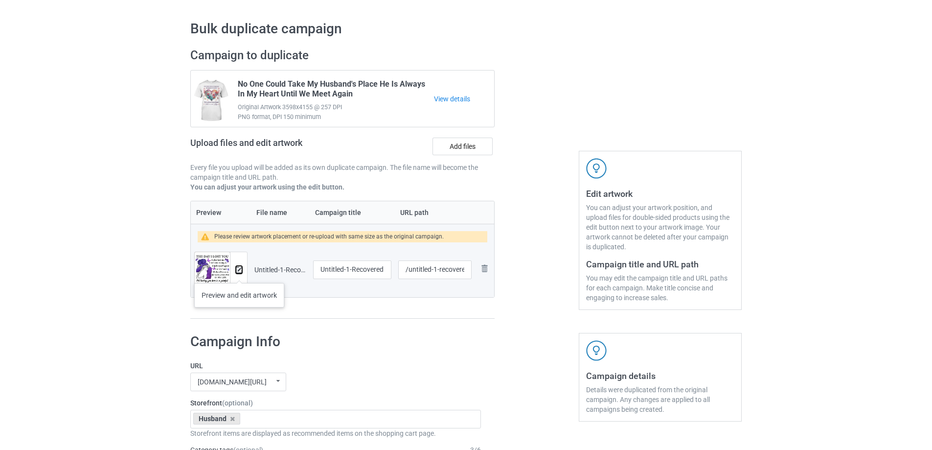
click at [239, 273] on button at bounding box center [239, 270] width 6 height 8
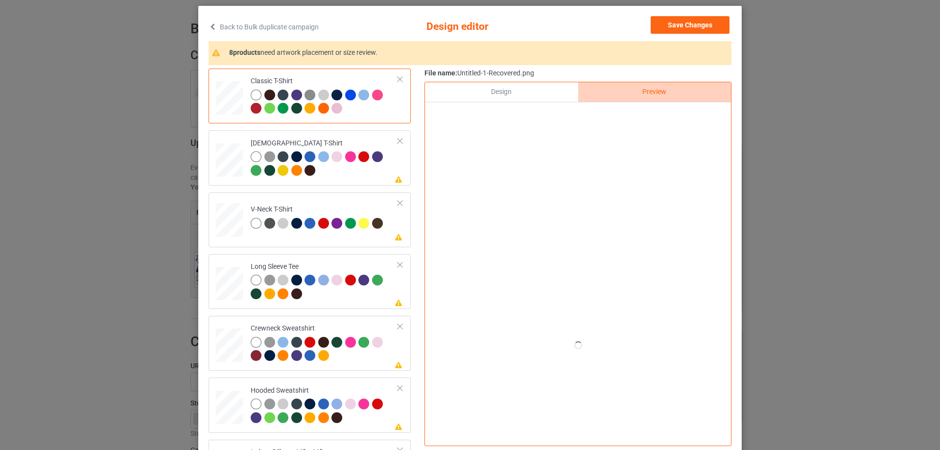
drag, startPoint x: 523, startPoint y: 94, endPoint x: 576, endPoint y: 94, distance: 53.3
click at [523, 94] on div "Design" at bounding box center [501, 92] width 153 height 20
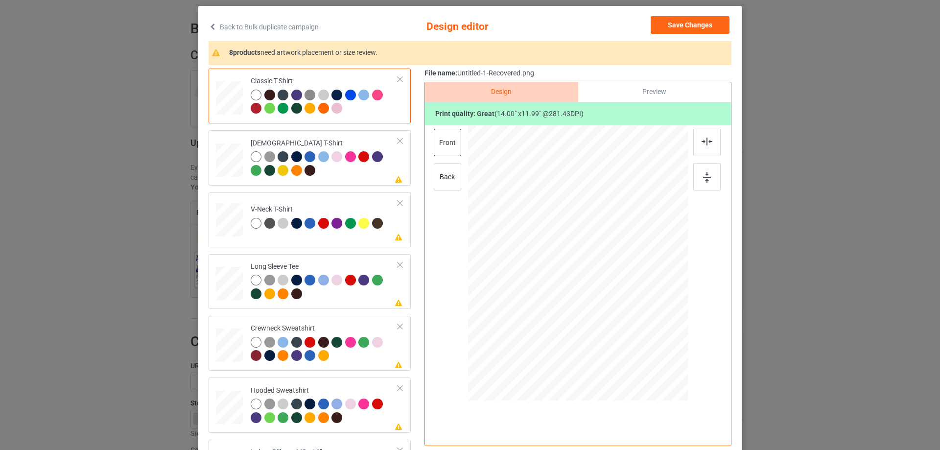
click at [652, 93] on div "Preview" at bounding box center [654, 92] width 153 height 20
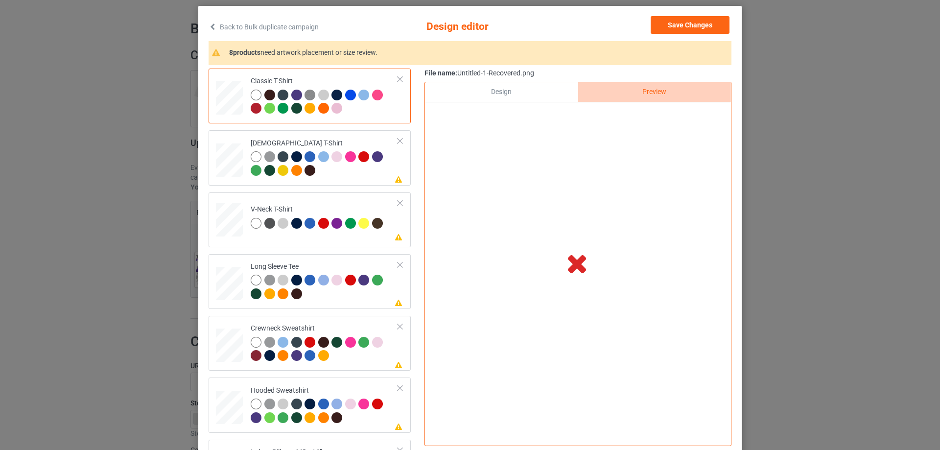
click at [519, 109] on div at bounding box center [578, 113] width 306 height 23
click at [523, 85] on div "Design" at bounding box center [501, 92] width 153 height 20
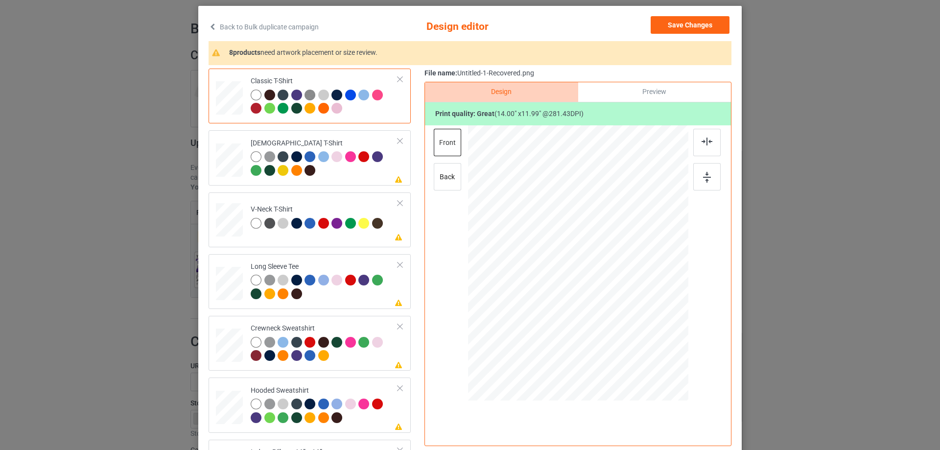
click at [678, 92] on div "Preview" at bounding box center [654, 92] width 153 height 20
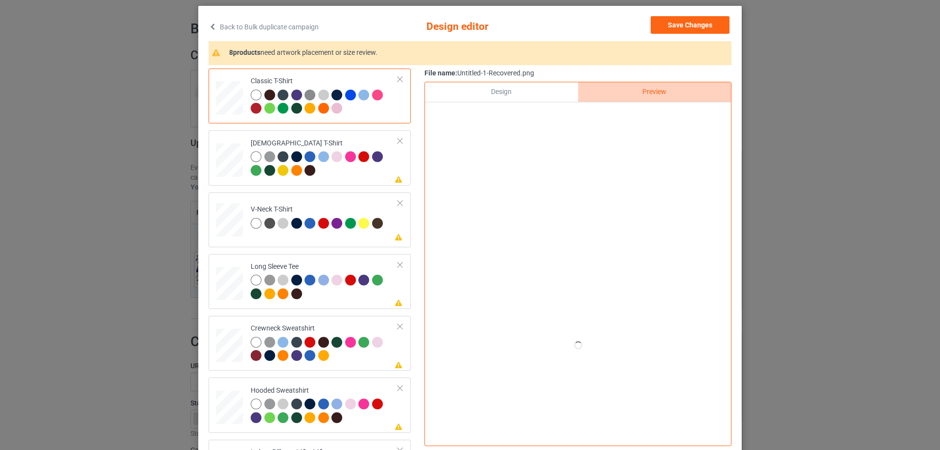
click at [531, 96] on div "Design" at bounding box center [501, 92] width 153 height 20
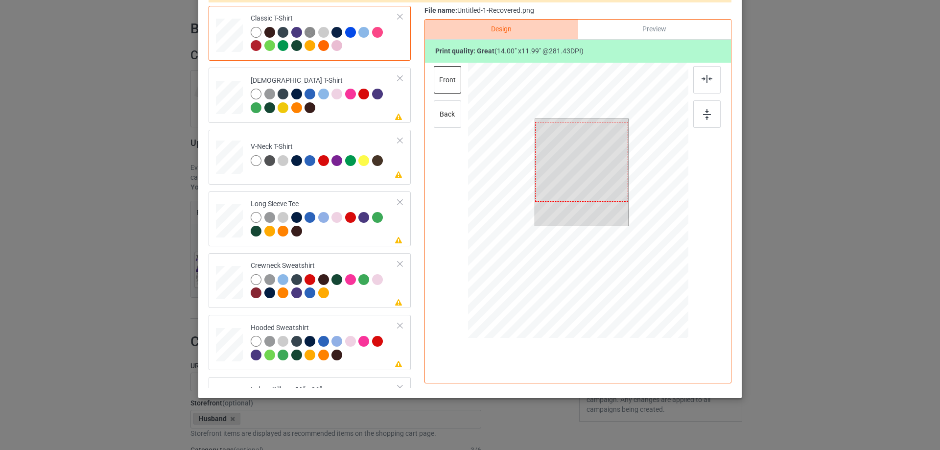
scroll to position [115, 0]
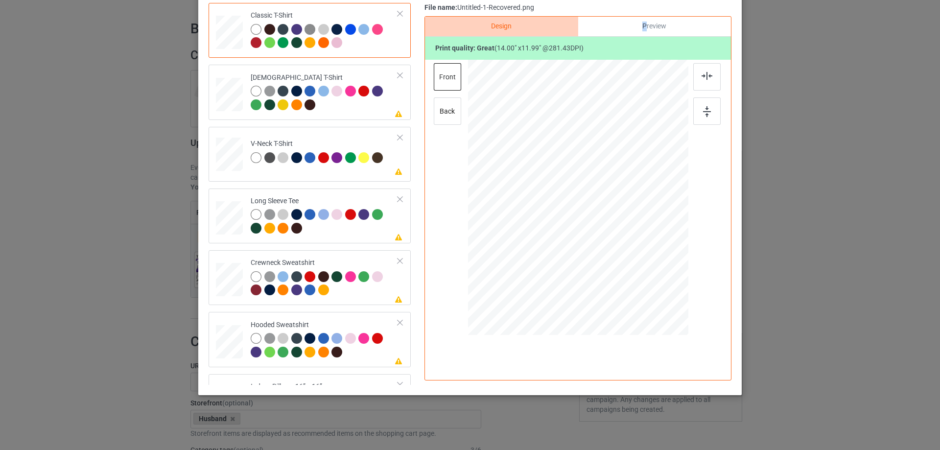
click at [641, 28] on div "Preview" at bounding box center [654, 27] width 153 height 20
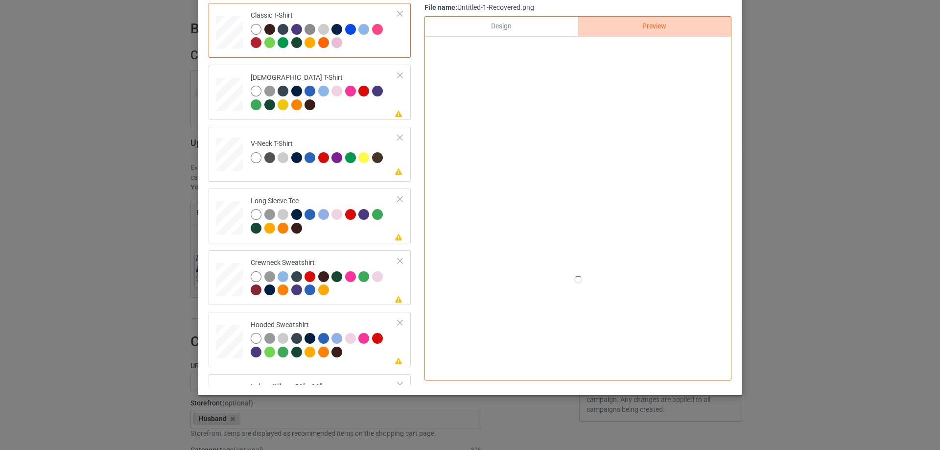
click at [570, 55] on div at bounding box center [578, 48] width 306 height 23
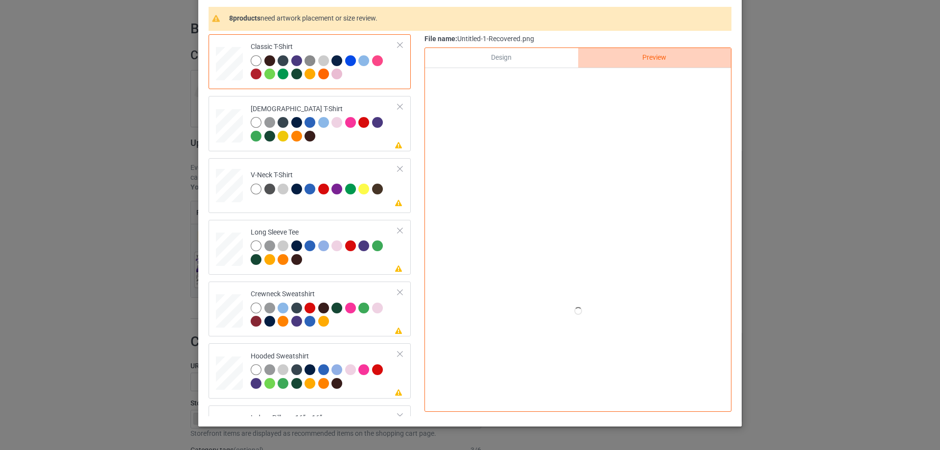
scroll to position [66, 0]
